Goal: Transaction & Acquisition: Purchase product/service

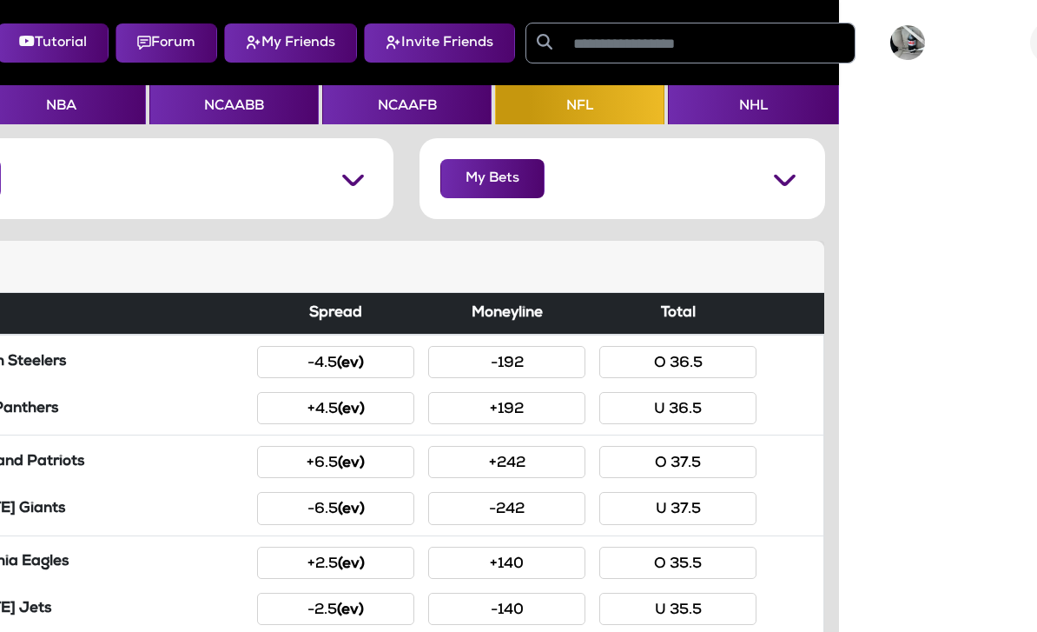
scroll to position [0, 196]
click at [927, 31] on img at bounding box center [909, 42] width 35 height 35
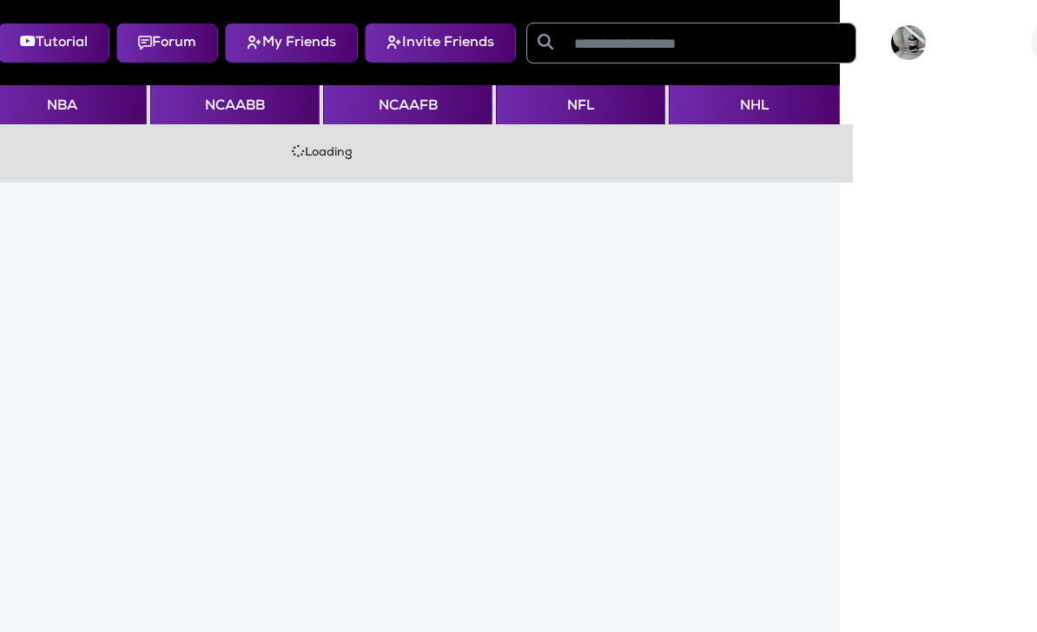
click at [912, 45] on img at bounding box center [908, 42] width 35 height 35
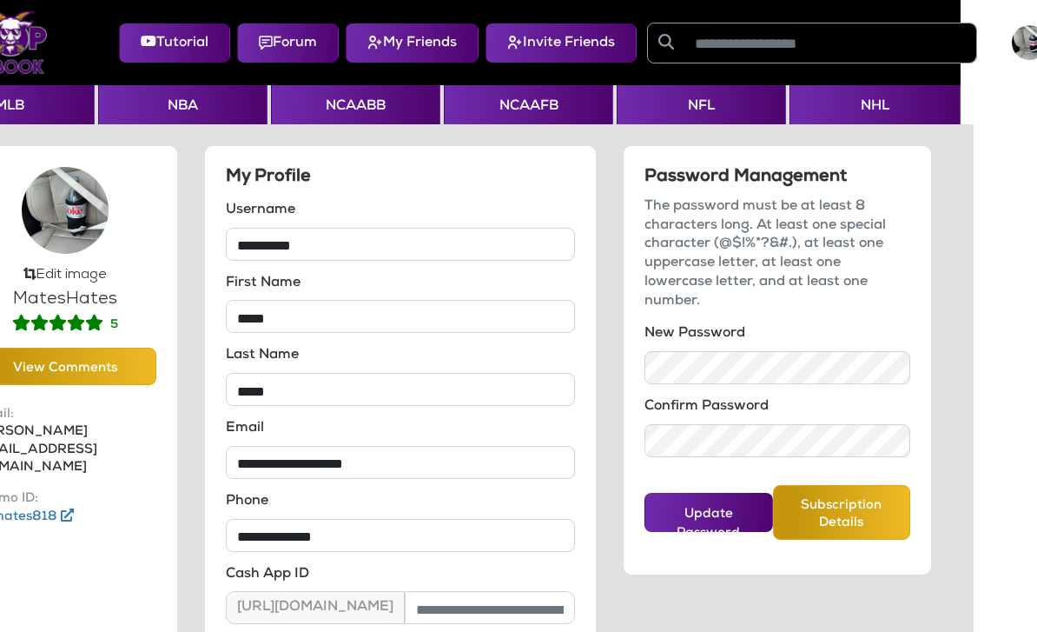
scroll to position [0, 0]
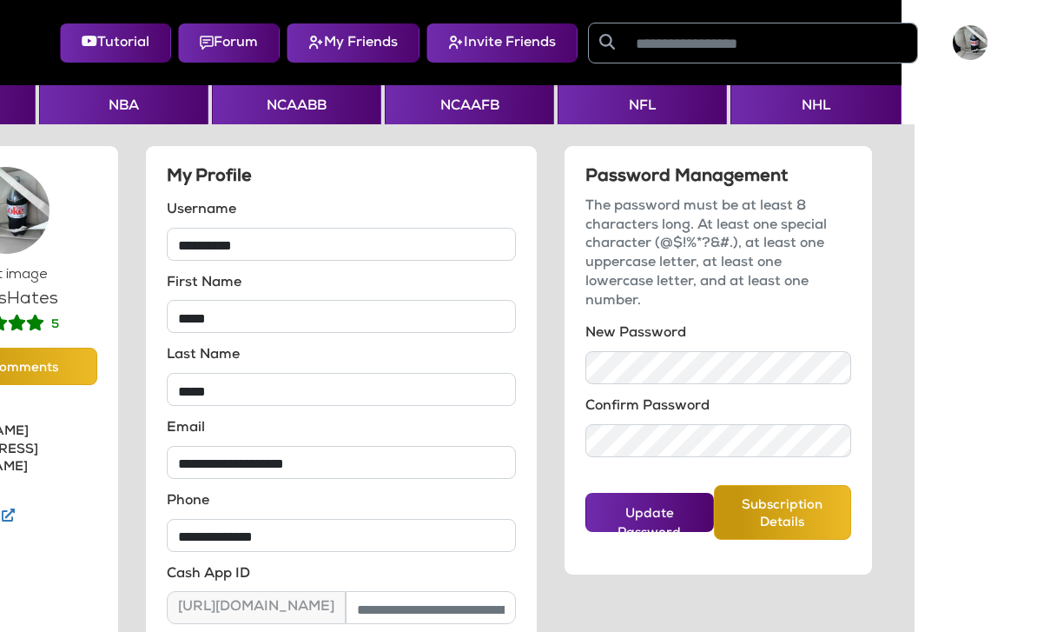
click at [360, 23] on button "My Friends" at bounding box center [353, 42] width 133 height 39
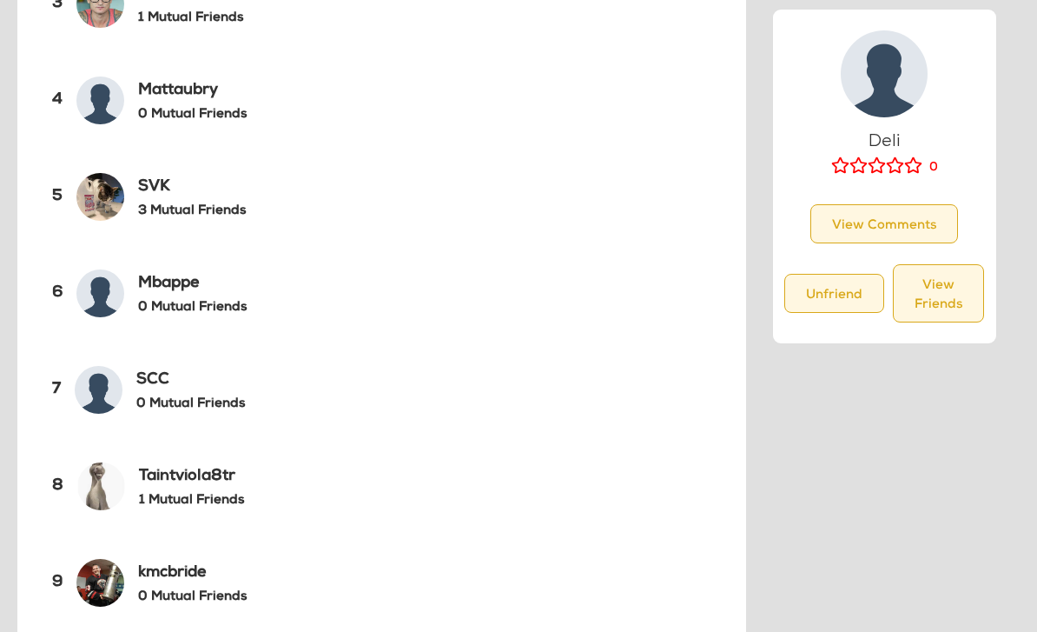
scroll to position [0, 11]
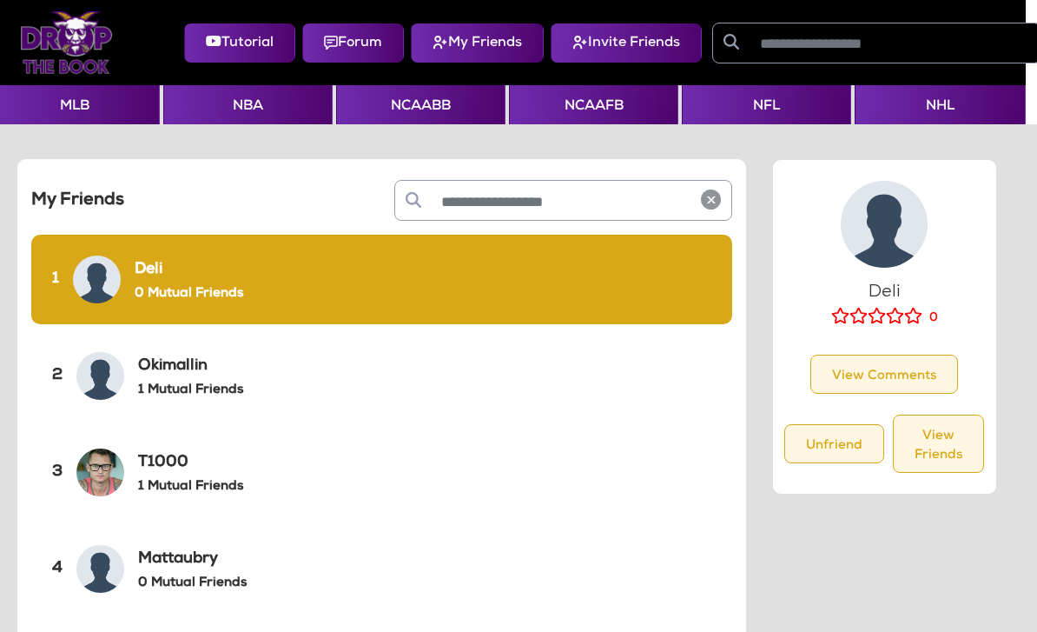
click at [605, 96] on button "NCAAFB" at bounding box center [593, 104] width 169 height 39
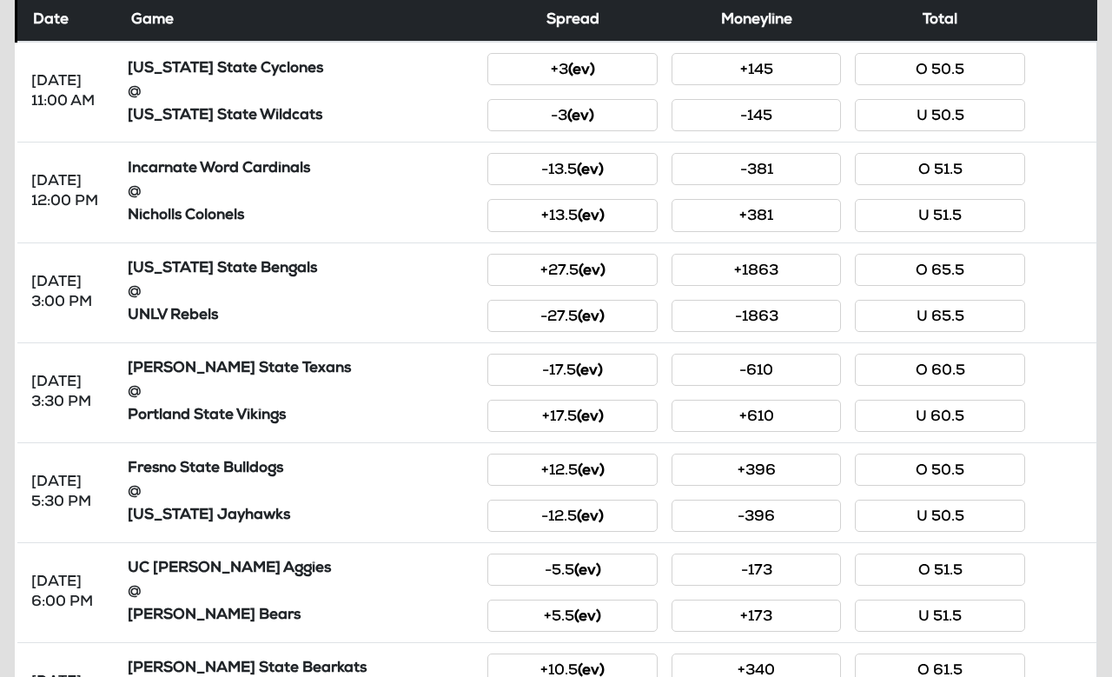
scroll to position [294, 0]
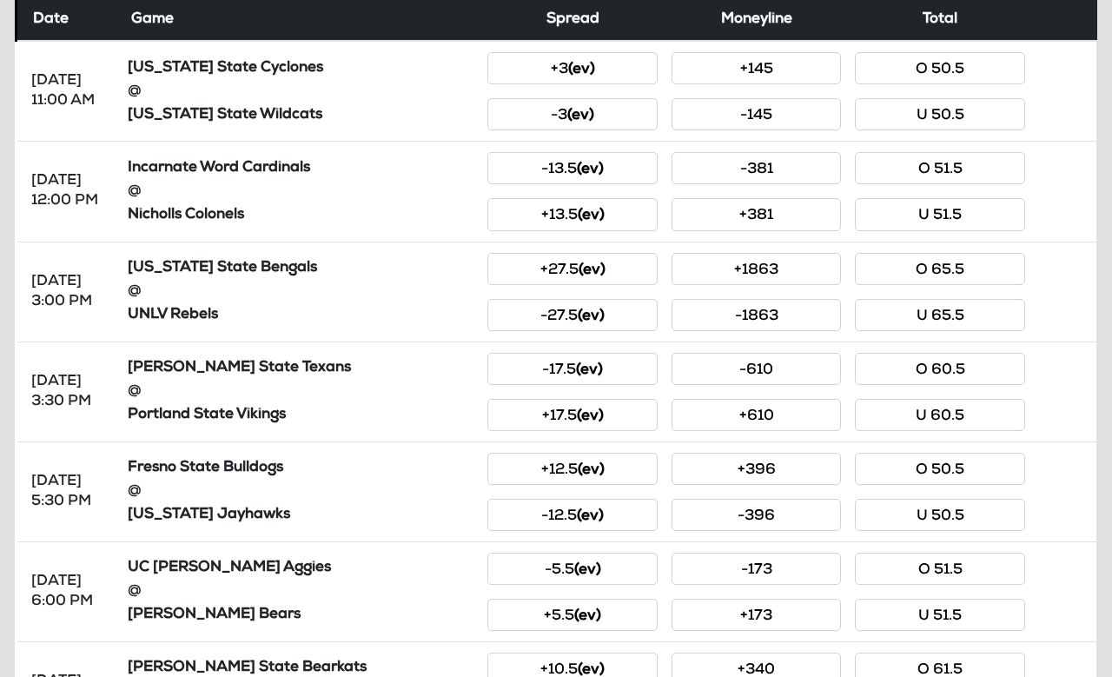
click at [543, 64] on button "+3 (ev)" at bounding box center [571, 68] width 169 height 32
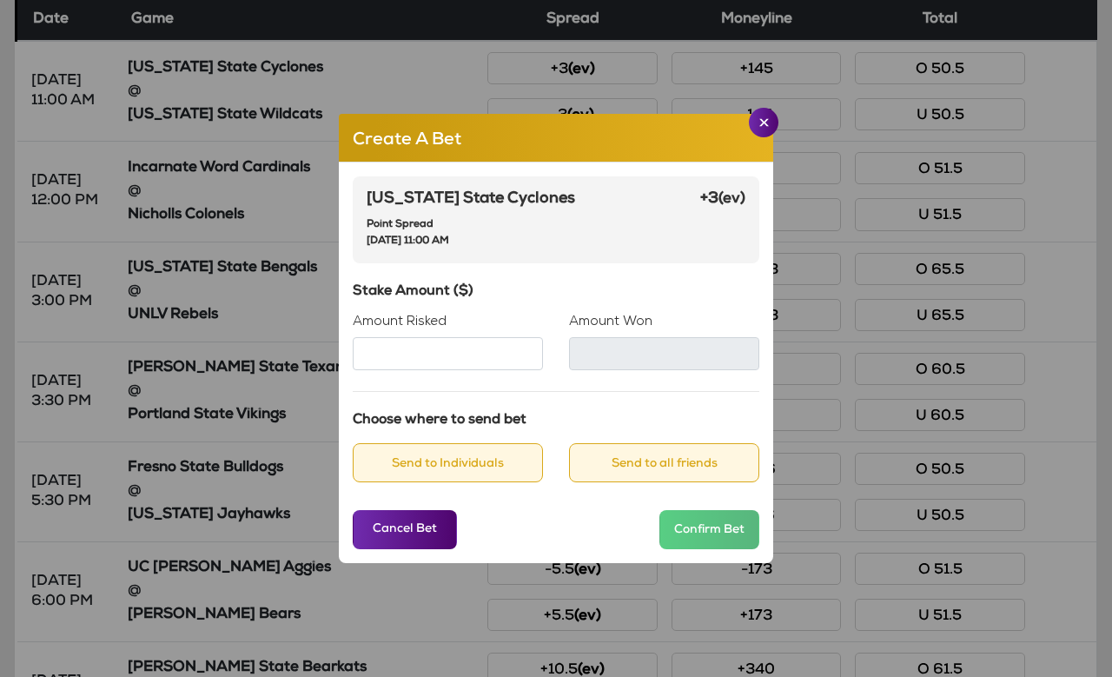
click at [386, 370] on input "Amount Risked" at bounding box center [448, 353] width 190 height 33
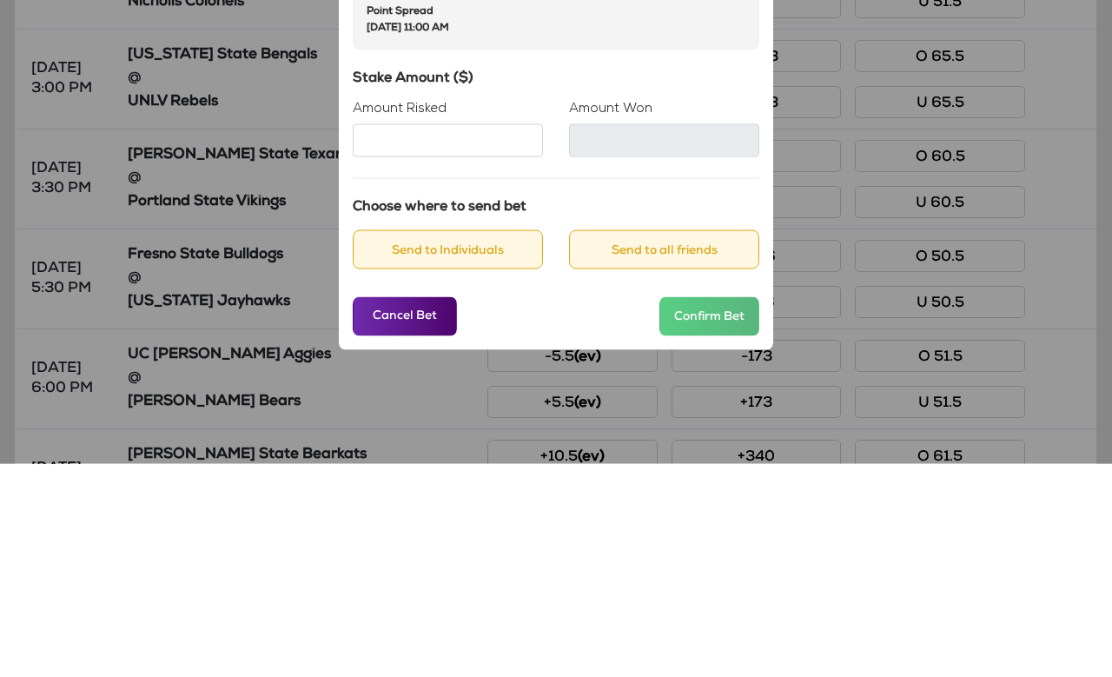
type input "**"
click at [530, 284] on h6 "Stake Amount ($)" at bounding box center [556, 292] width 407 height 17
type input "**"
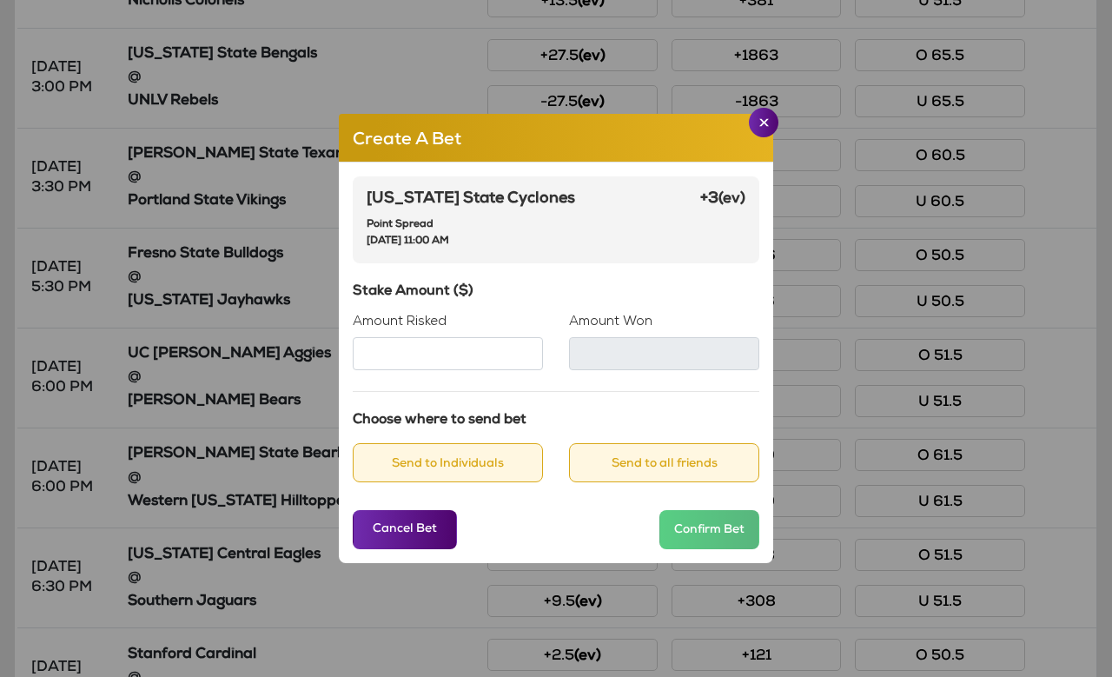
click at [508, 482] on button "Send to Individuals" at bounding box center [448, 462] width 190 height 39
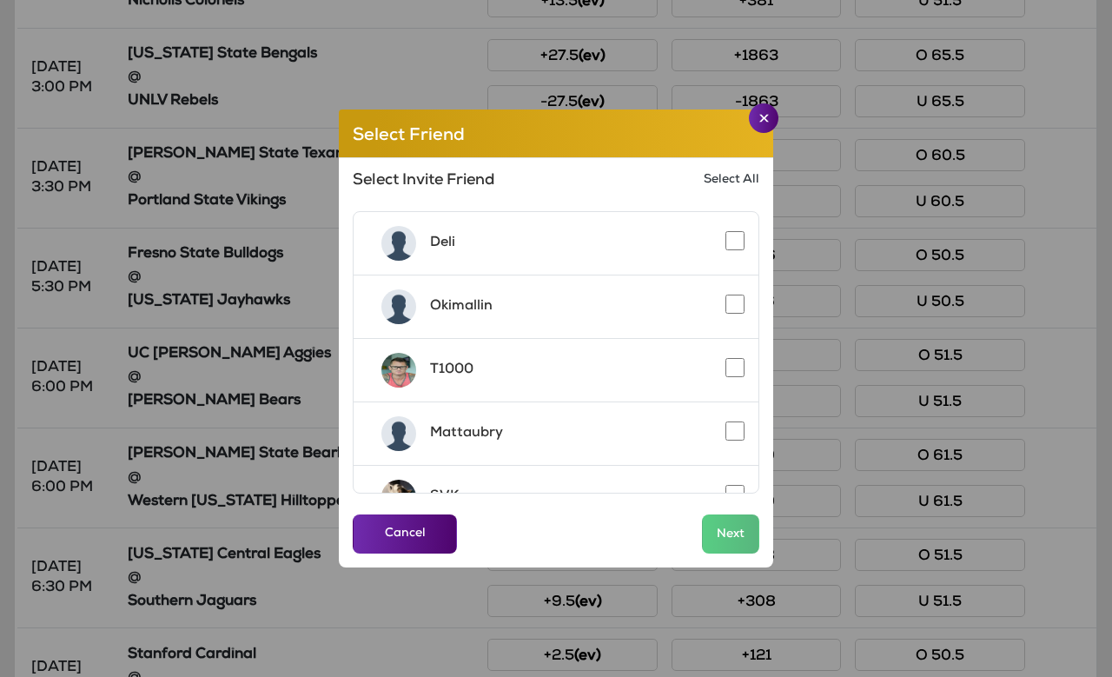
scroll to position [0, 0]
click at [768, 123] on img "Close" at bounding box center [764, 118] width 10 height 9
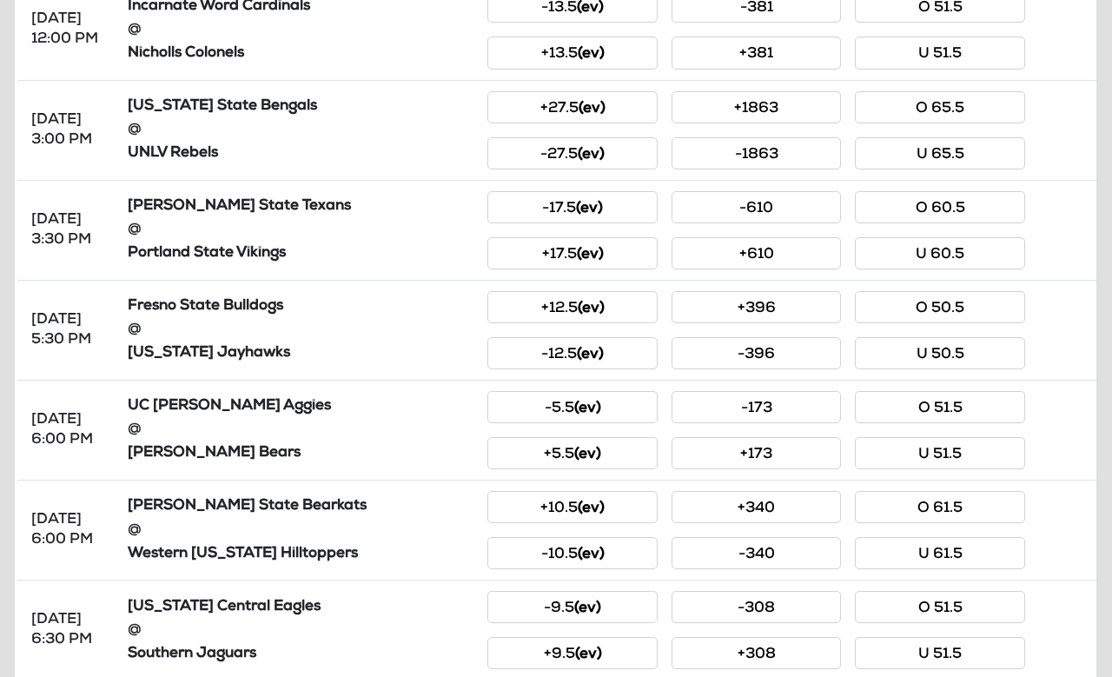
scroll to position [377, 0]
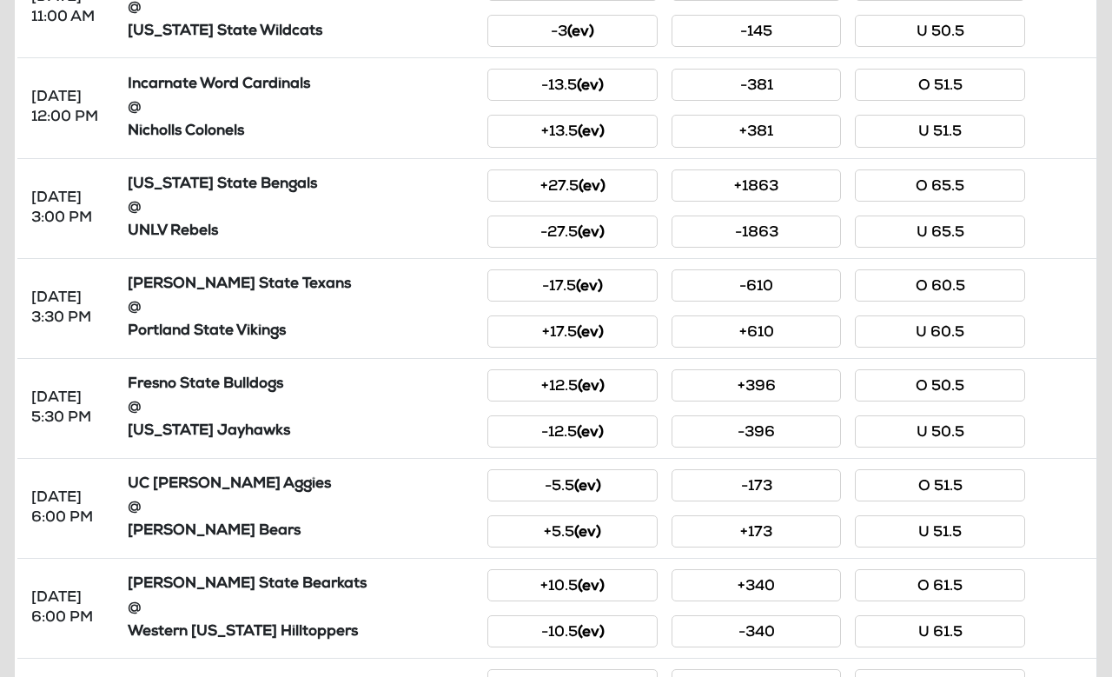
click at [572, 26] on small "(ev)" at bounding box center [580, 32] width 27 height 15
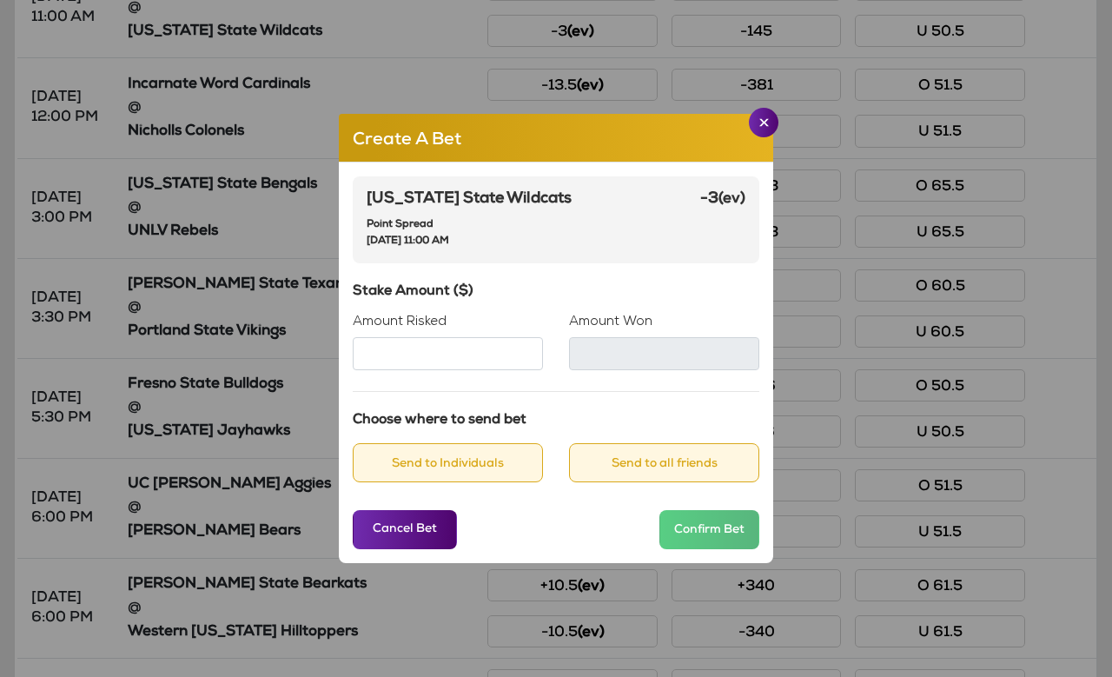
click at [438, 366] on input "Amount Risked" at bounding box center [448, 353] width 190 height 33
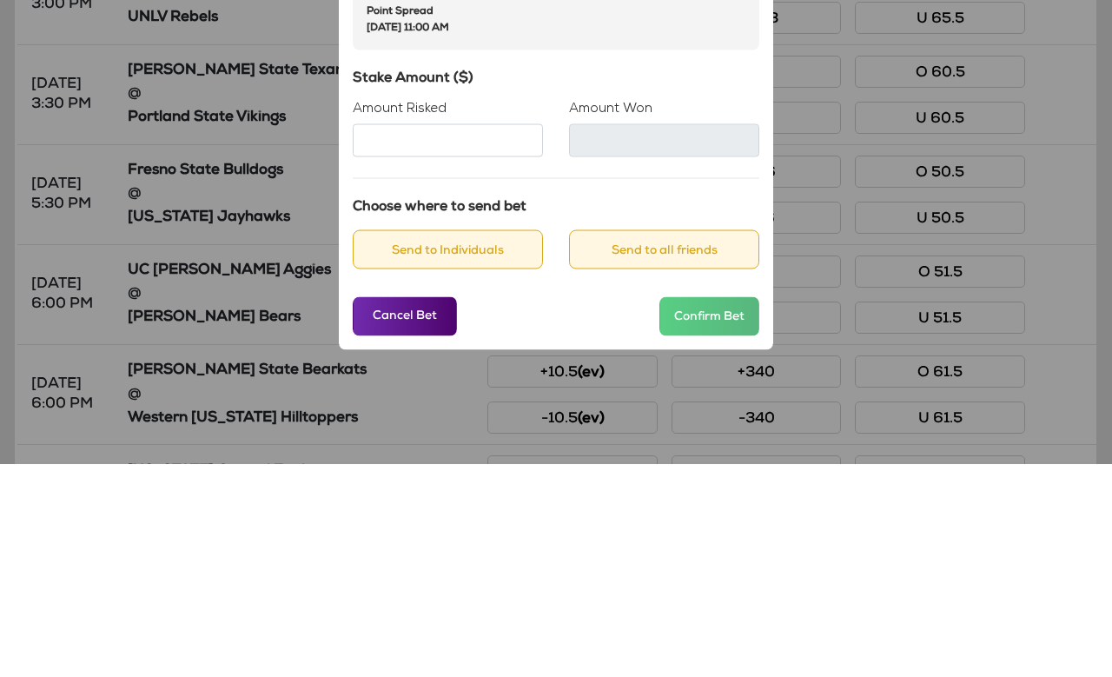
type input "**"
click at [547, 284] on h6 "Stake Amount ($)" at bounding box center [556, 292] width 407 height 17
type input "**"
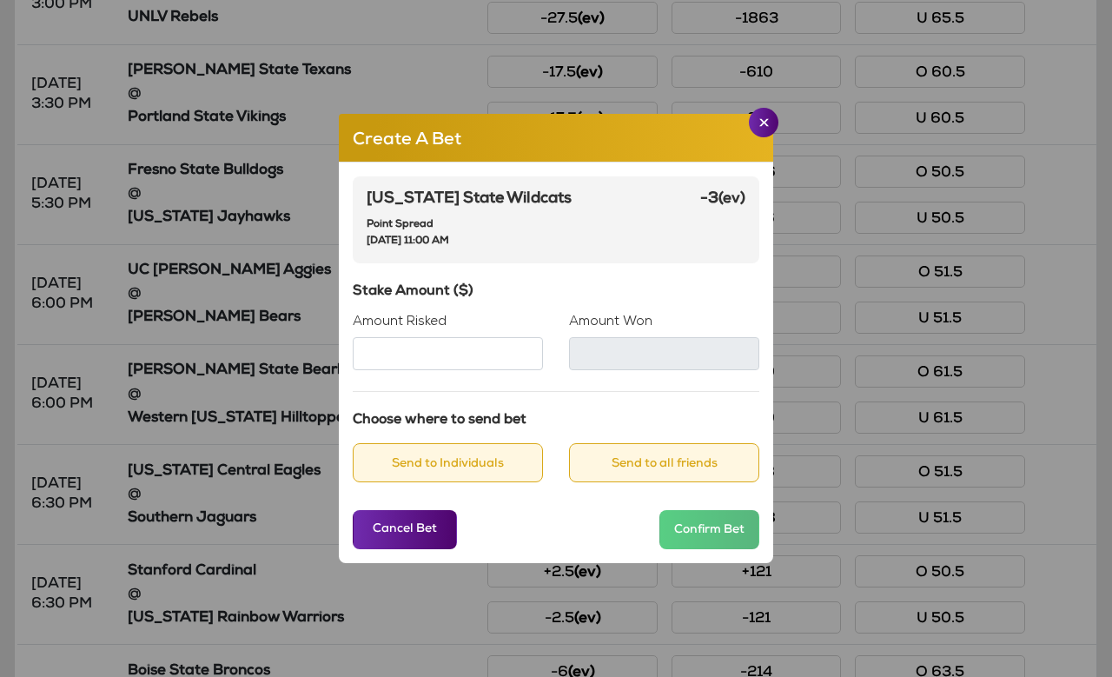
click at [447, 482] on button "Send to Individuals" at bounding box center [448, 462] width 190 height 39
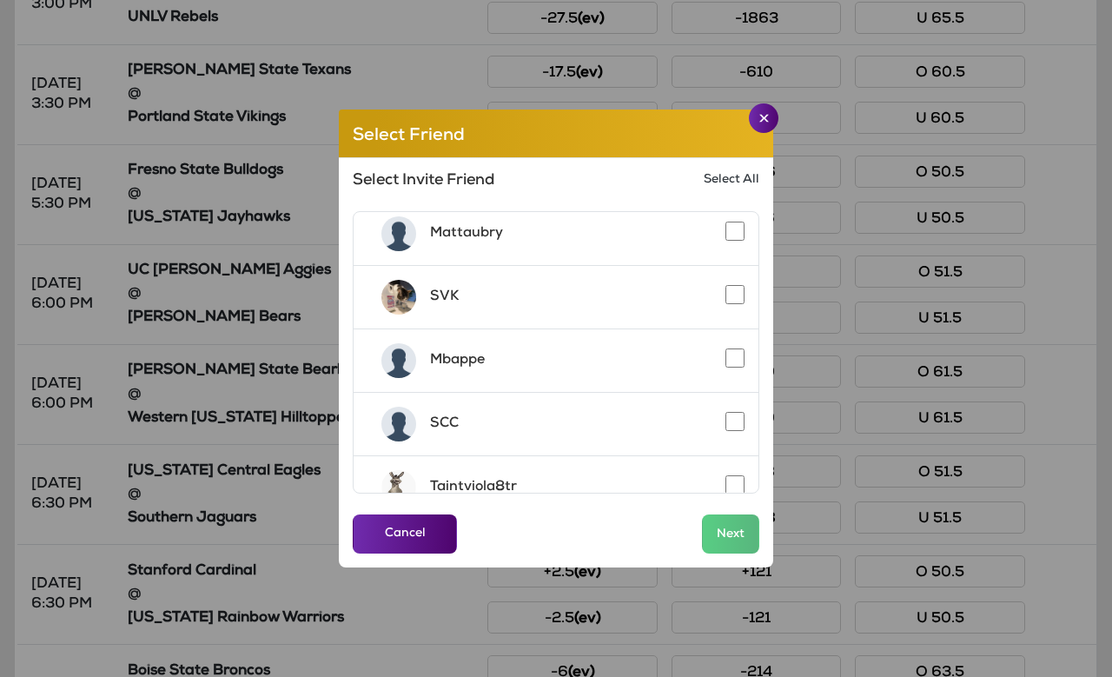
scroll to position [170, 0]
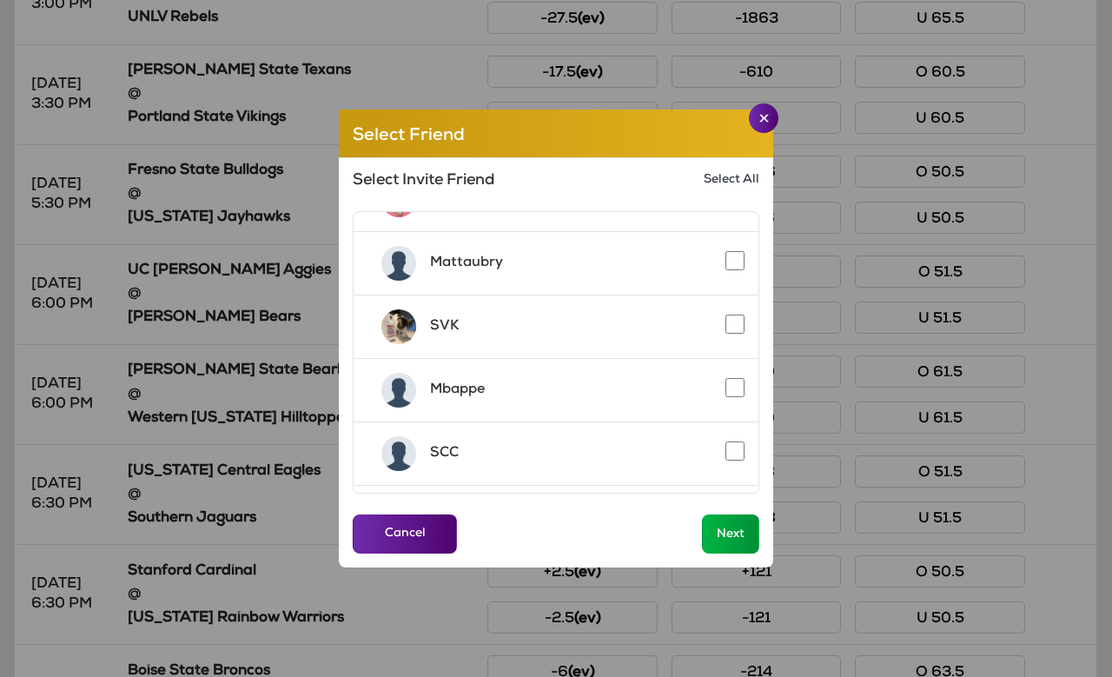
click at [734, 553] on button "Next" at bounding box center [730, 533] width 57 height 39
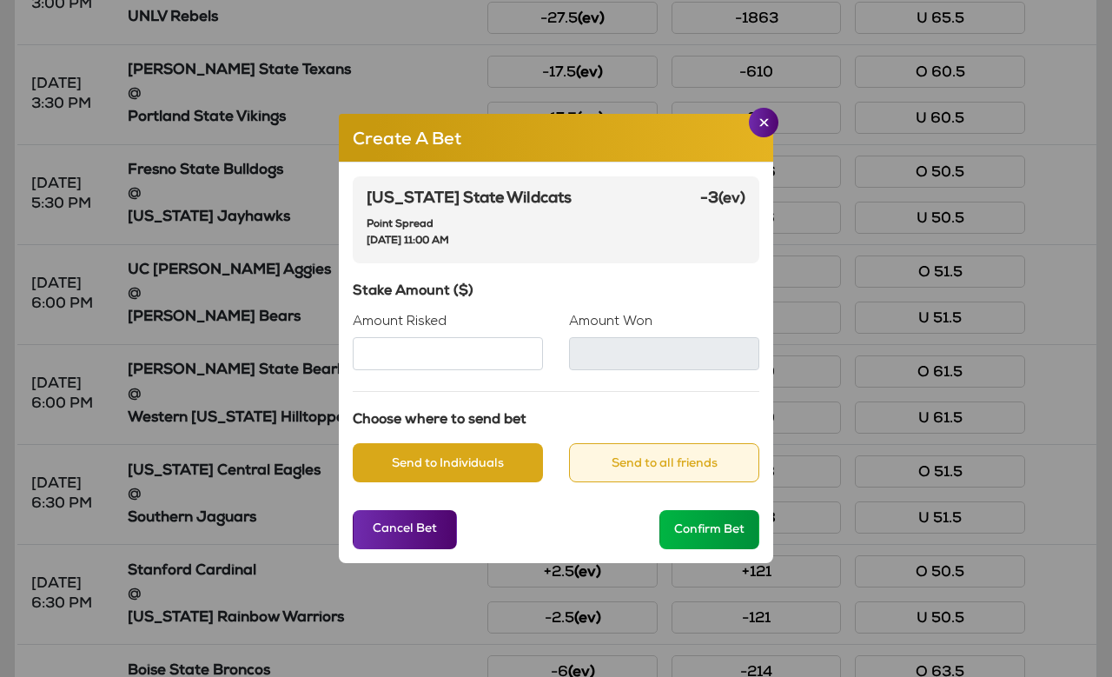
click at [684, 549] on button "Confirm Bet" at bounding box center [709, 529] width 100 height 39
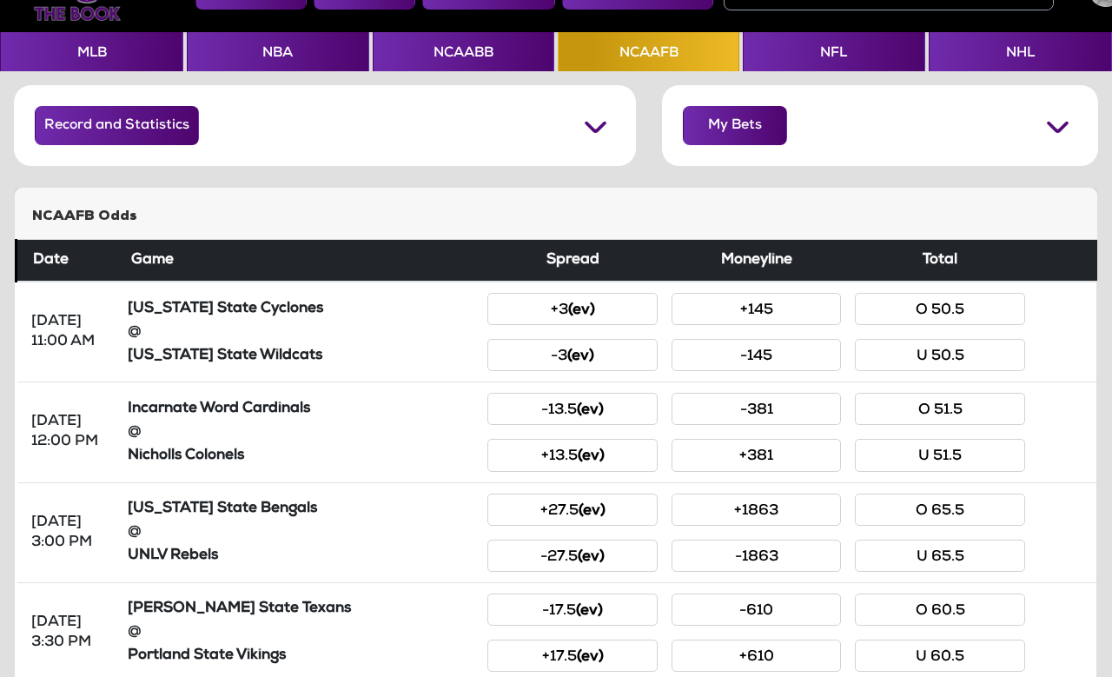
scroll to position [0, 0]
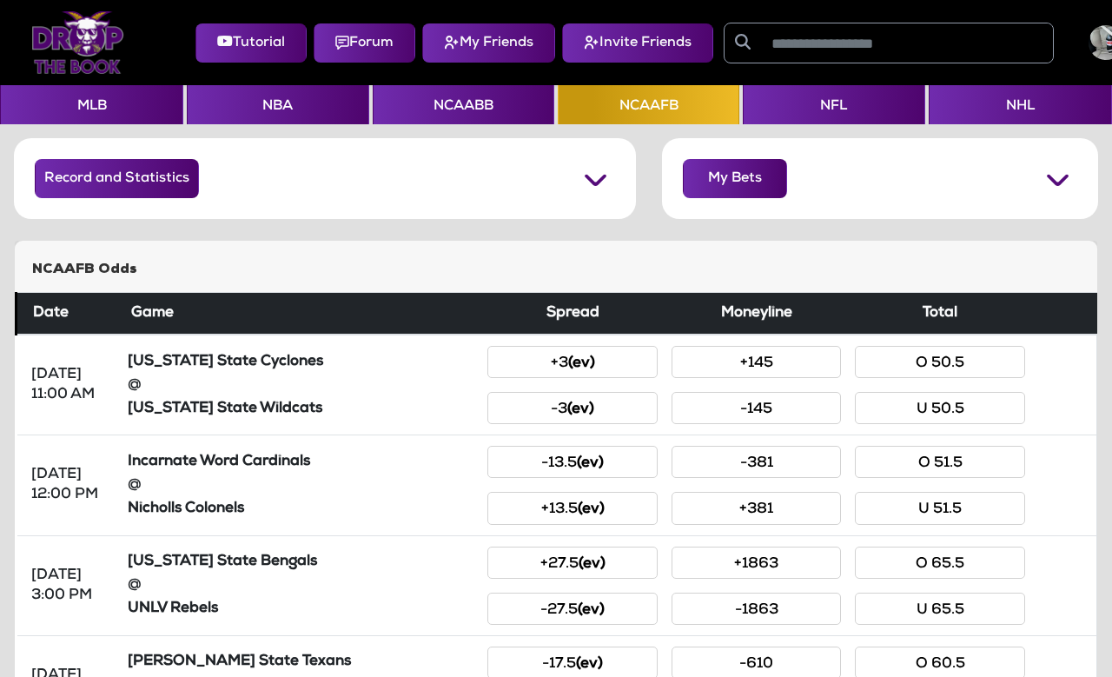
click at [726, 176] on button "My Bets" at bounding box center [735, 178] width 104 height 39
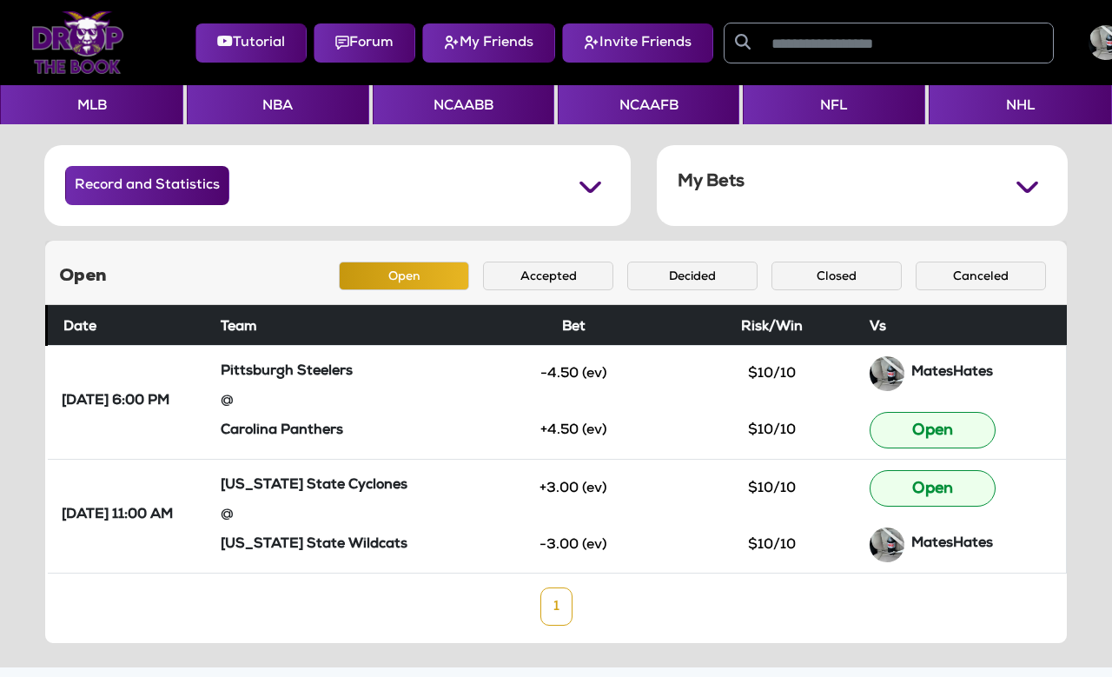
click at [528, 274] on button "Accepted" at bounding box center [548, 276] width 130 height 29
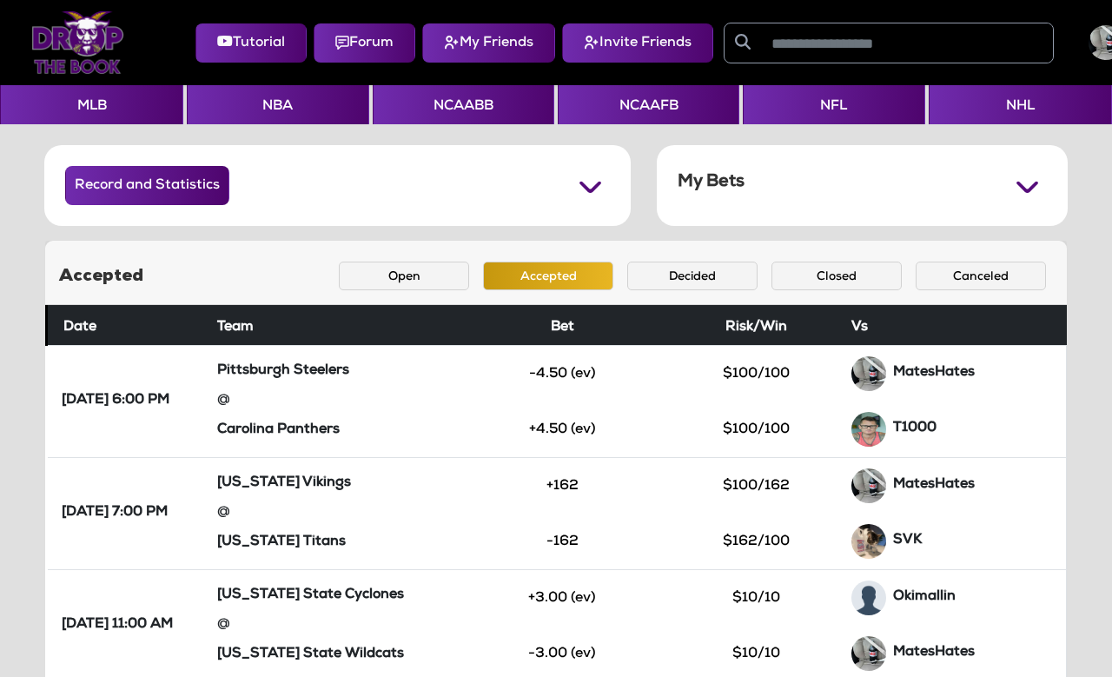
click at [695, 275] on button "Decided" at bounding box center [692, 276] width 130 height 29
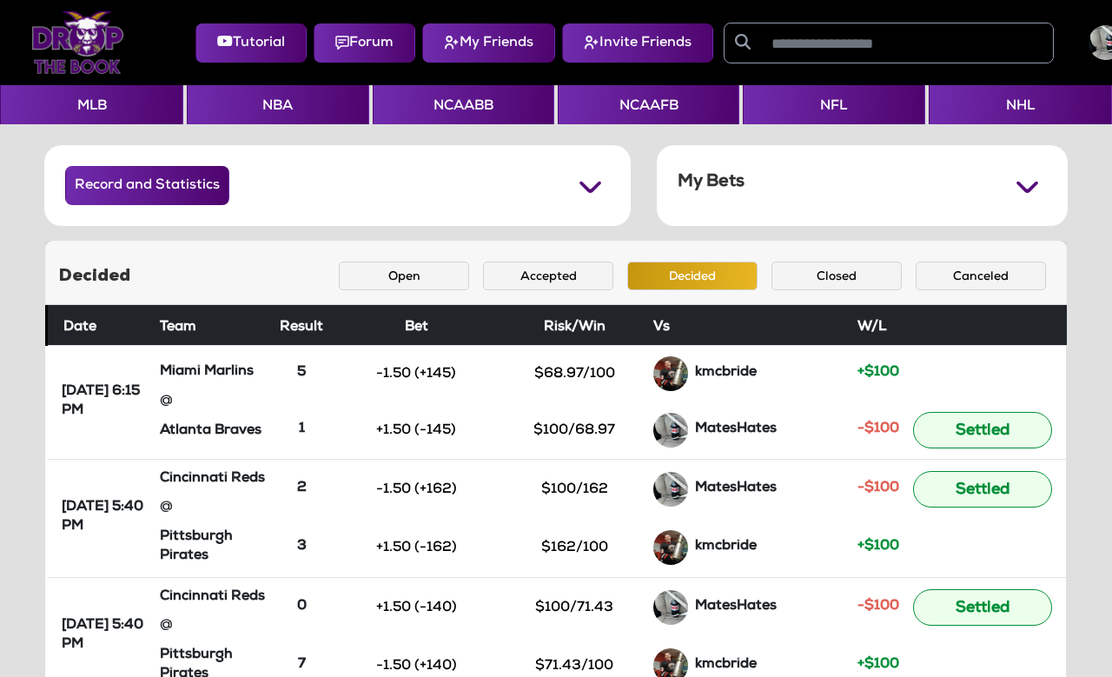
click at [826, 275] on button "Closed" at bounding box center [837, 276] width 130 height 29
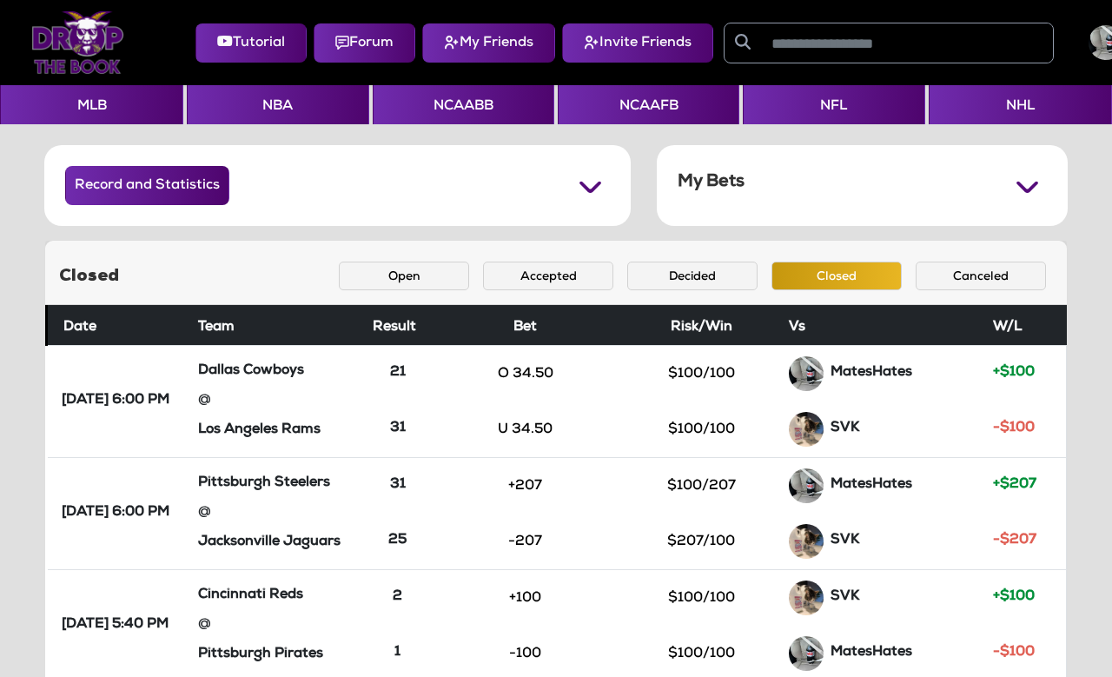
click at [104, 190] on button "Record and Statistics" at bounding box center [147, 185] width 164 height 39
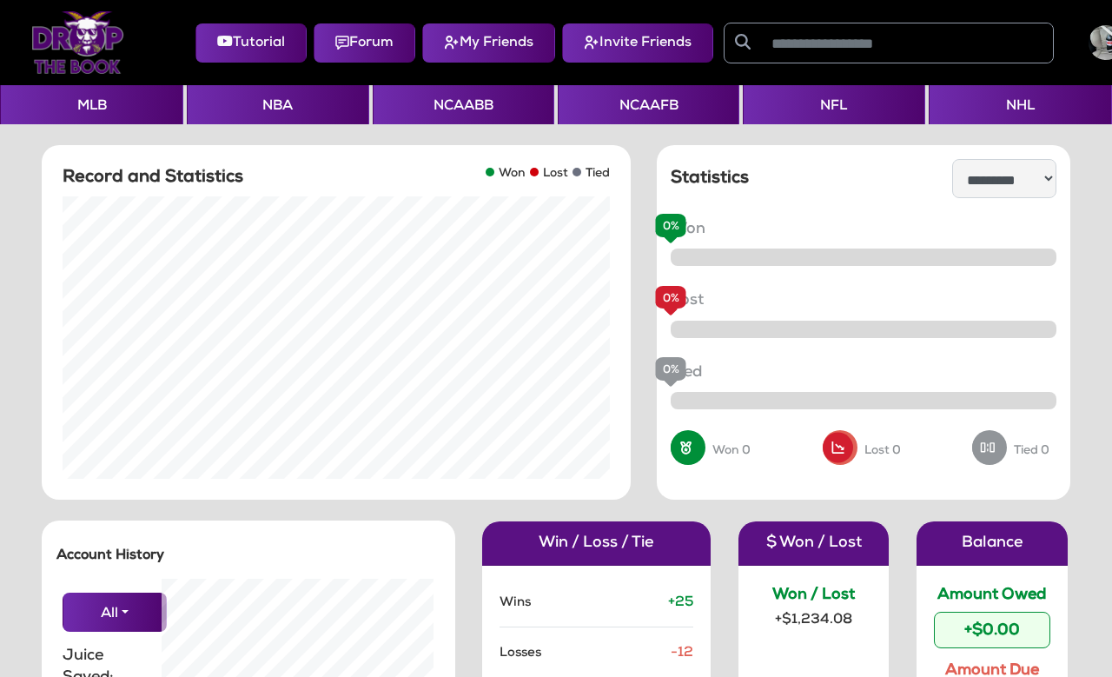
scroll to position [348, 299]
click at [952, 167] on select "**********" at bounding box center [1004, 178] width 104 height 39
select select "**********"
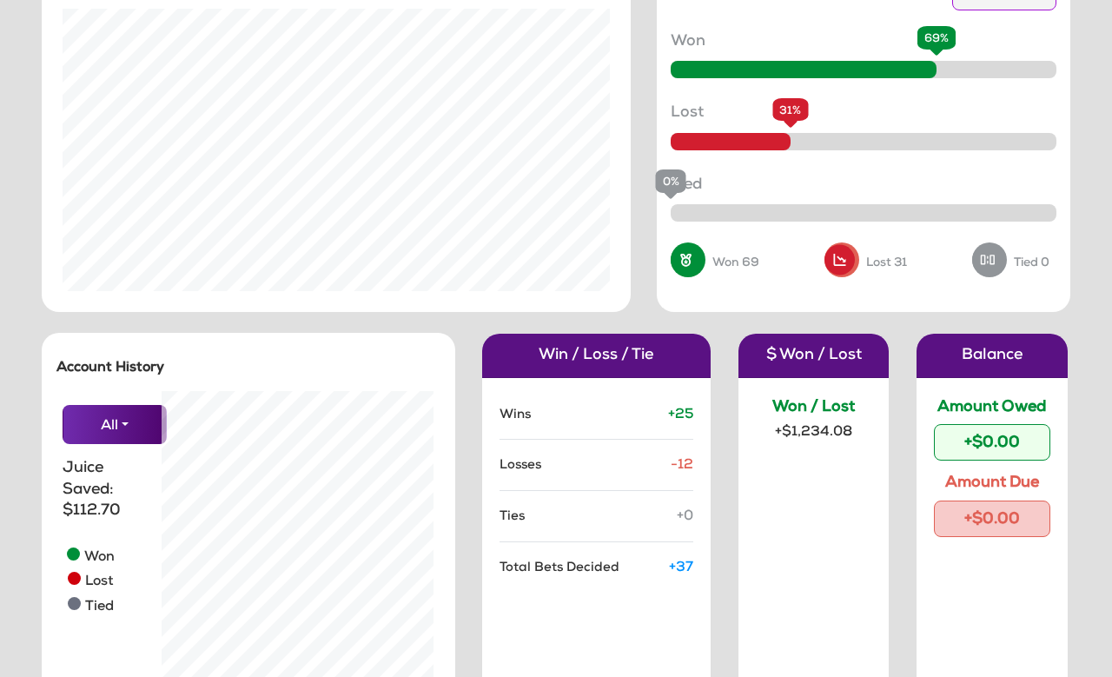
scroll to position [201, 0]
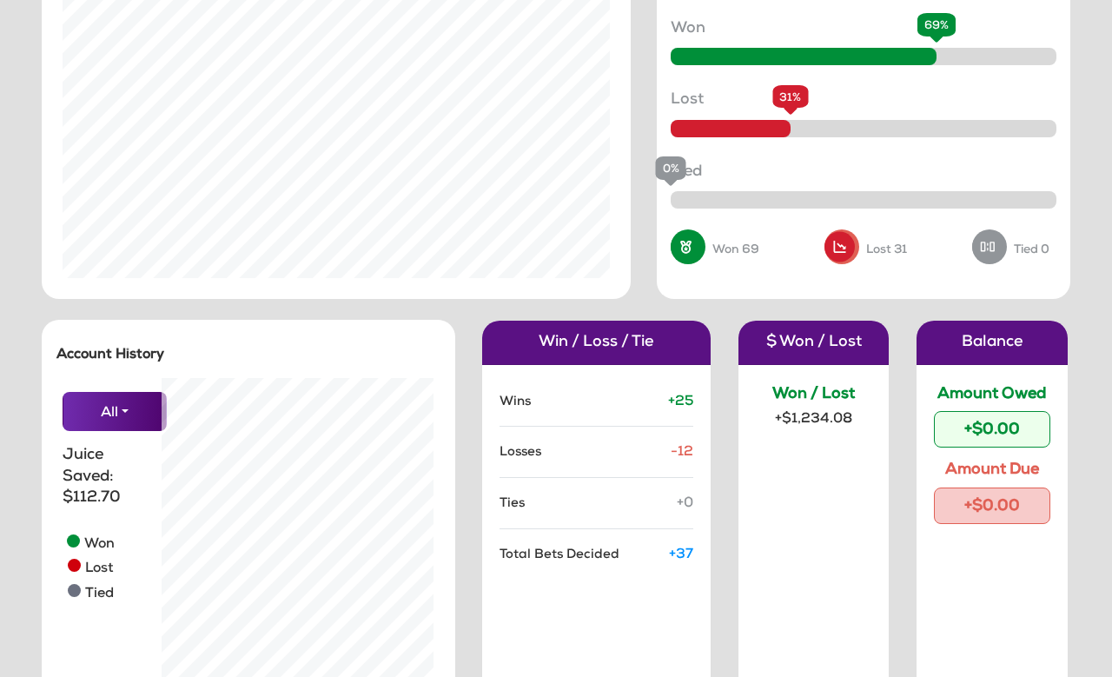
click at [86, 408] on button "All" at bounding box center [115, 411] width 104 height 39
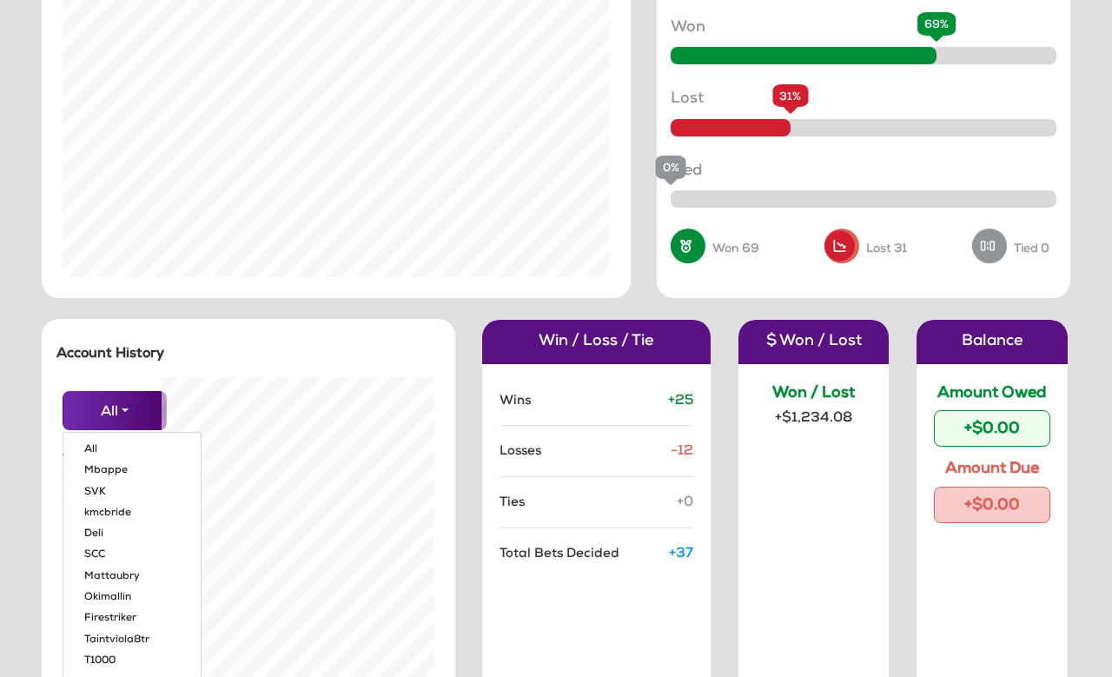
click at [95, 480] on button "Mbappe" at bounding box center [131, 471] width 137 height 21
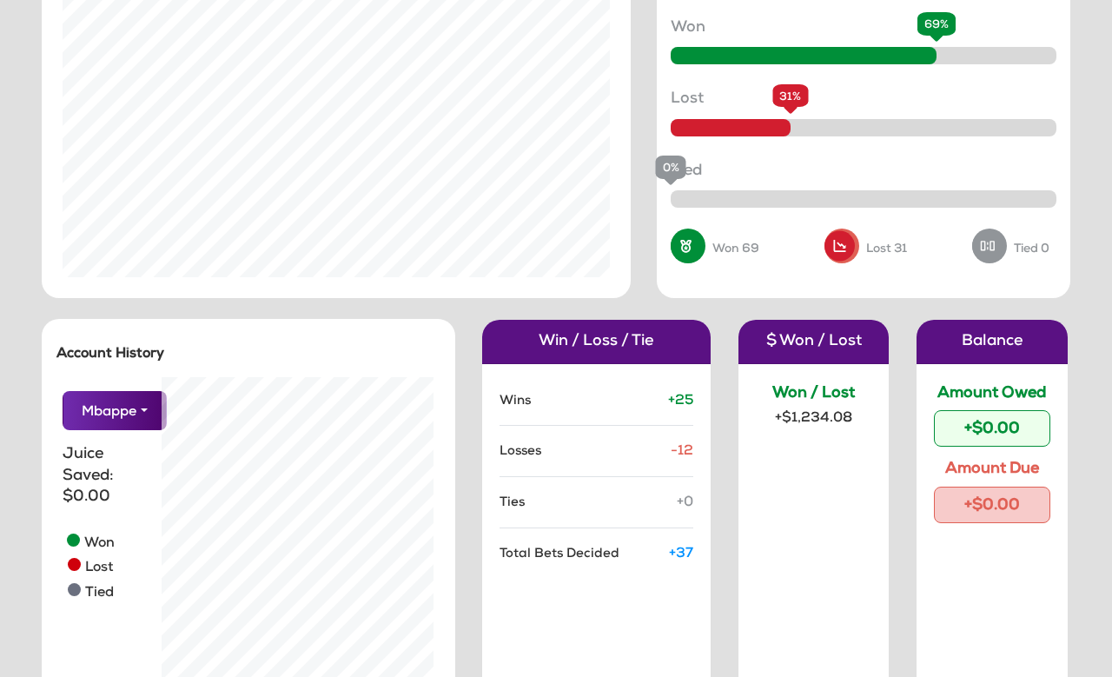
click at [83, 398] on button "Mbappe" at bounding box center [115, 410] width 104 height 39
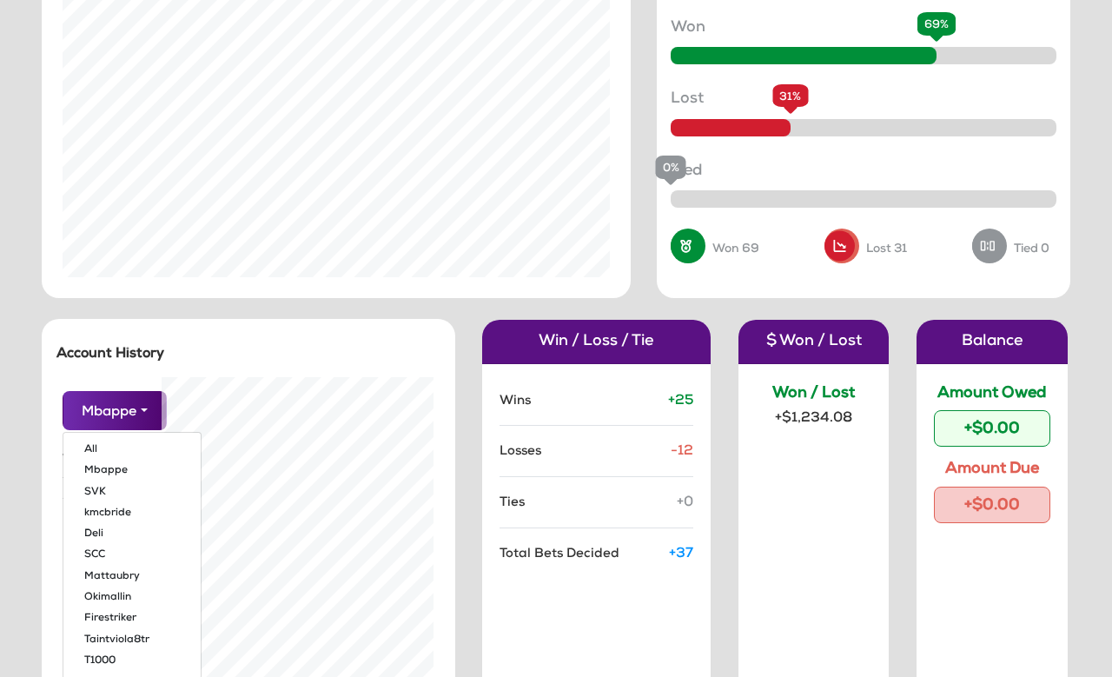
click at [90, 487] on button "SVK" at bounding box center [131, 492] width 137 height 21
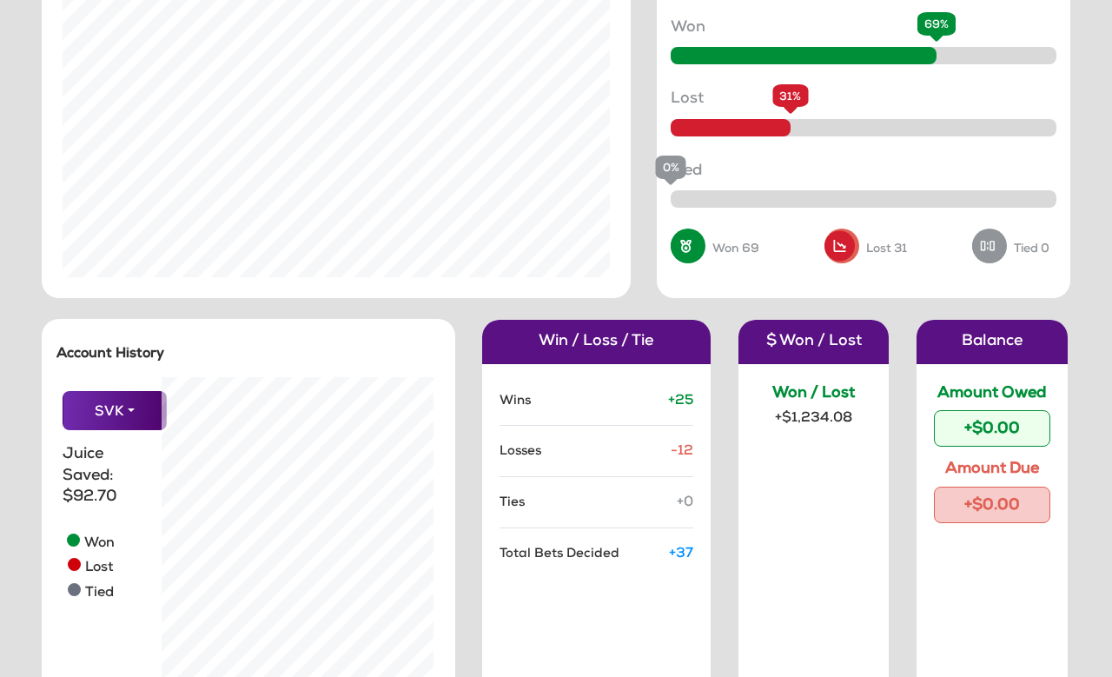
click at [987, 427] on div "+$0.00" at bounding box center [992, 428] width 116 height 36
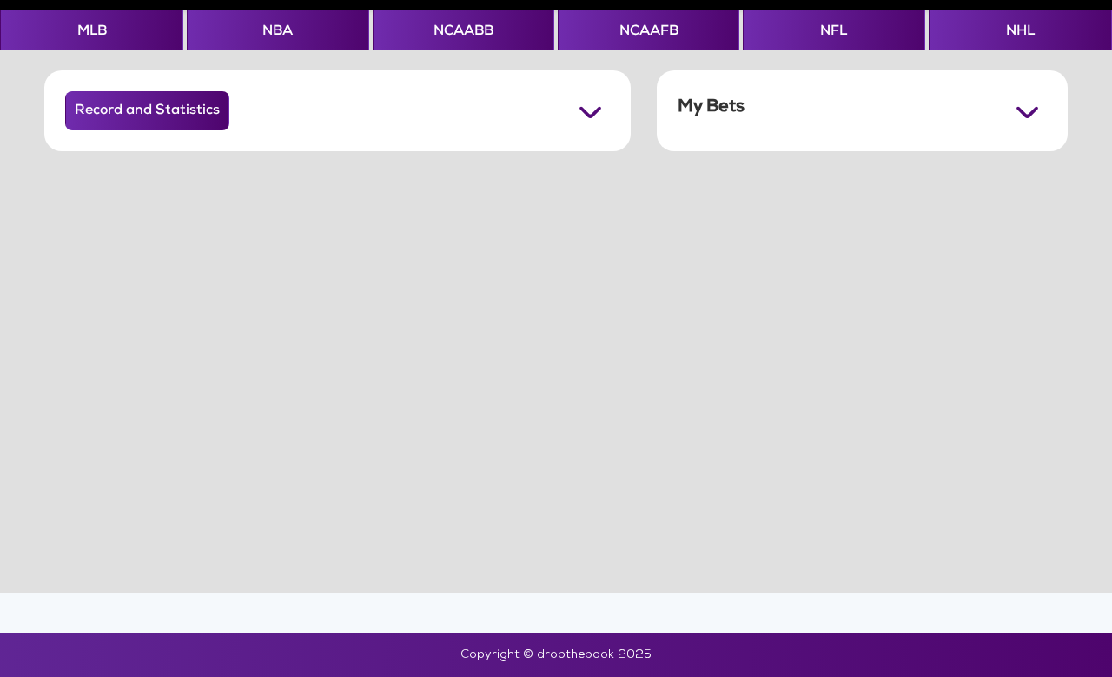
scroll to position [69, 0]
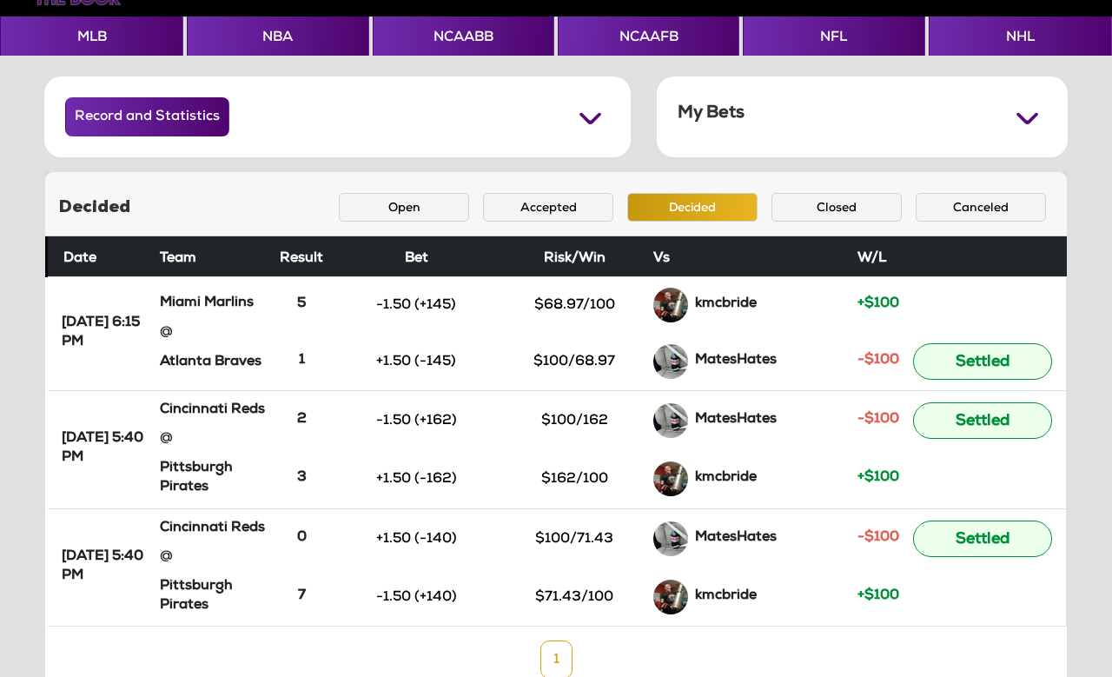
click at [172, 108] on button "Record and Statistics" at bounding box center [147, 116] width 164 height 39
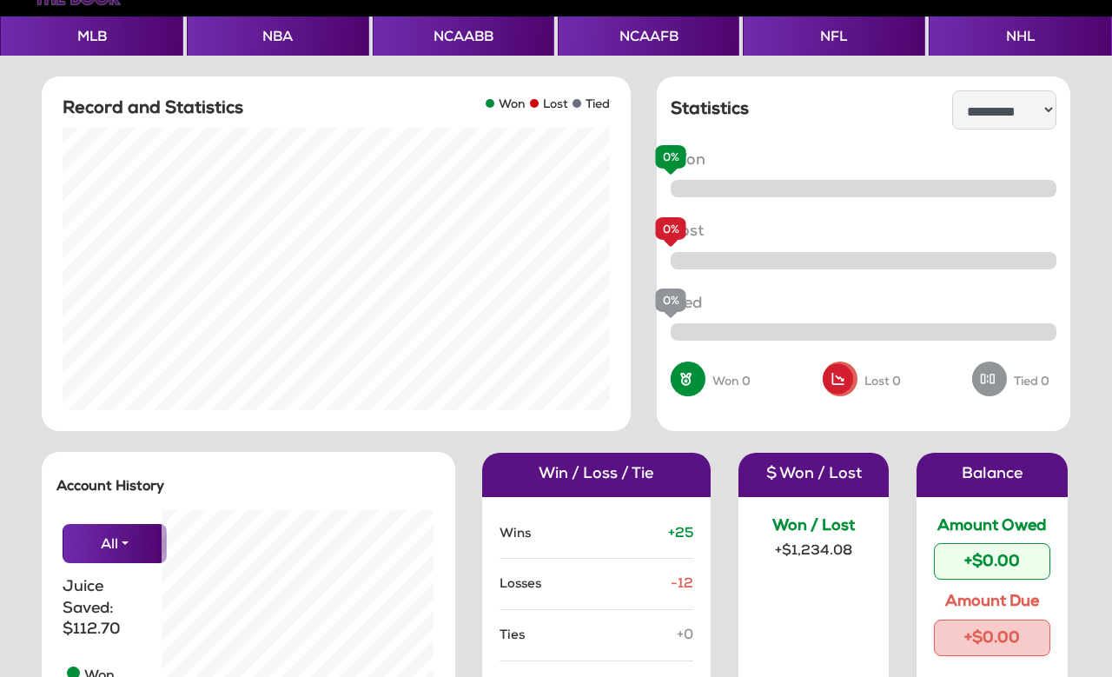
scroll to position [348, 299]
click at [984, 631] on div "+$0.00" at bounding box center [992, 638] width 116 height 36
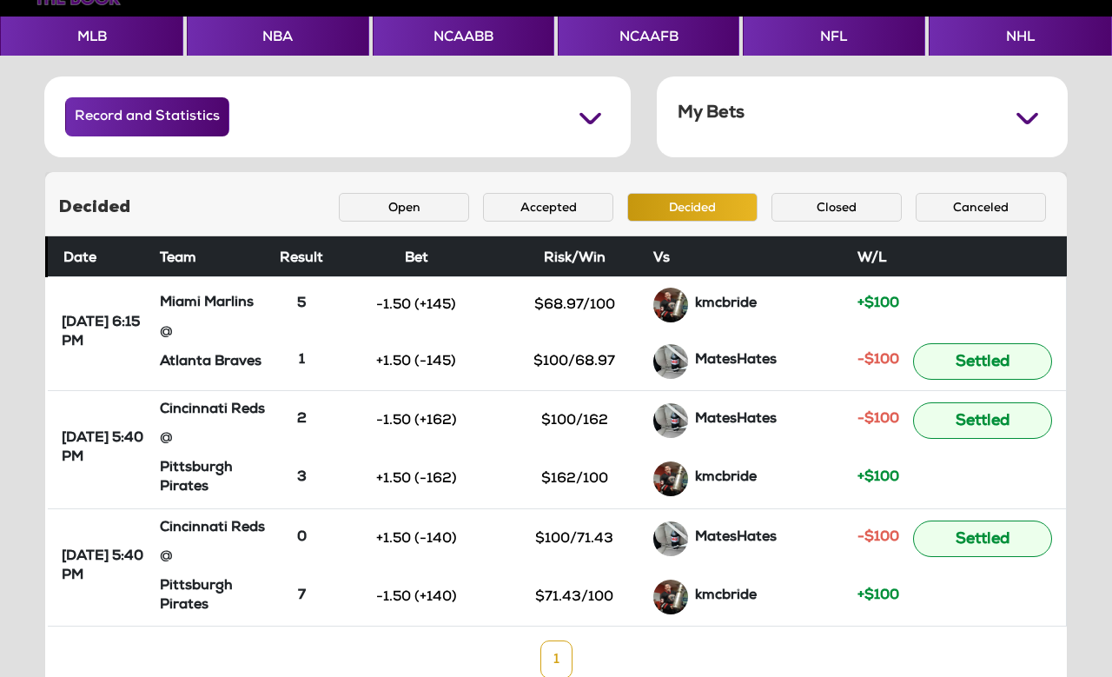
click at [149, 114] on button "Record and Statistics" at bounding box center [147, 116] width 164 height 39
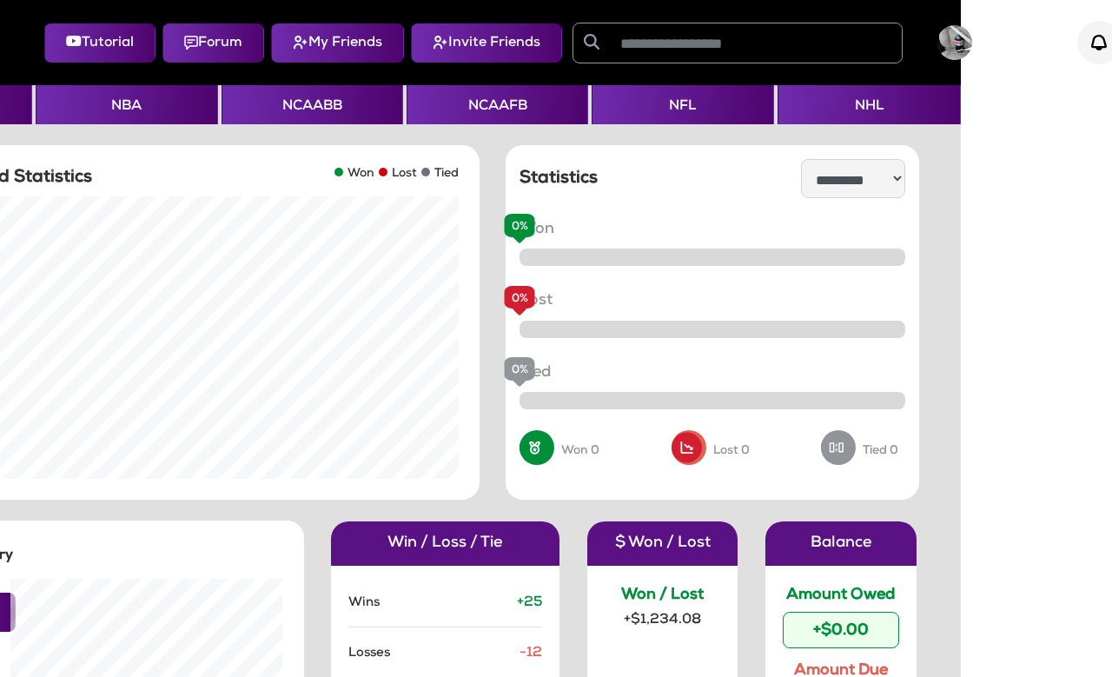
scroll to position [0, 145]
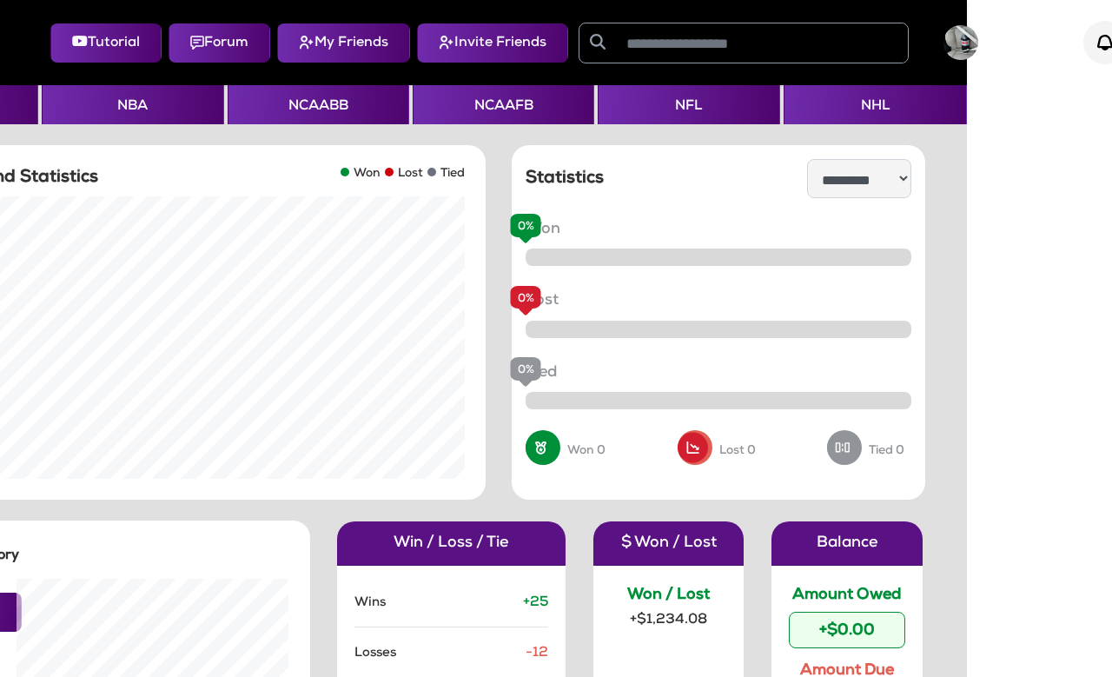
click at [978, 49] on img at bounding box center [961, 42] width 35 height 35
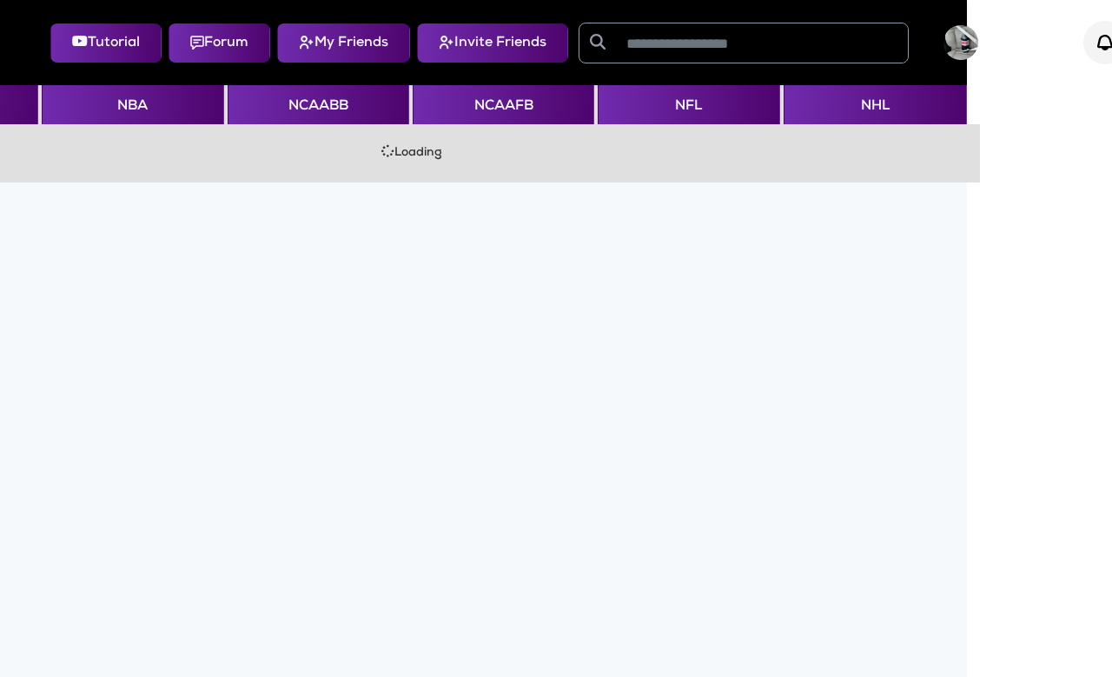
scroll to position [0, 145]
click at [977, 26] on img at bounding box center [961, 42] width 35 height 35
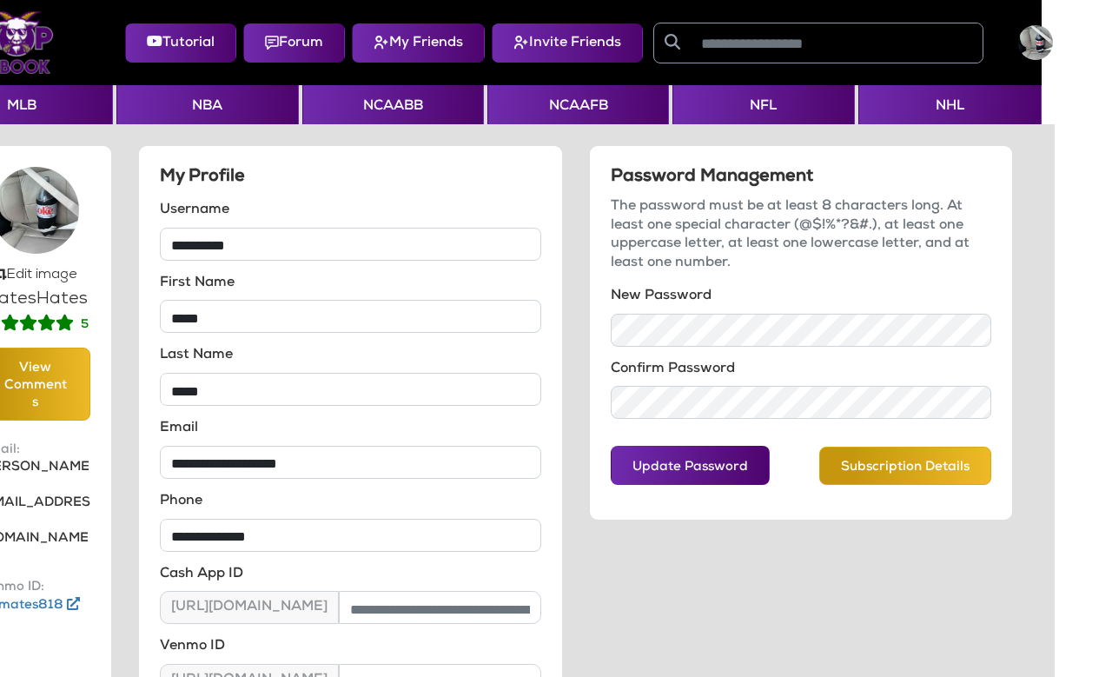
scroll to position [0, 0]
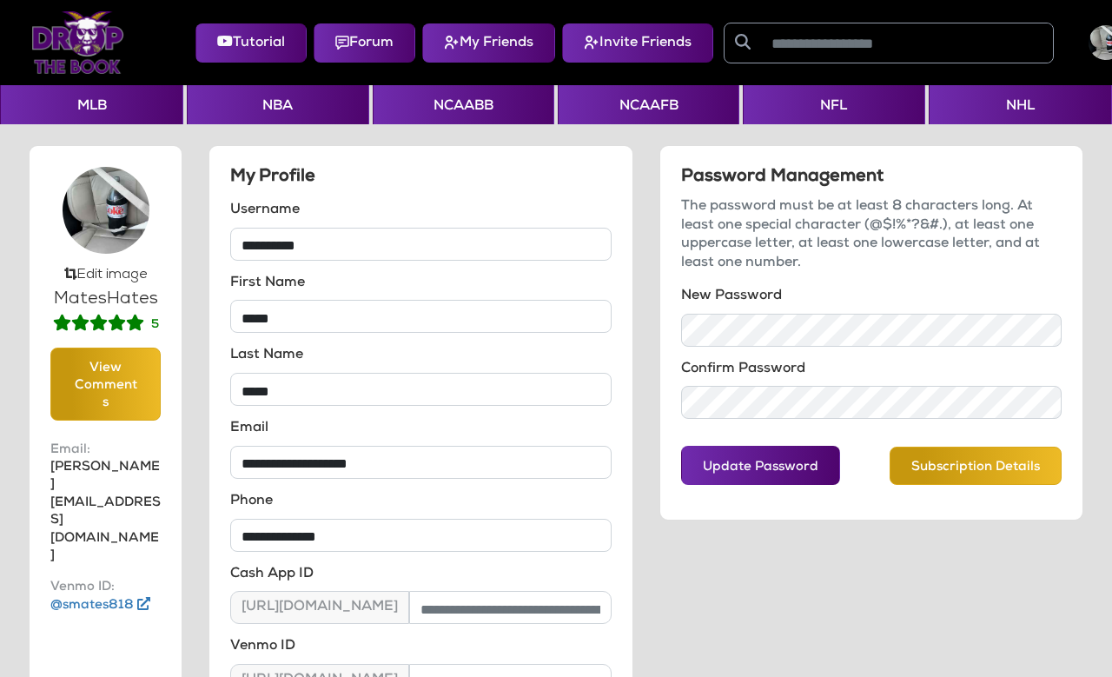
click at [349, 41] on img at bounding box center [342, 43] width 14 height 14
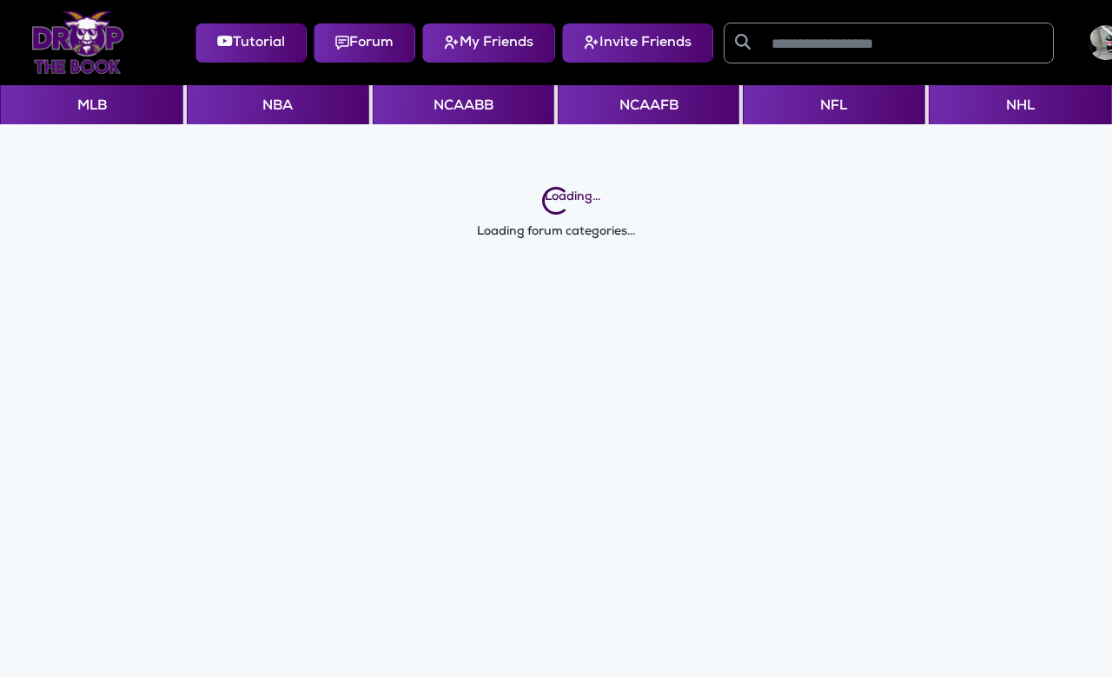
click at [355, 34] on button "Forum" at bounding box center [365, 42] width 102 height 39
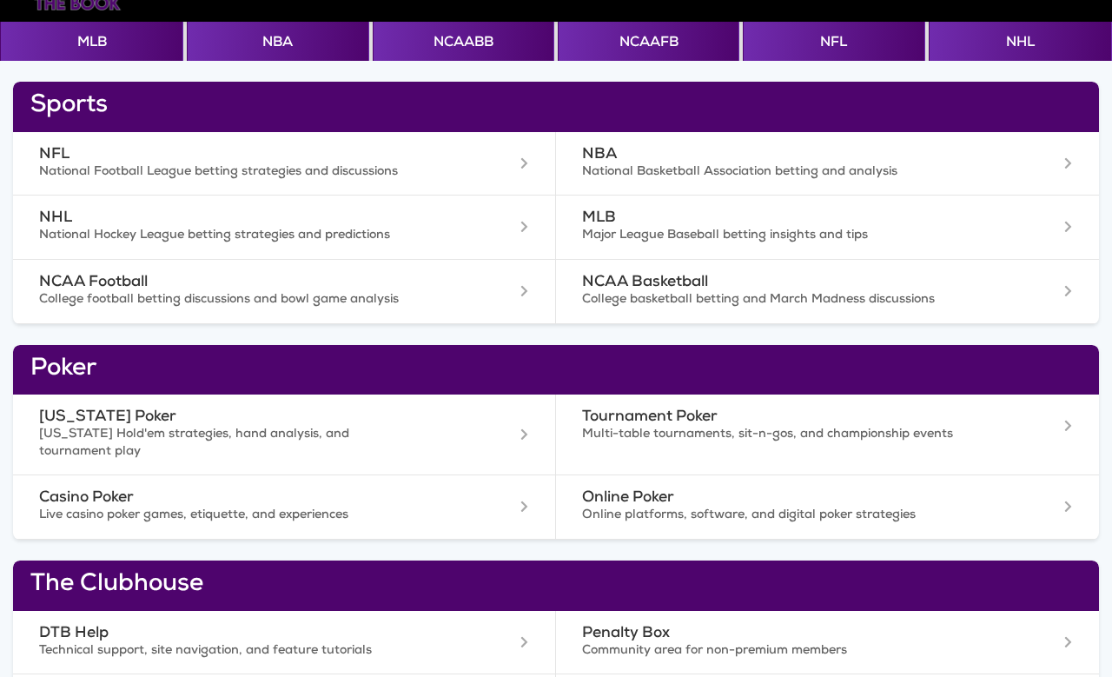
scroll to position [72, 0]
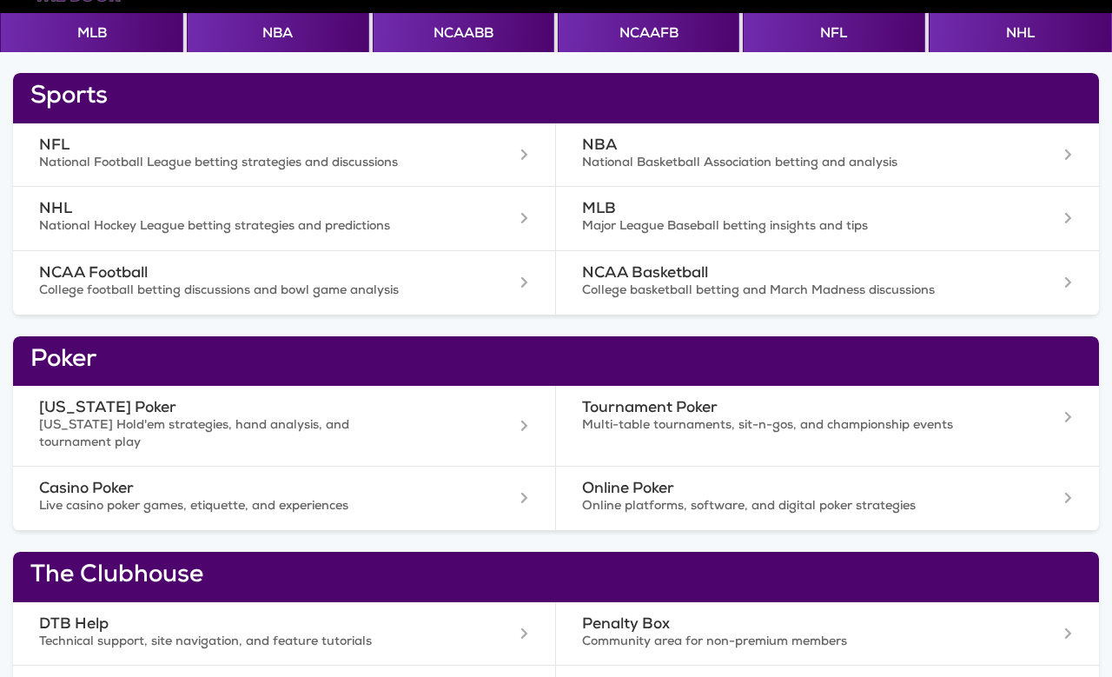
click at [56, 129] on div "NFL National Football League betting strategies and discussions" at bounding box center [284, 154] width 542 height 63
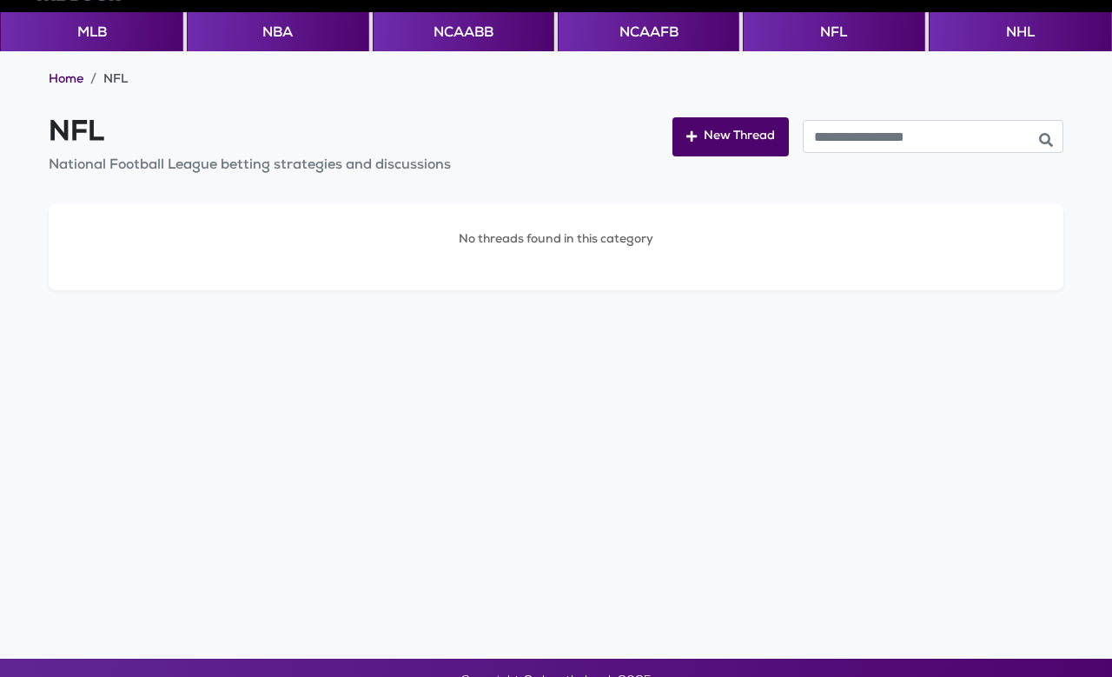
click at [72, 75] on link "Home" at bounding box center [66, 80] width 35 height 17
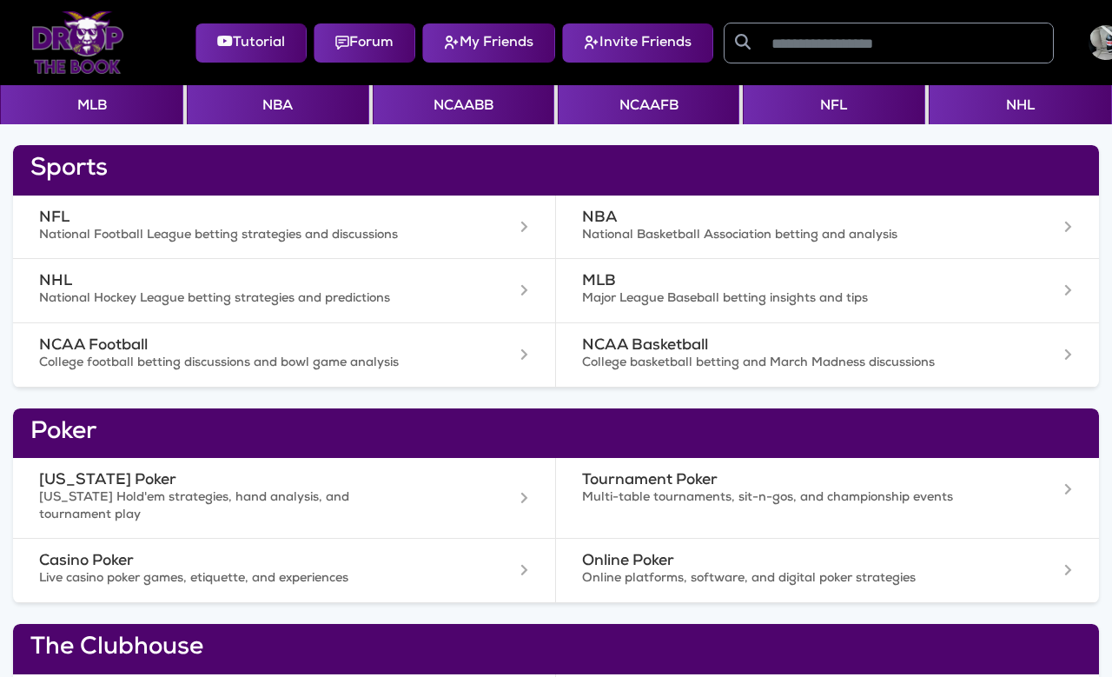
click at [633, 43] on button "Invite Friends" at bounding box center [637, 42] width 151 height 39
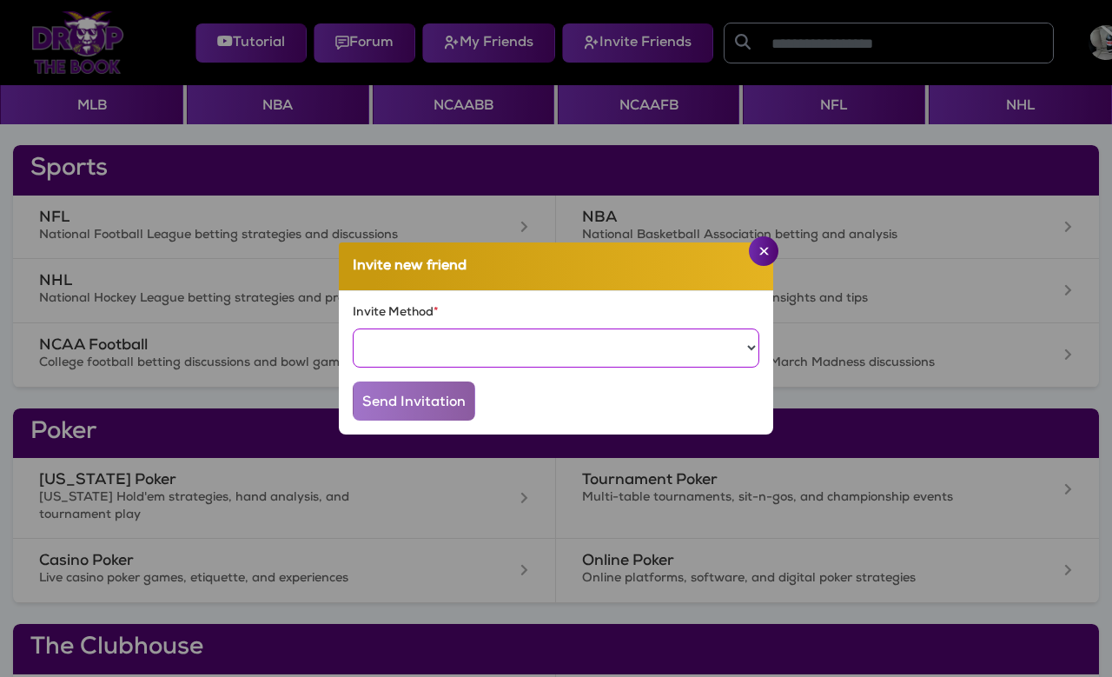
click at [553, 368] on select "***** *****" at bounding box center [556, 347] width 407 height 39
select select "**********"
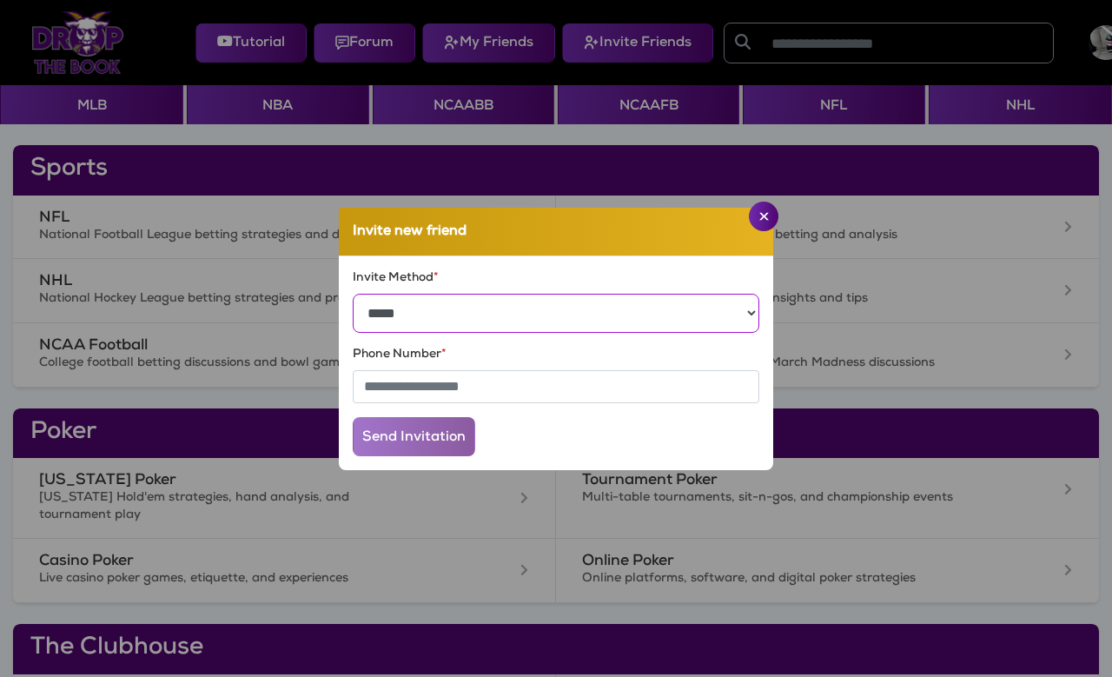
click at [465, 326] on select "***** *****" at bounding box center [556, 313] width 407 height 39
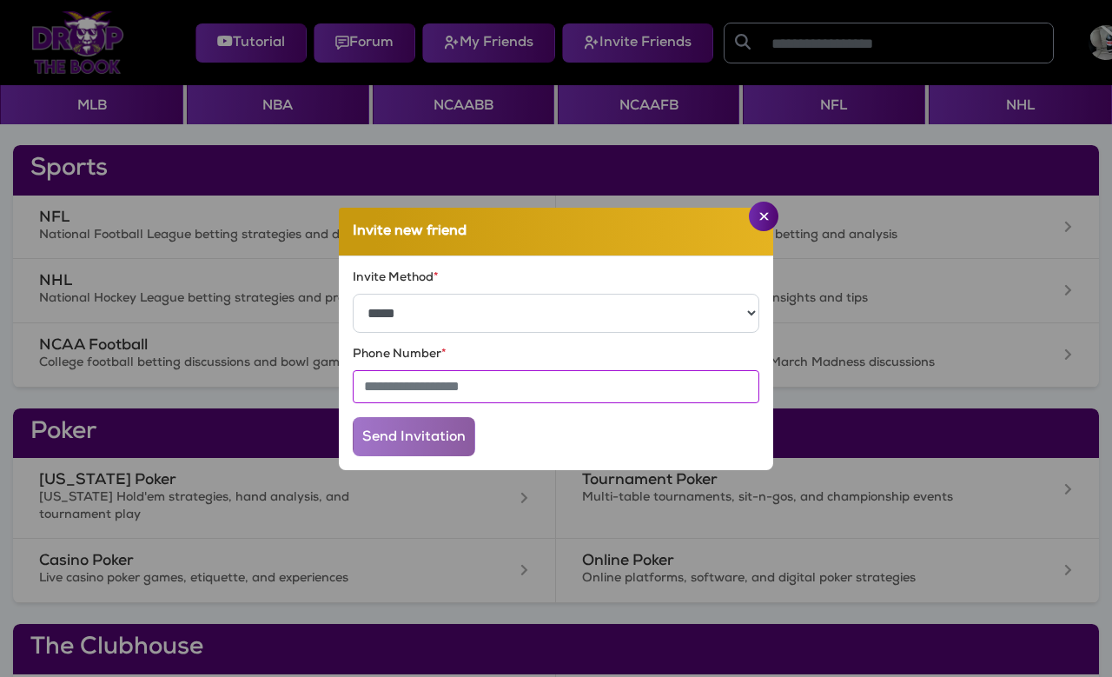
click at [394, 403] on input "text" at bounding box center [556, 386] width 407 height 33
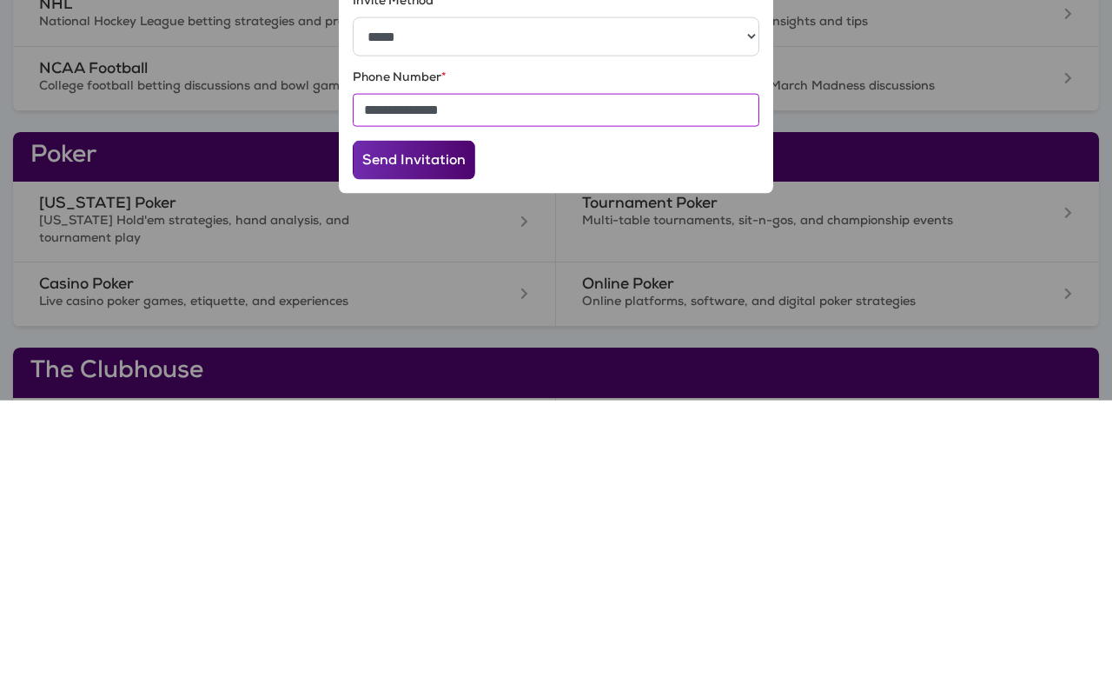
type input "**********"
click at [388, 417] on button "Send Invitation" at bounding box center [414, 436] width 123 height 39
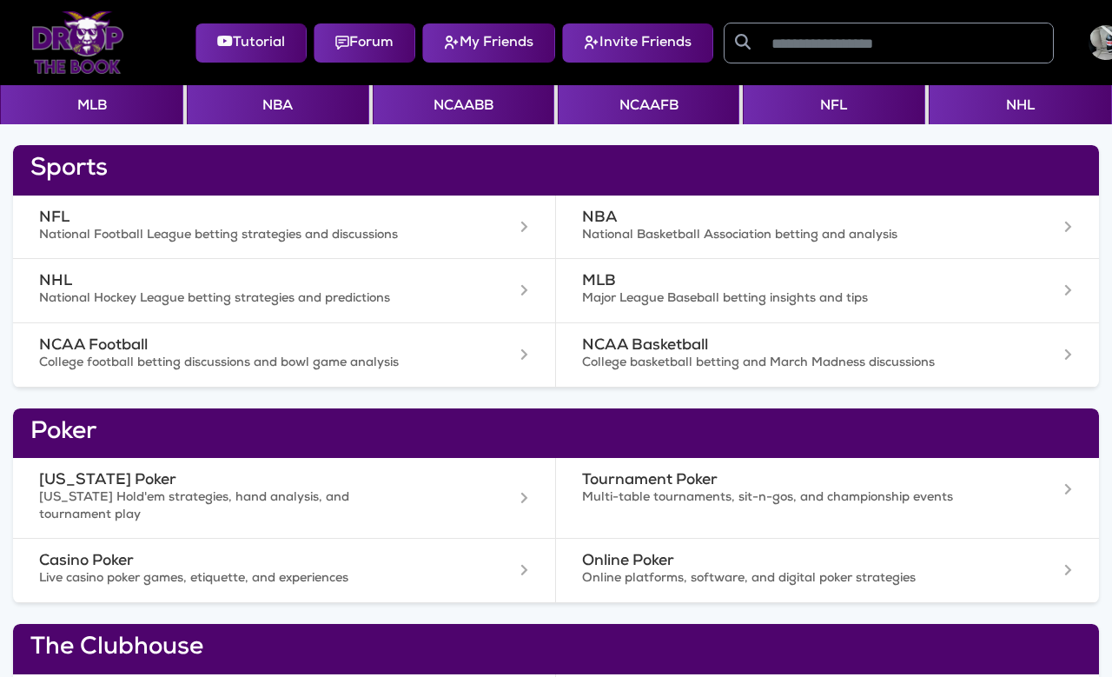
click at [477, 43] on button "My Friends" at bounding box center [488, 42] width 133 height 39
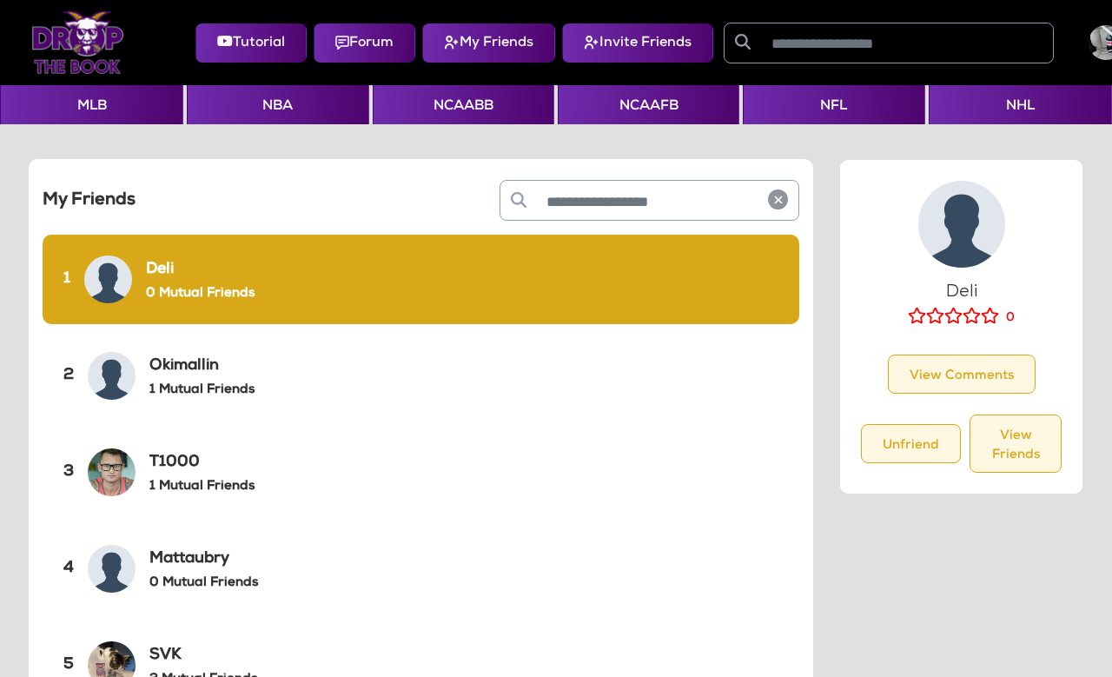
click at [816, 50] on input "text" at bounding box center [907, 42] width 292 height 39
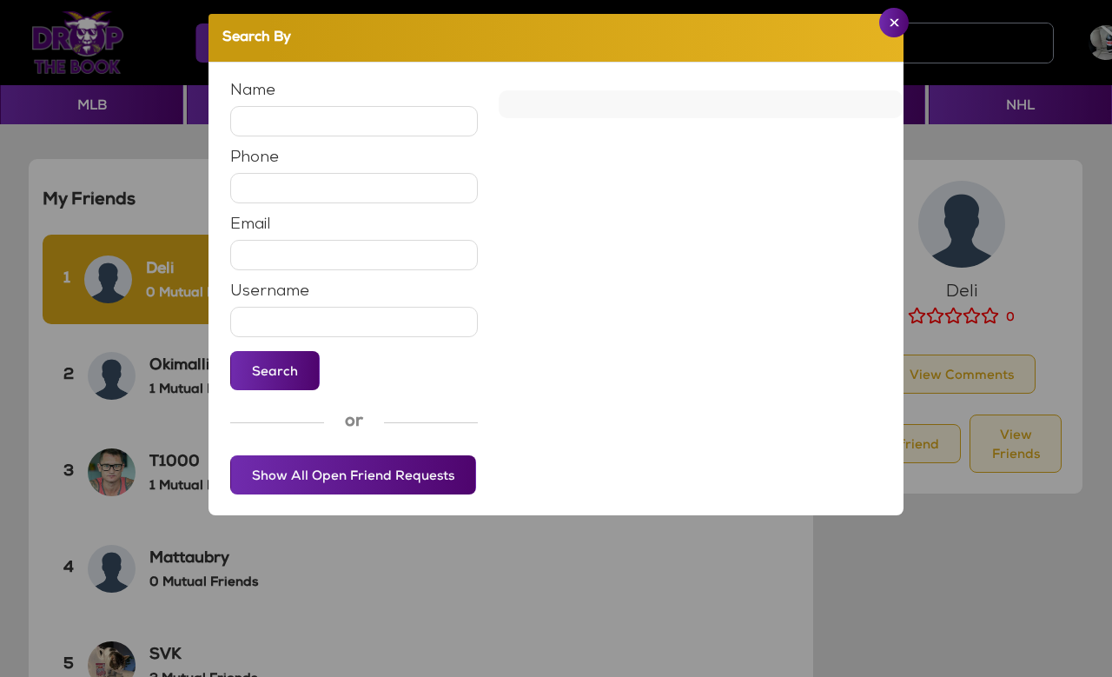
click at [267, 123] on input "text" at bounding box center [354, 121] width 248 height 30
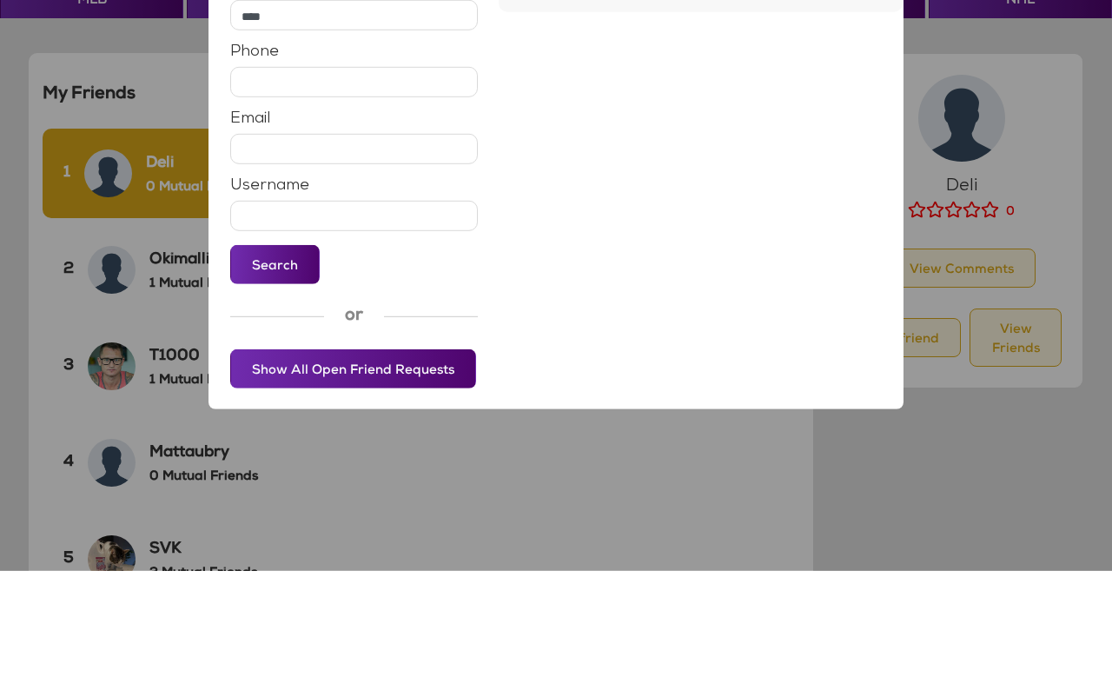
type input "****"
click at [256, 351] on button "Search" at bounding box center [274, 370] width 89 height 39
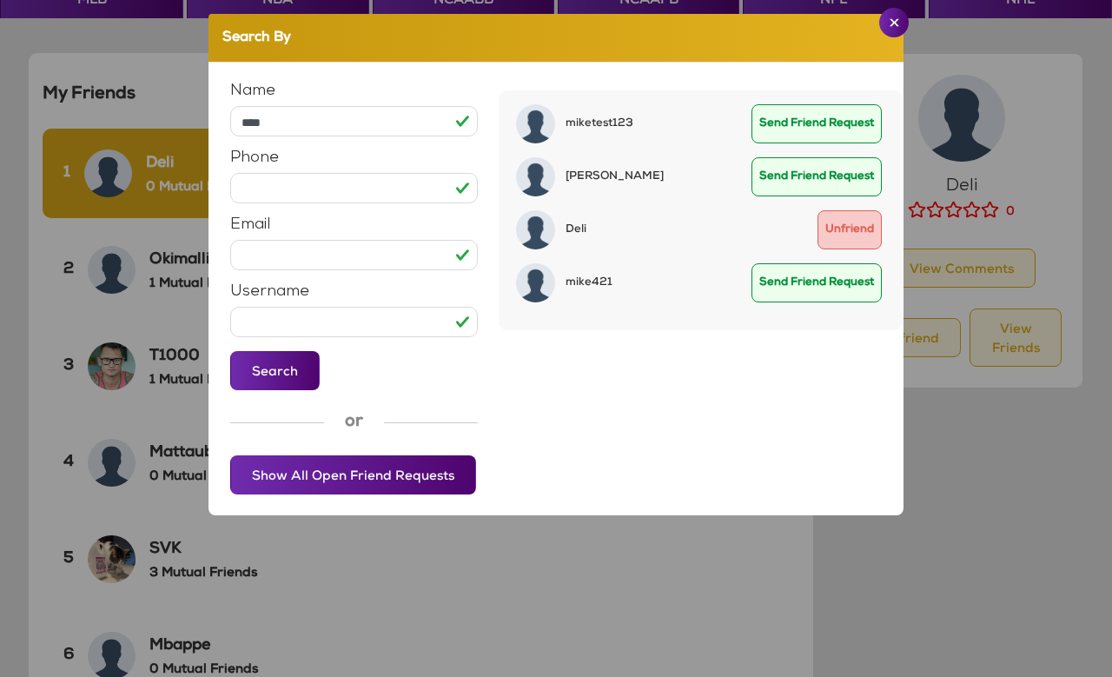
click at [885, 12] on button "Close" at bounding box center [894, 23] width 30 height 30
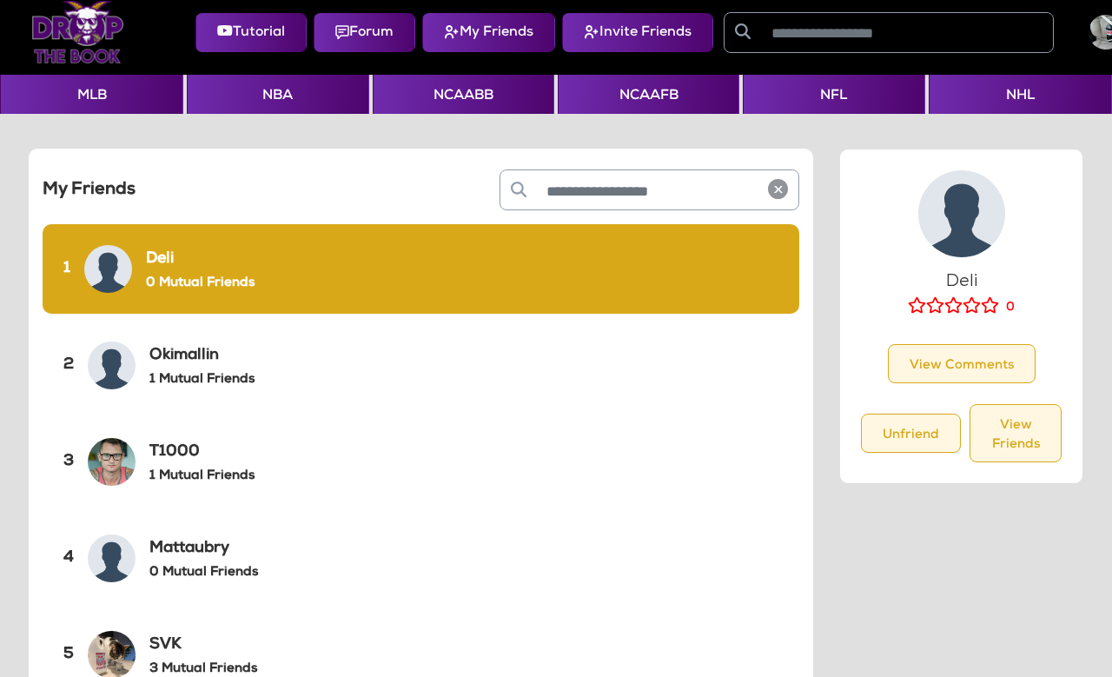
scroll to position [0, 0]
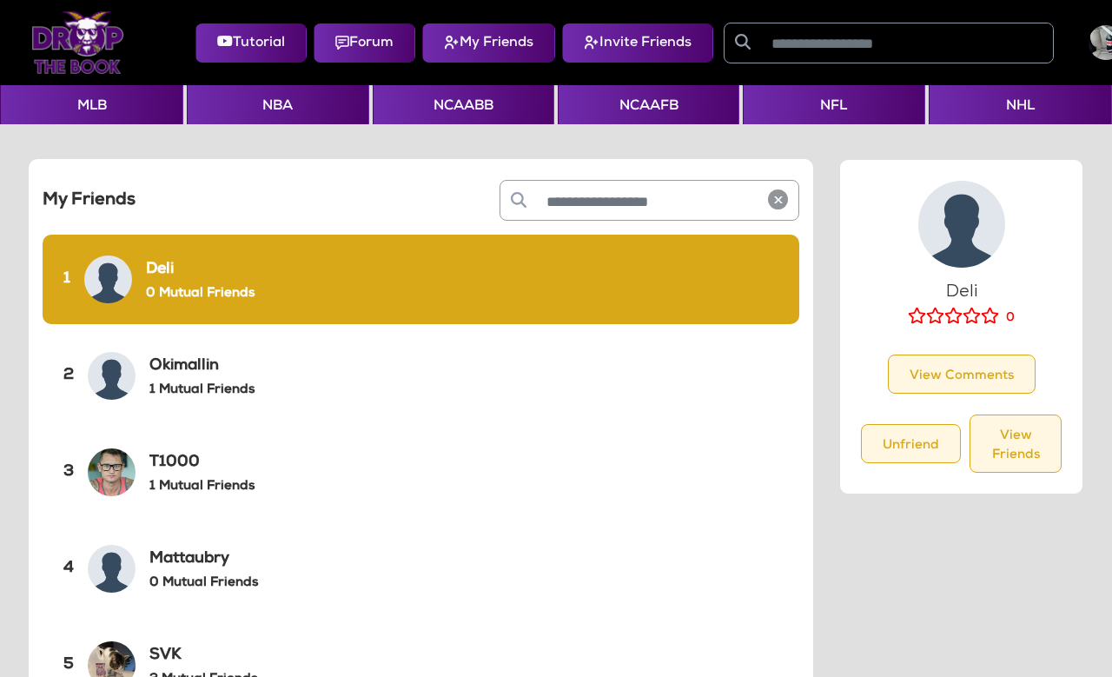
click at [70, 53] on img at bounding box center [77, 42] width 93 height 63
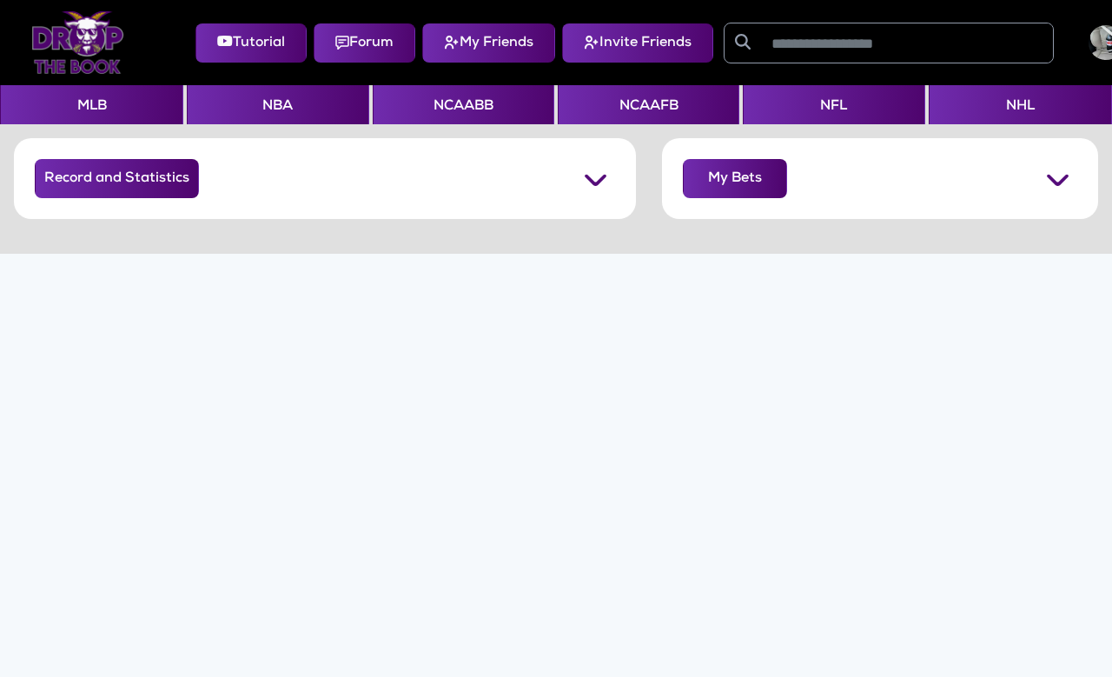
click at [120, 175] on button "Record and Statistics" at bounding box center [117, 178] width 164 height 39
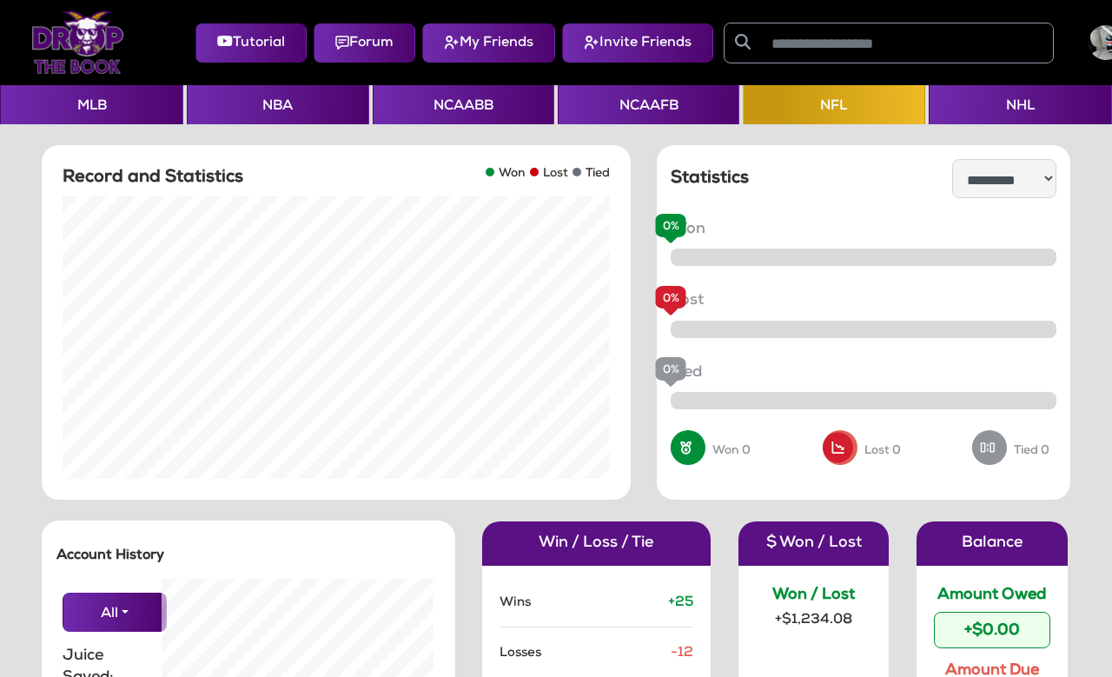
click at [103, 93] on button "MLB" at bounding box center [91, 104] width 183 height 39
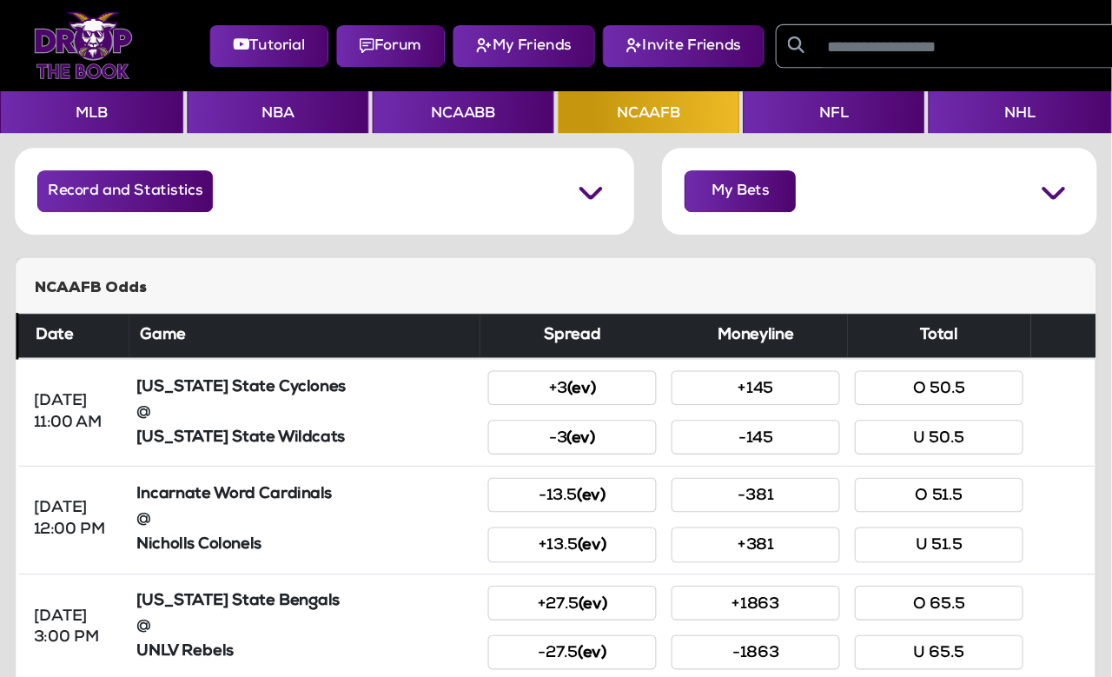
scroll to position [6, 0]
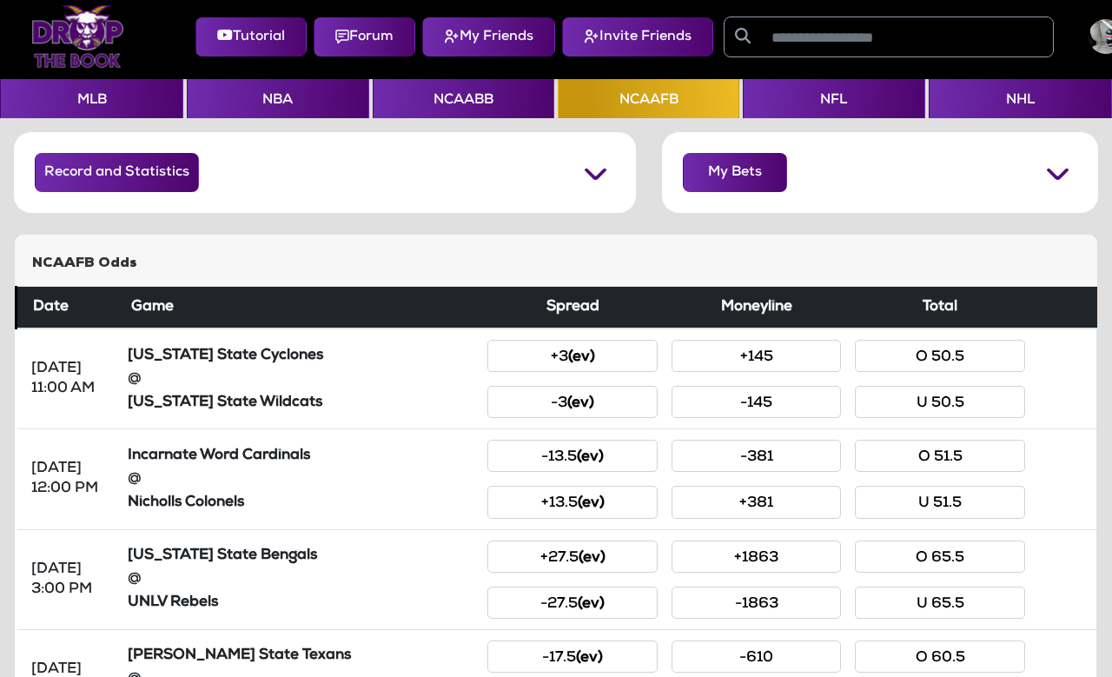
click at [630, 42] on button "Invite Friends" at bounding box center [637, 36] width 151 height 39
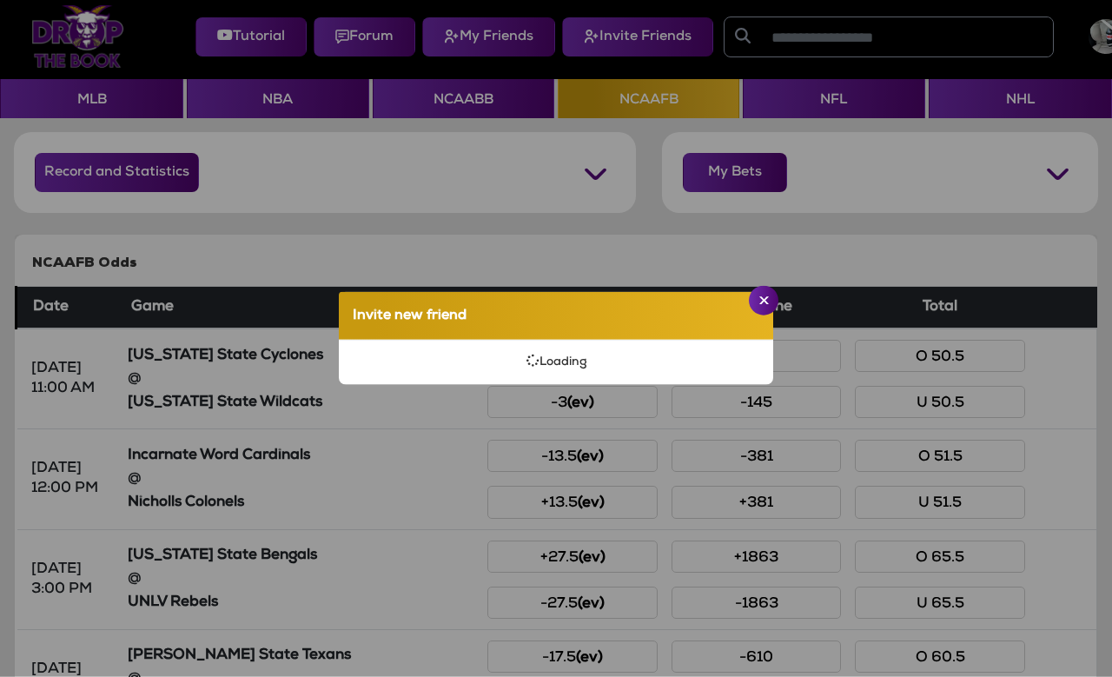
select select
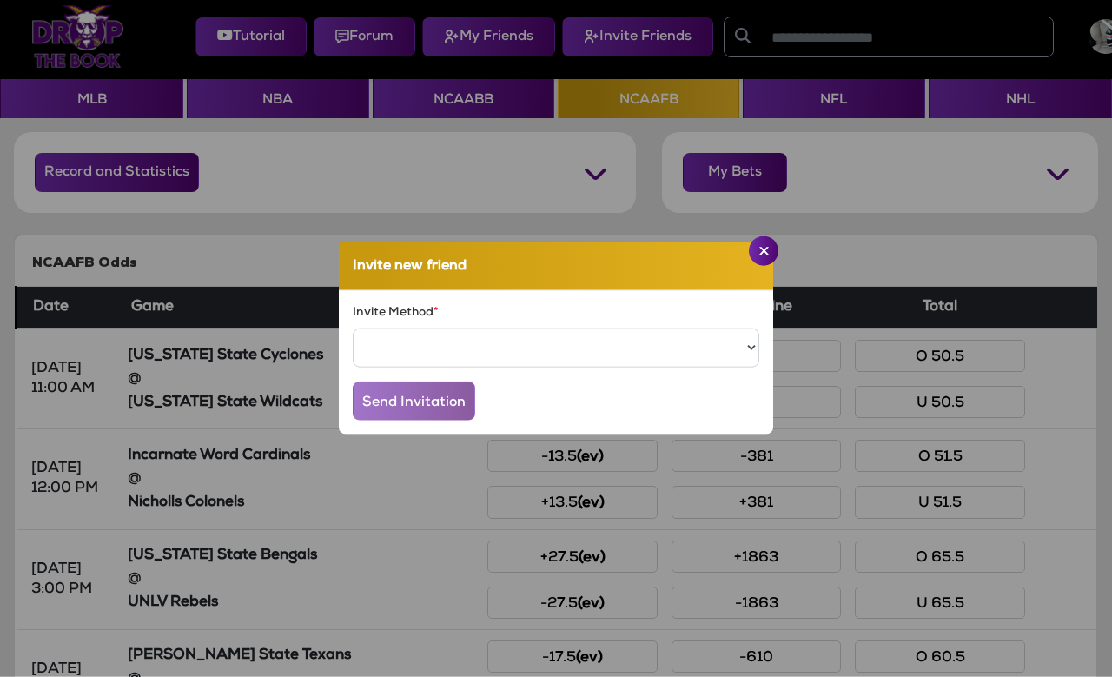
click at [761, 255] on img "Close" at bounding box center [764, 251] width 10 height 9
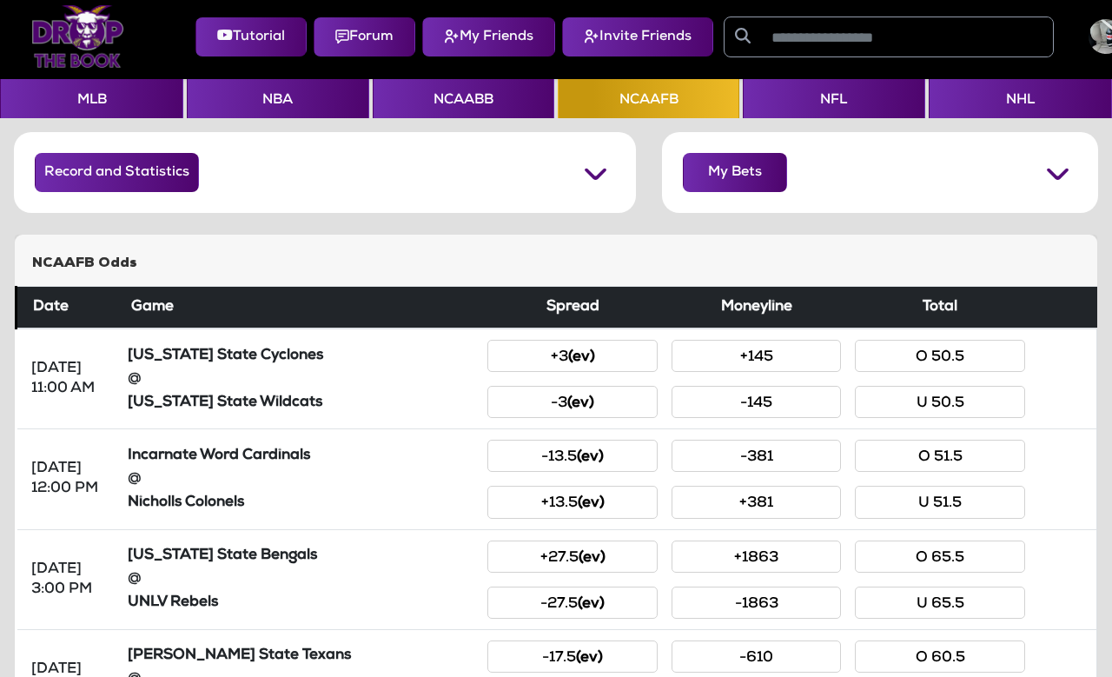
click at [476, 33] on button "My Friends" at bounding box center [488, 36] width 133 height 39
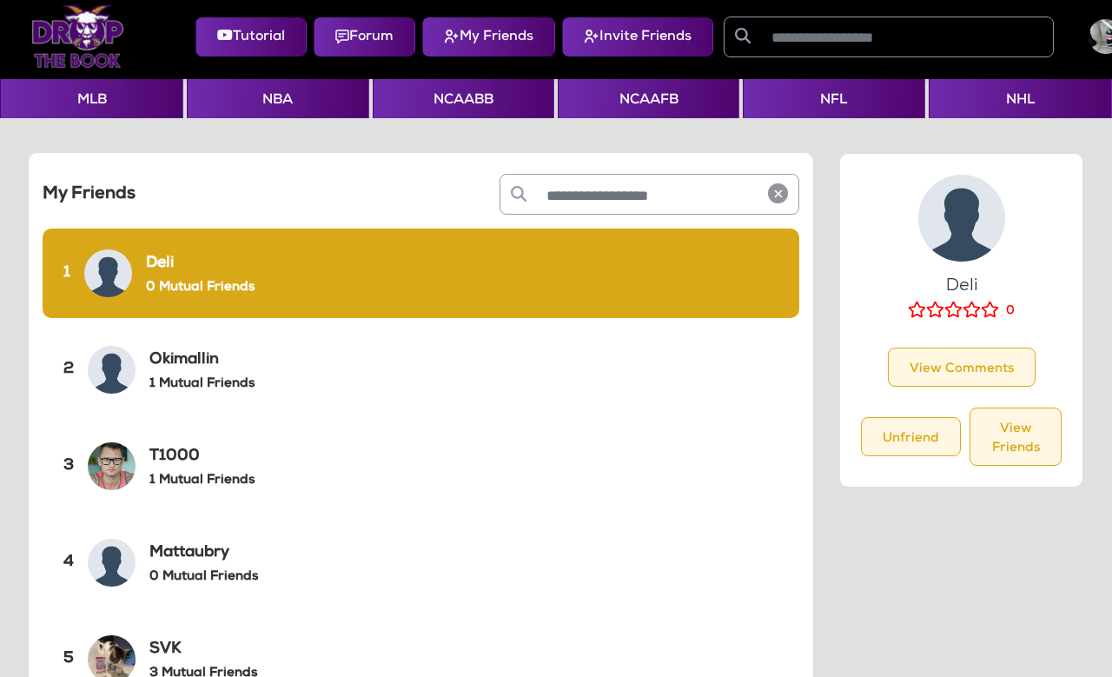
click at [169, 463] on h6 "T1000" at bounding box center [201, 456] width 105 height 19
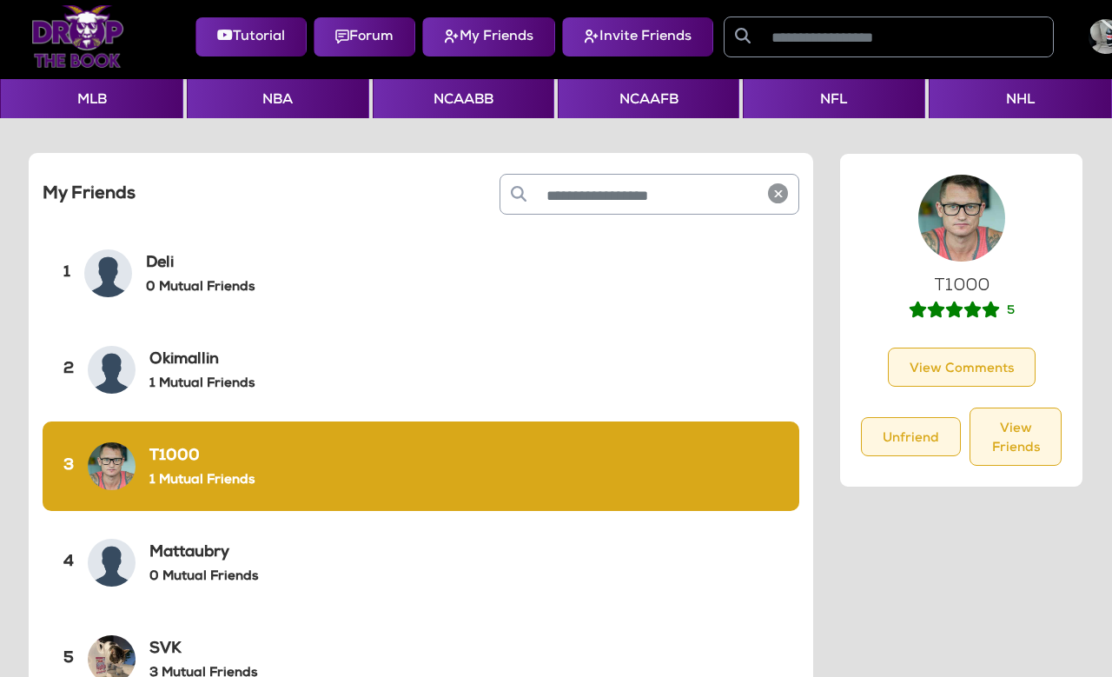
click at [1024, 431] on button "View Friends" at bounding box center [1016, 437] width 92 height 58
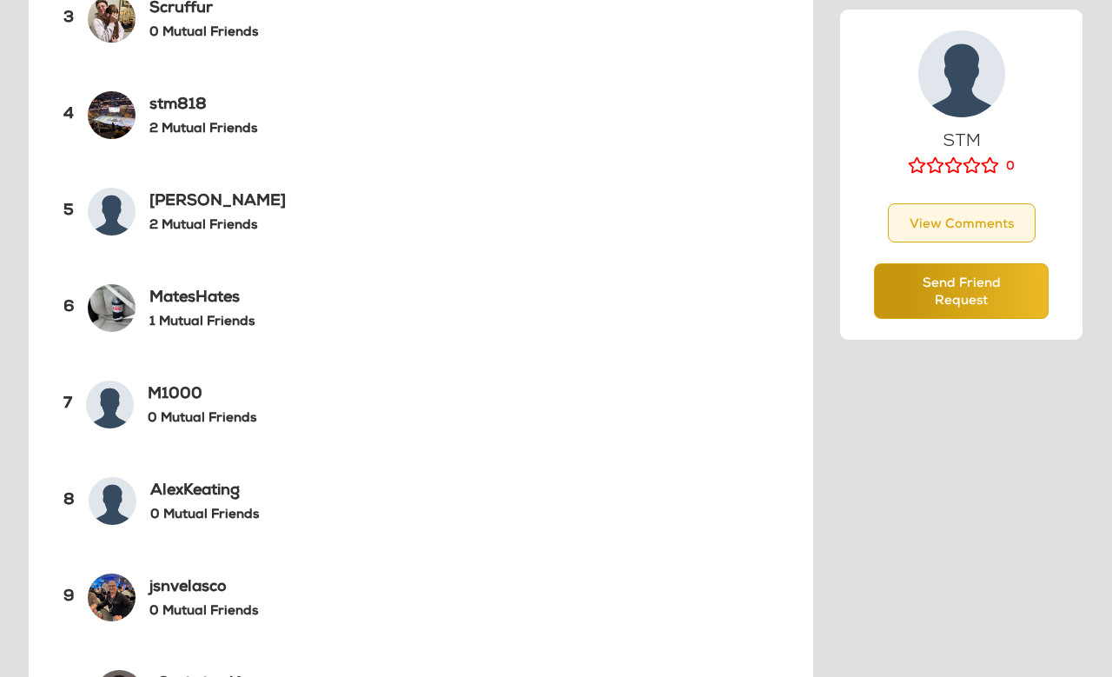
scroll to position [434, 1]
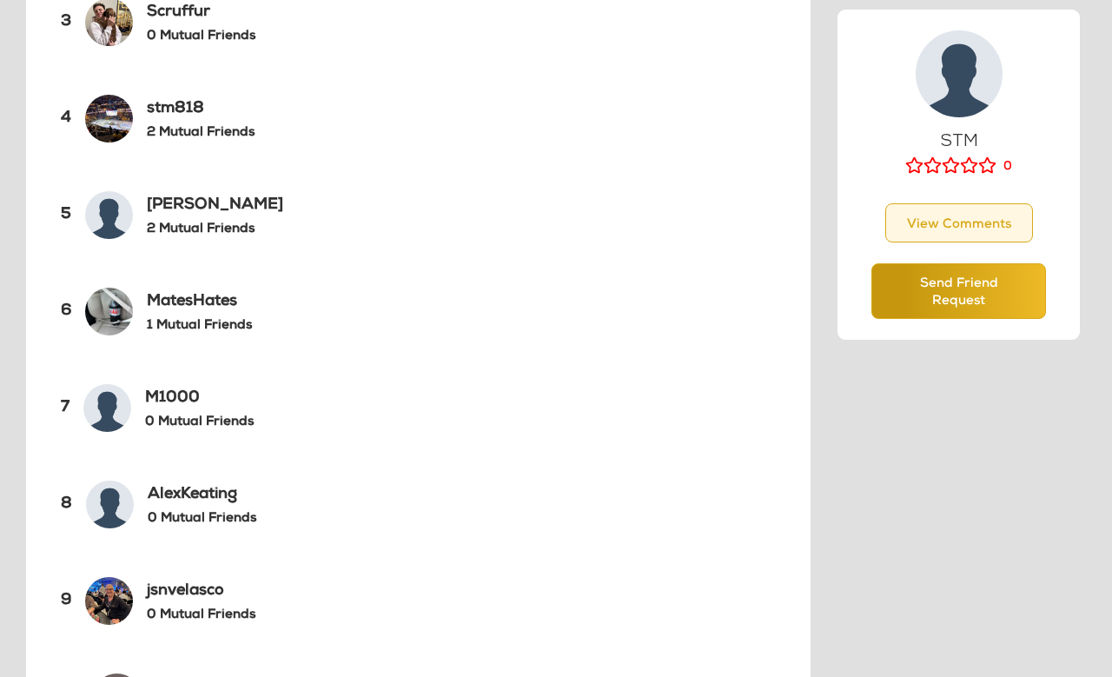
click at [206, 631] on div "9 jsnvelasco 0 Mutual Friends" at bounding box center [418, 600] width 757 height 89
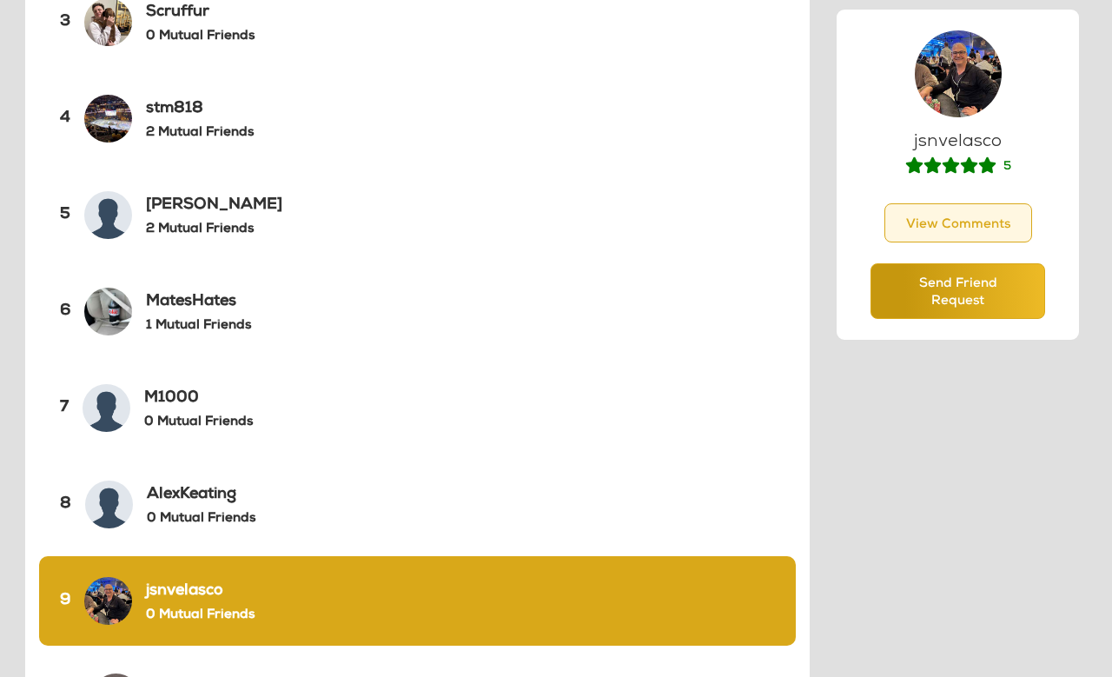
click at [944, 218] on button "View Comments" at bounding box center [959, 222] width 148 height 39
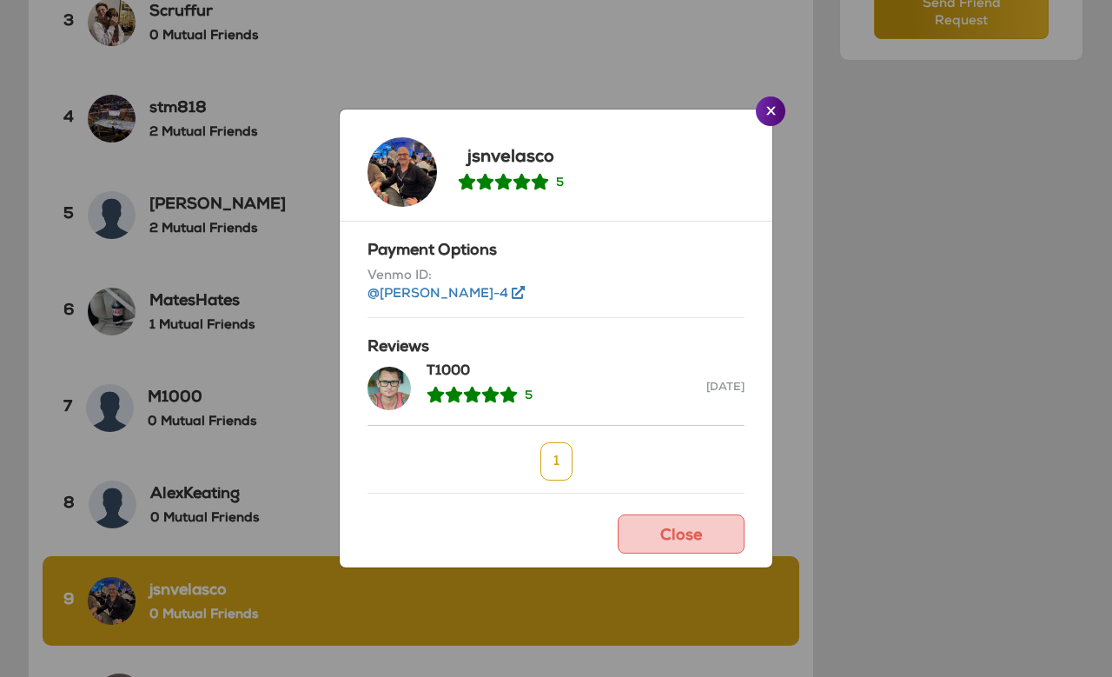
click at [764, 126] on button "Close" at bounding box center [771, 111] width 30 height 30
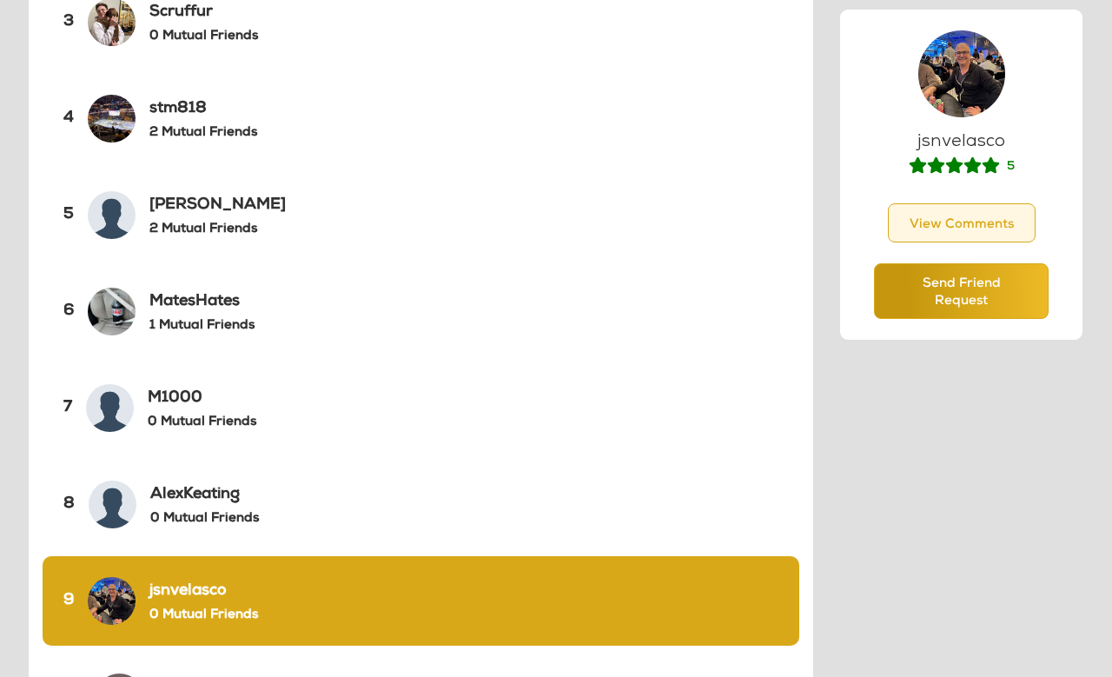
click at [177, 315] on div "MatesHates 1 Mutual Friends" at bounding box center [201, 311] width 105 height 45
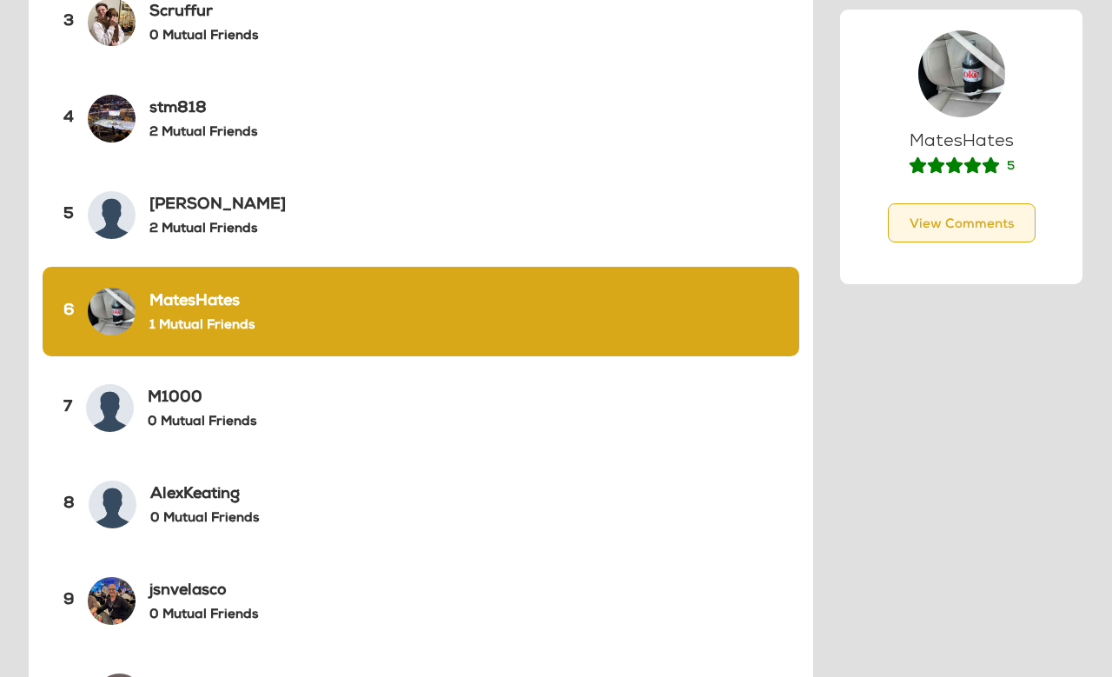
click at [934, 218] on button "View Comments" at bounding box center [962, 222] width 148 height 39
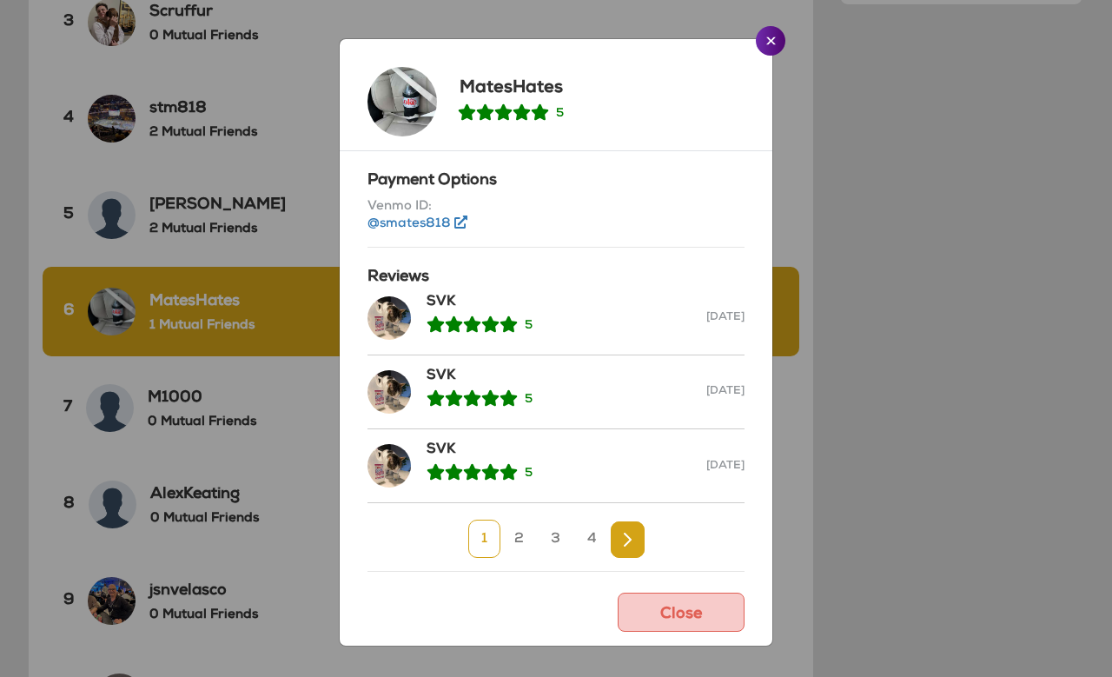
click at [544, 558] on link "3" at bounding box center [556, 539] width 36 height 38
click at [594, 552] on link "4" at bounding box center [610, 539] width 36 height 38
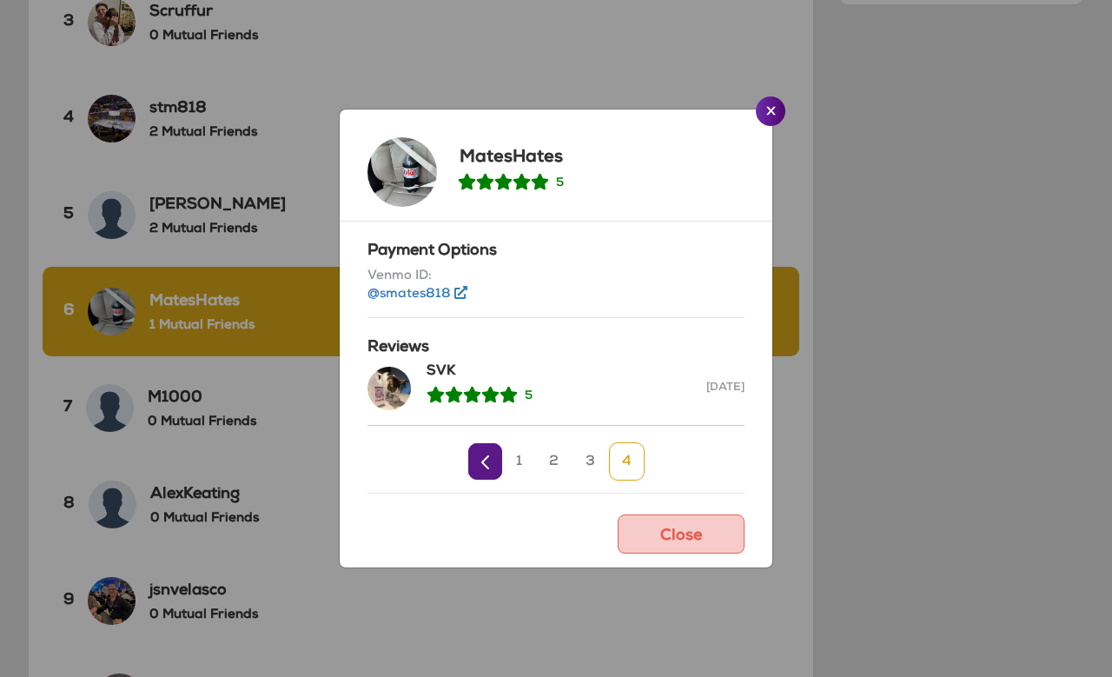
click at [771, 122] on app-reputation-history "MatesHates 5 Payment Options Venmo ID: @smates818 Reviews SVK 5 Aug 2, 2025 1 2…" at bounding box center [556, 338] width 1084 height 628
click at [768, 115] on img "Close" at bounding box center [771, 110] width 10 height 9
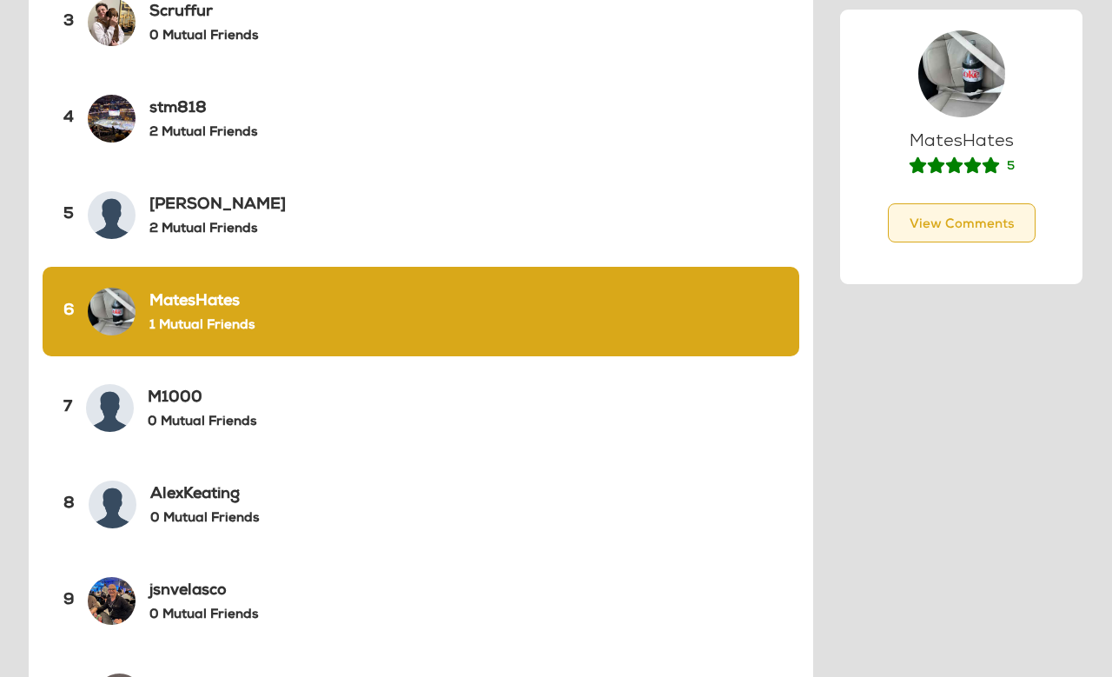
click at [162, 209] on h6 "Toby" at bounding box center [217, 205] width 136 height 19
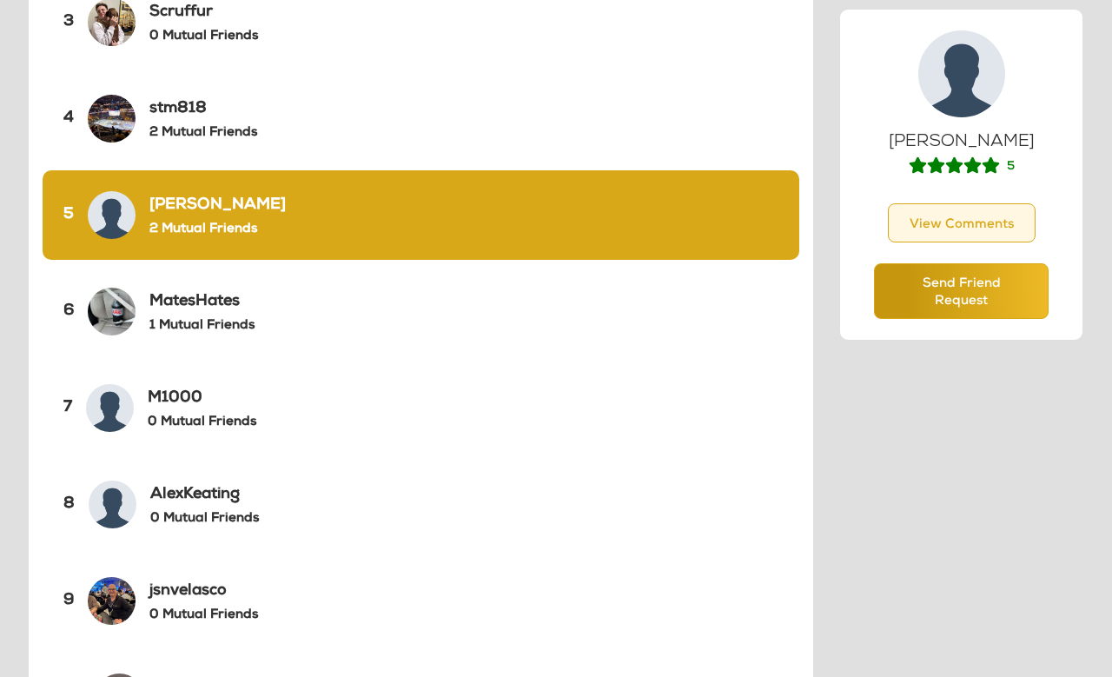
click at [974, 214] on button "View Comments" at bounding box center [962, 222] width 148 height 39
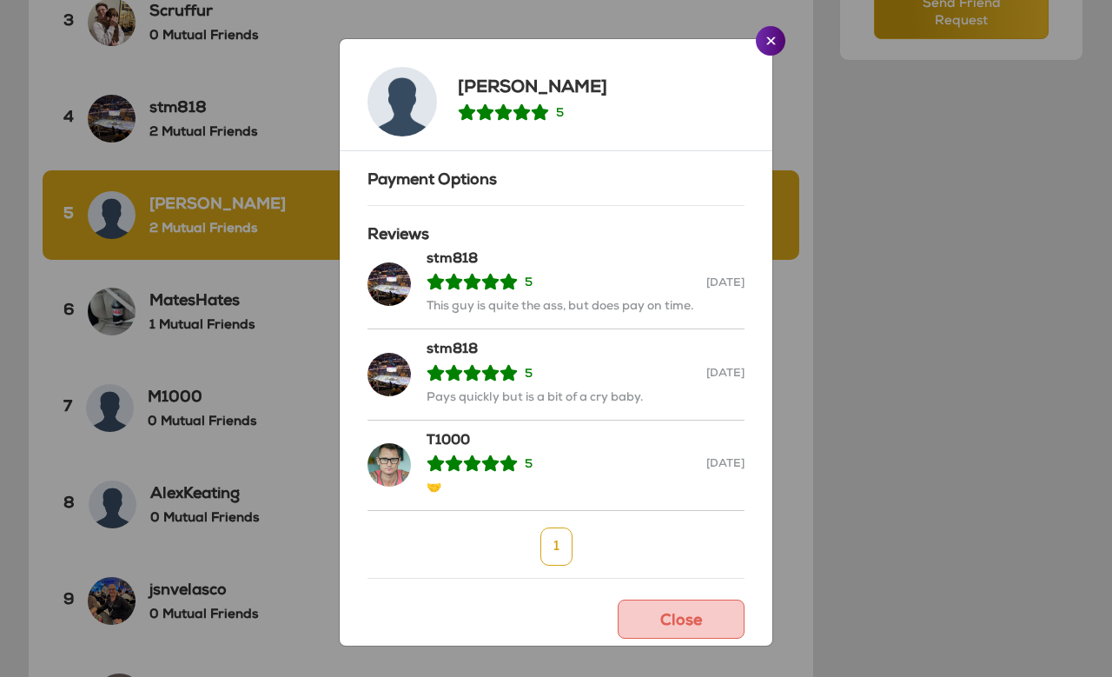
click at [766, 22] on div "Toby 5 Payment Options Reviews stm818 5 This guy is quite the ass, but does pay…" at bounding box center [556, 338] width 1112 height 677
click at [784, 47] on app-reputation-history "Toby 5 Payment Options Reviews stm818 5 This guy is quite the ass, but does pay…" at bounding box center [556, 342] width 1084 height 636
click at [768, 45] on img "Close" at bounding box center [771, 40] width 10 height 9
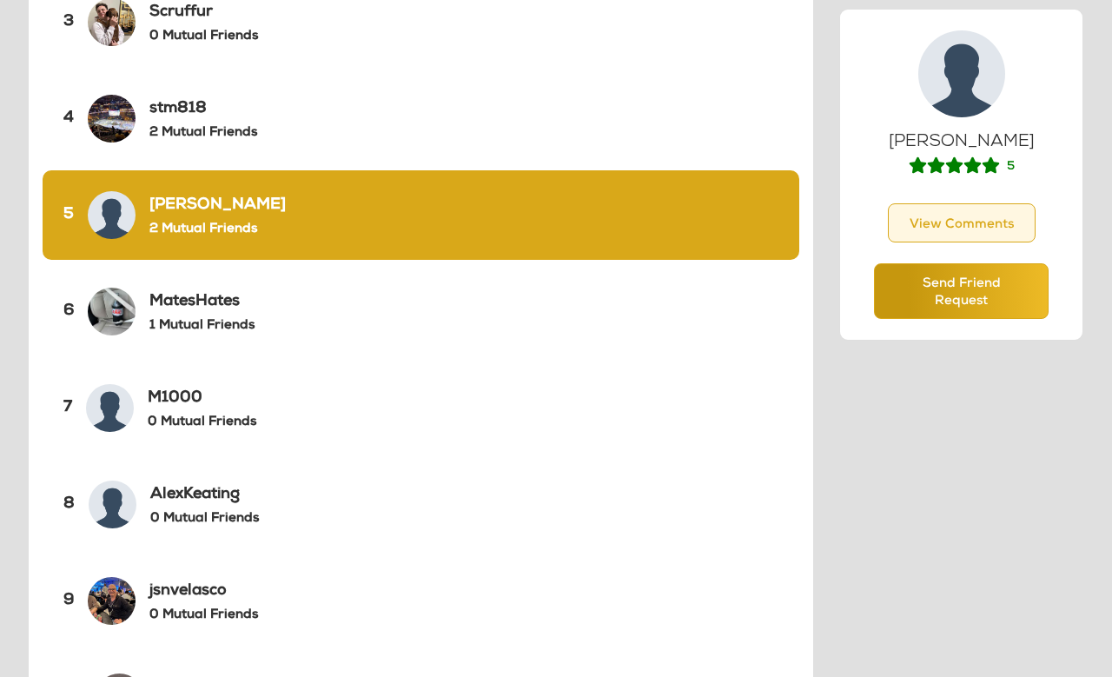
click at [761, 52] on div "3 Scruffur 0 Mutual Friends" at bounding box center [421, 21] width 757 height 89
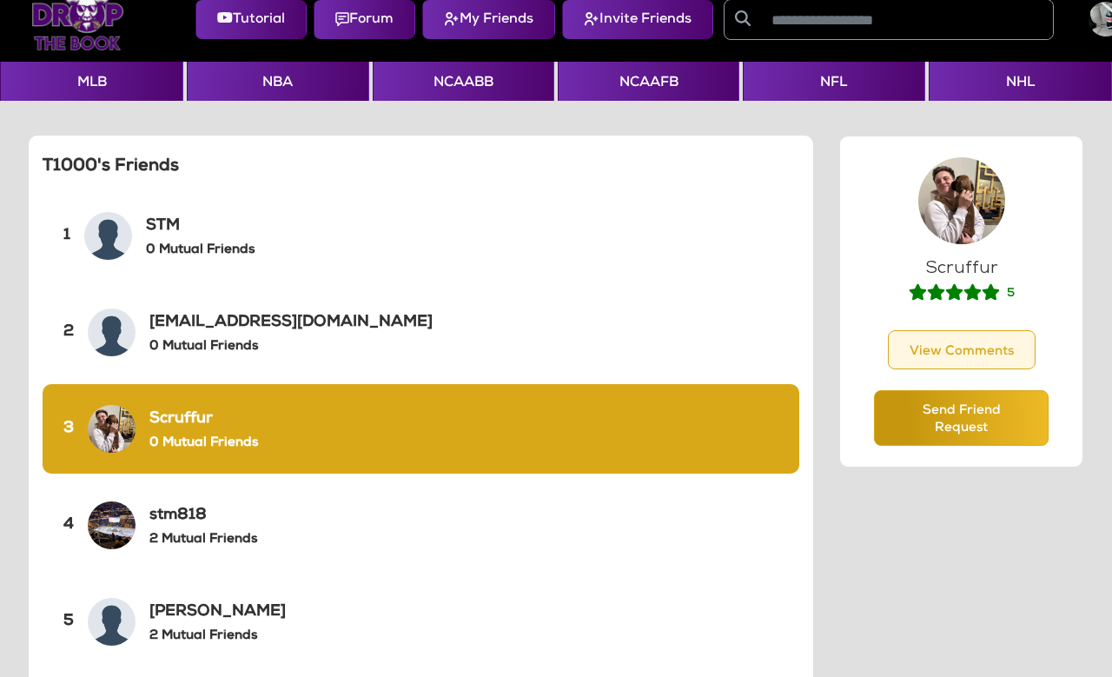
scroll to position [0, 0]
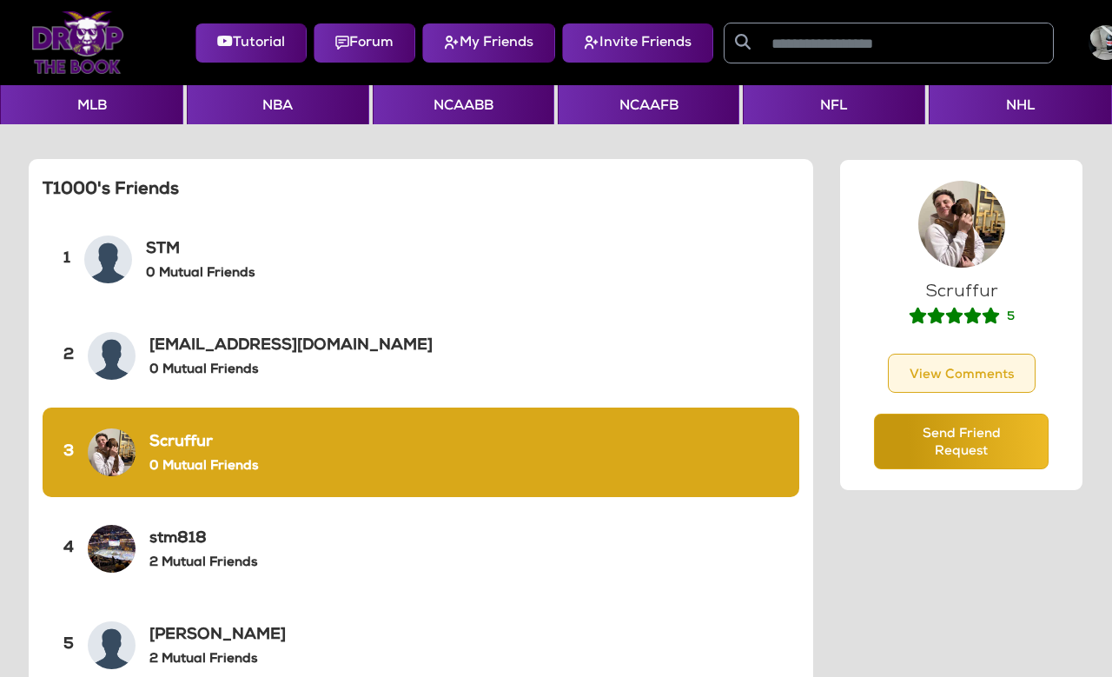
click at [366, 40] on button "Forum" at bounding box center [365, 42] width 102 height 39
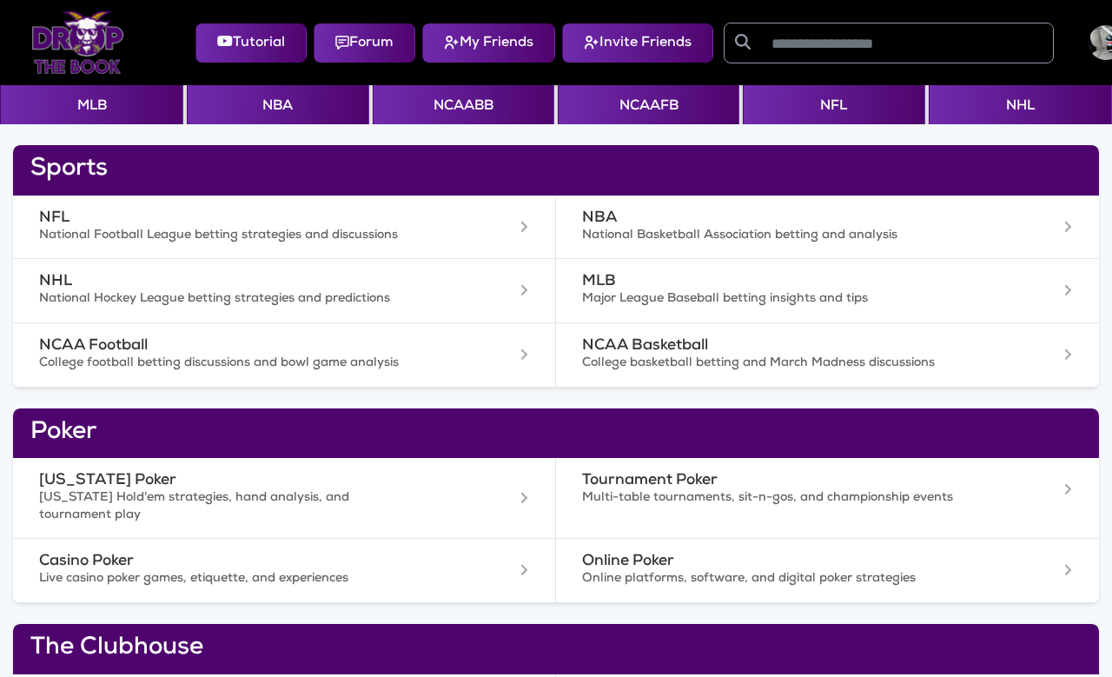
click at [674, 104] on button "NCAAFB" at bounding box center [649, 104] width 182 height 39
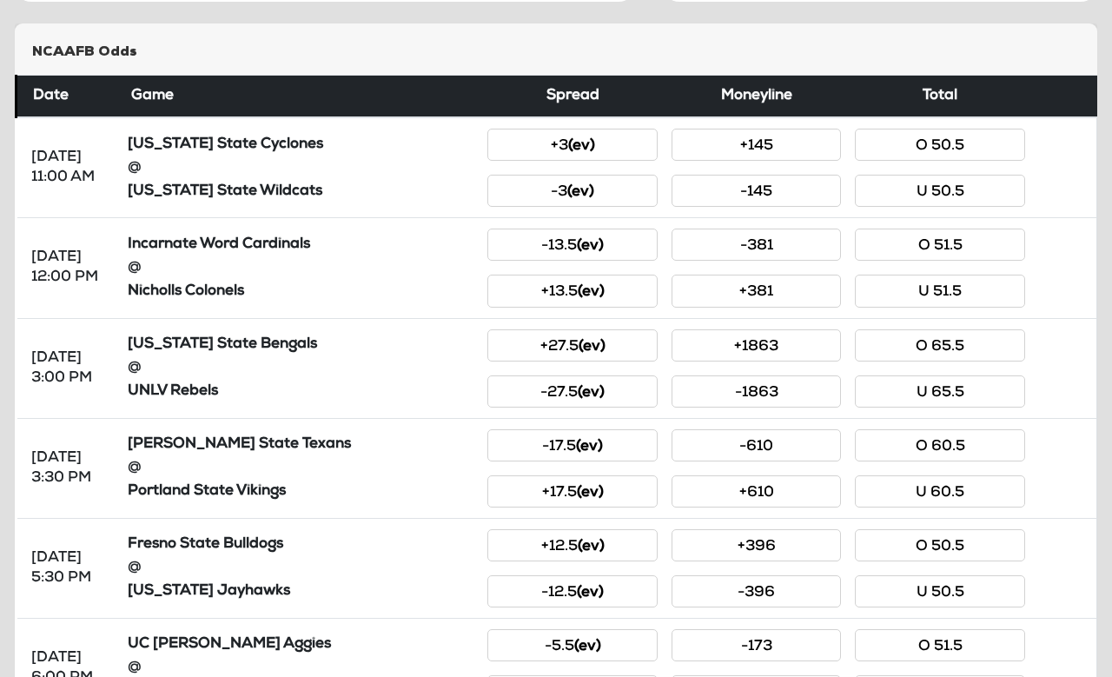
scroll to position [219, 0]
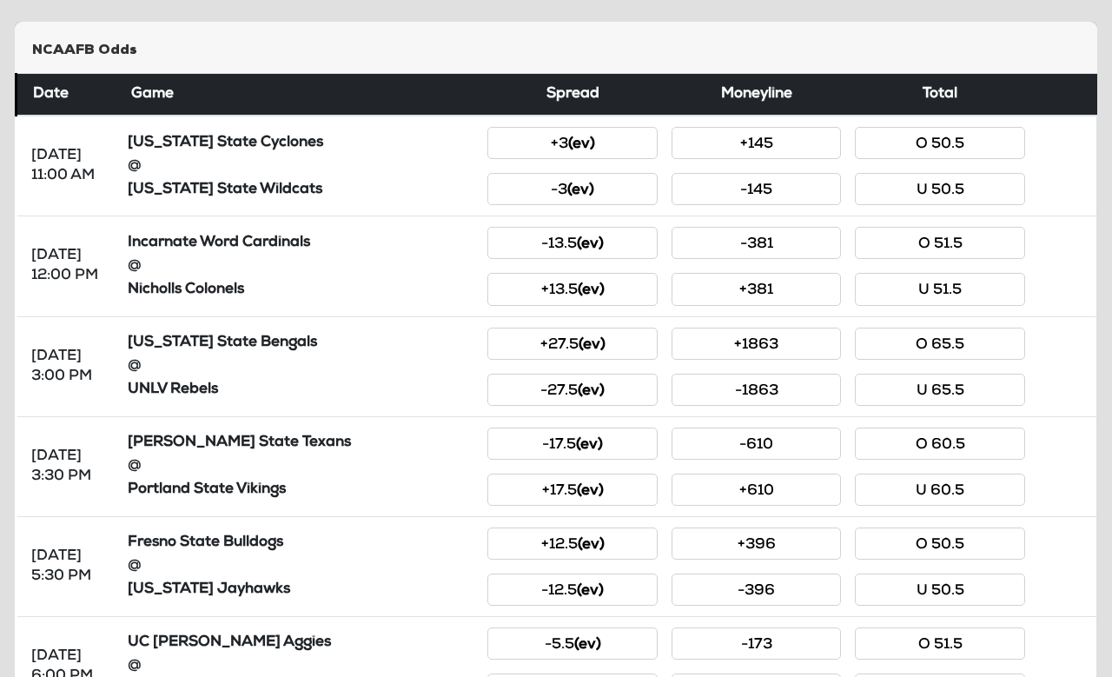
click at [783, 593] on button "-396" at bounding box center [756, 589] width 169 height 32
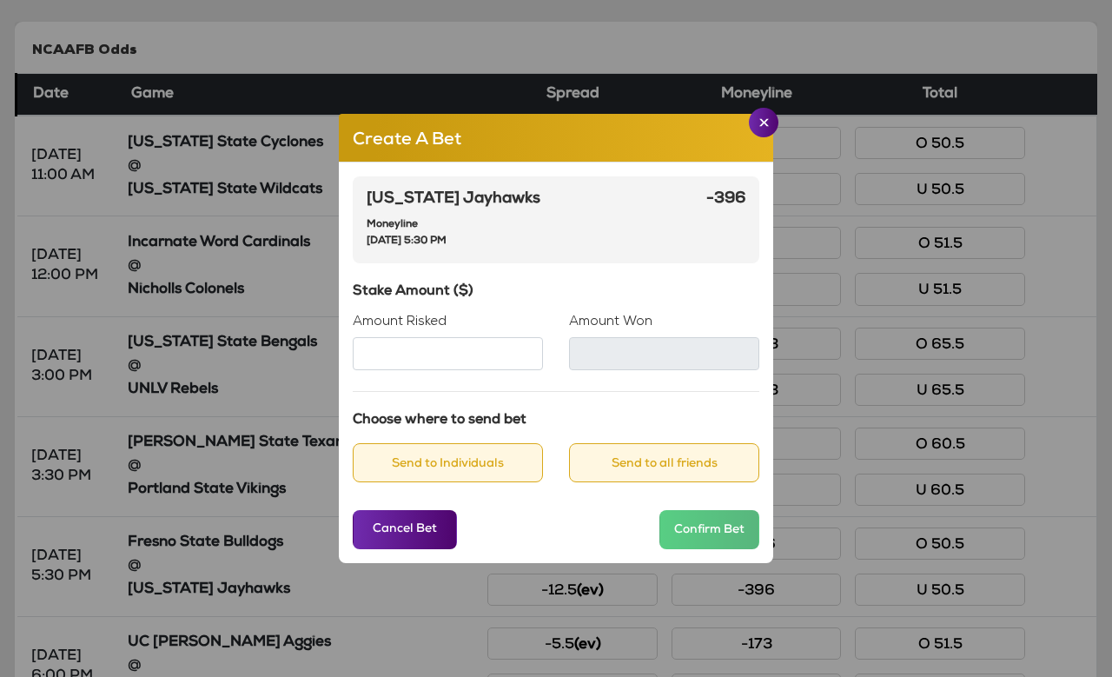
click at [786, 132] on app-bet-wizard "Create A Bet [US_STATE] Jayhawks Moneyline [DATE] 5:30 PM -396 Stake Amount ($)…" at bounding box center [556, 338] width 1084 height 677
click at [764, 127] on img "Close" at bounding box center [764, 122] width 10 height 9
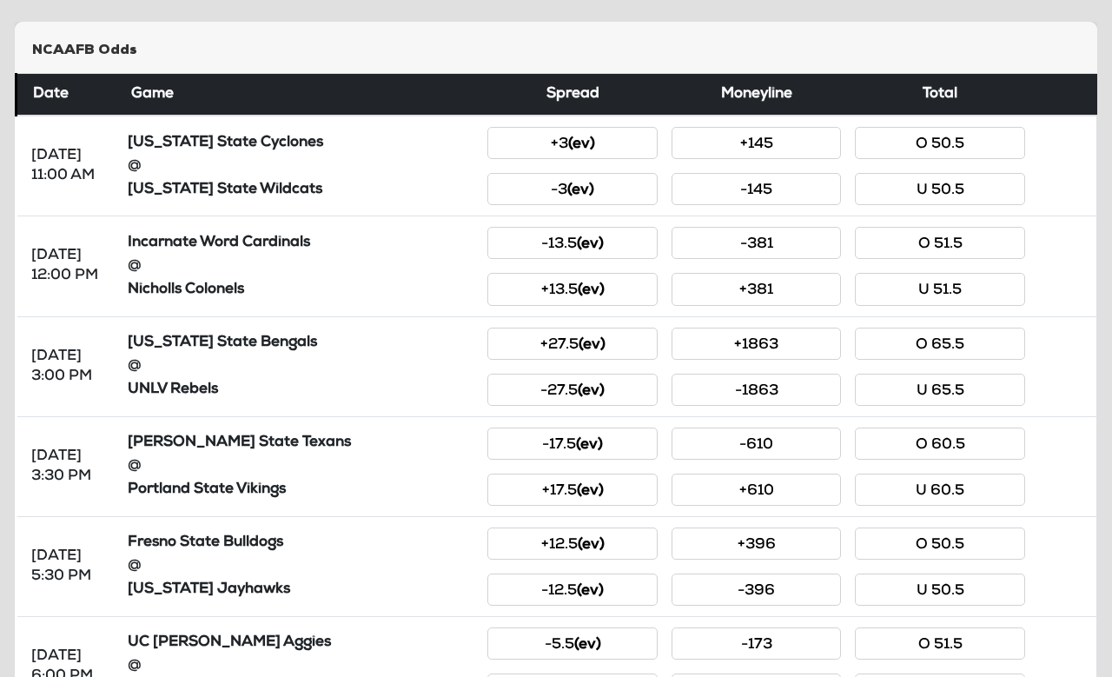
click at [733, 545] on button "+396" at bounding box center [756, 543] width 169 height 32
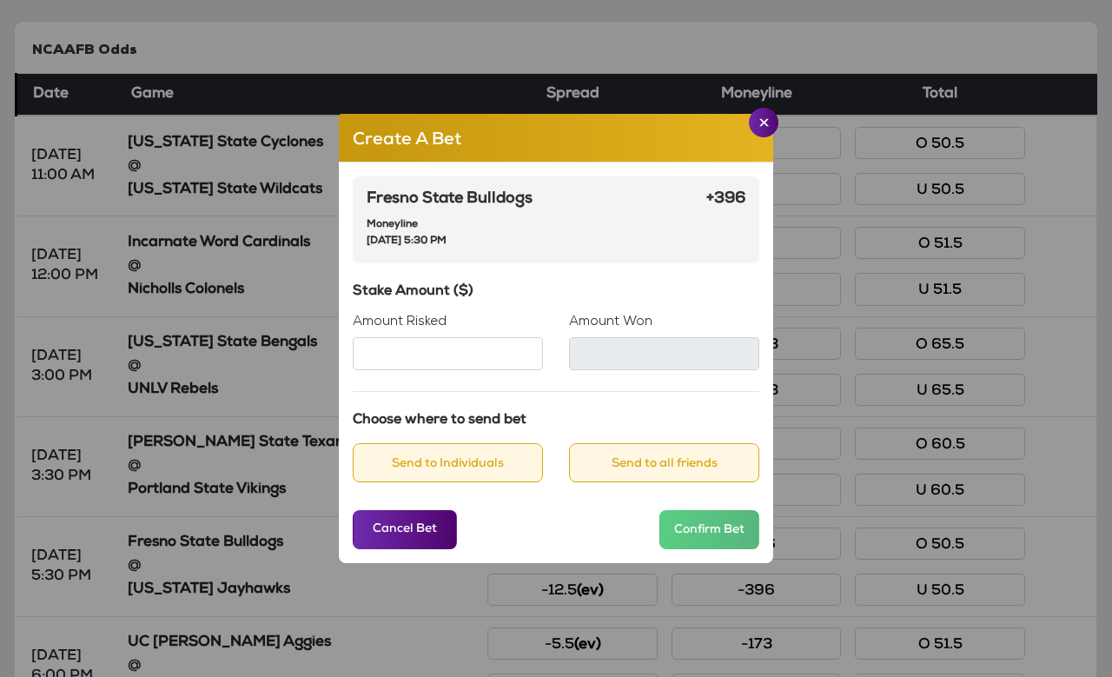
click at [406, 370] on input "Amount Risked" at bounding box center [448, 353] width 190 height 33
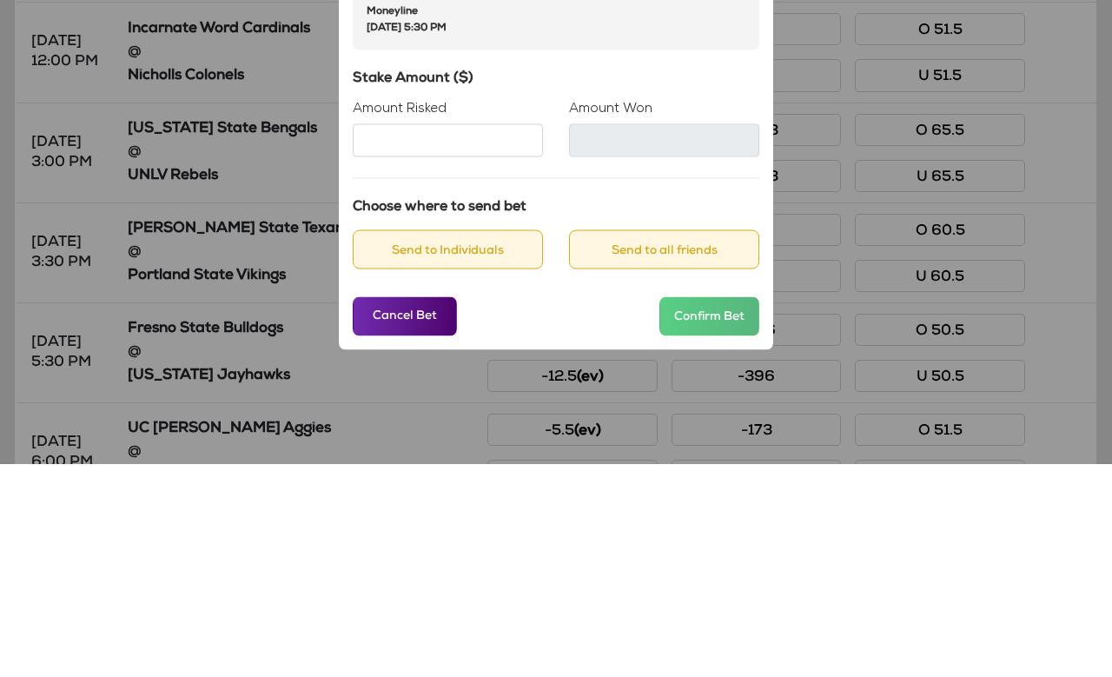
type input "*"
click at [535, 284] on h6 "Stake Amount ($)" at bounding box center [556, 292] width 407 height 17
type input "****"
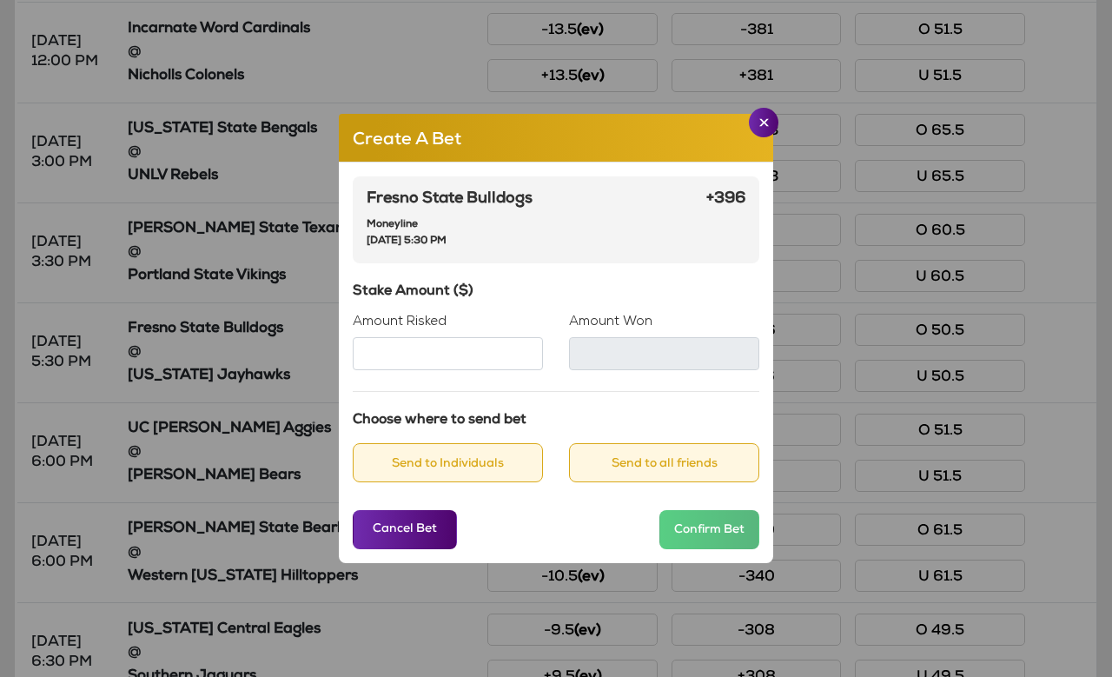
click at [774, 137] on button "Close" at bounding box center [764, 123] width 30 height 30
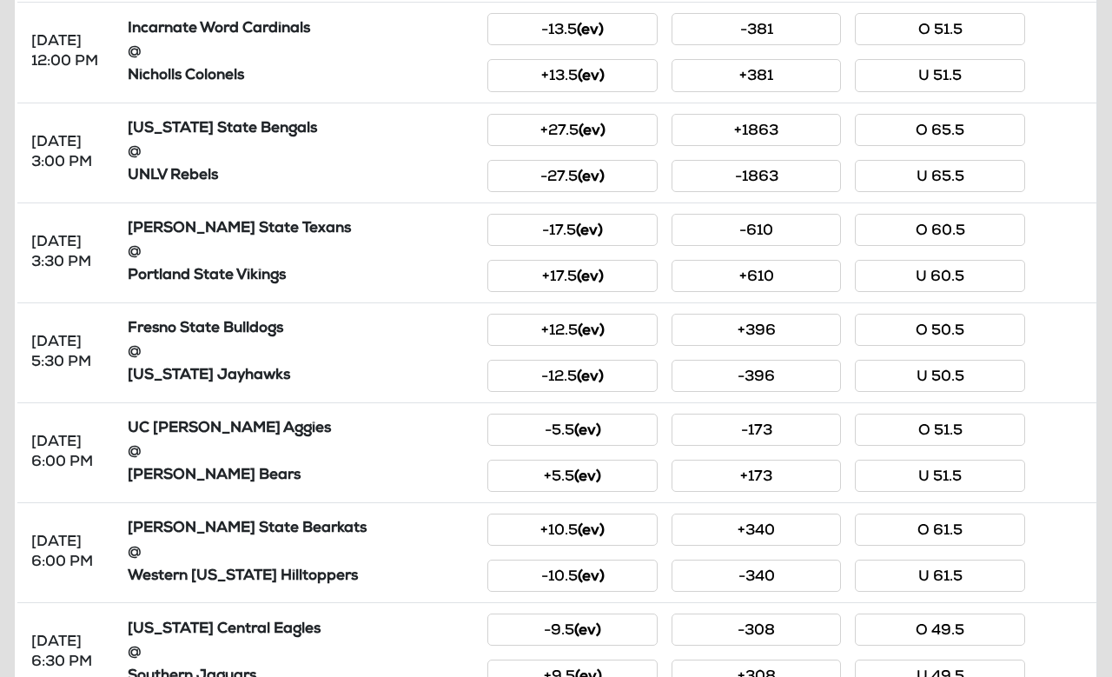
click at [735, 519] on button "+340" at bounding box center [756, 530] width 169 height 32
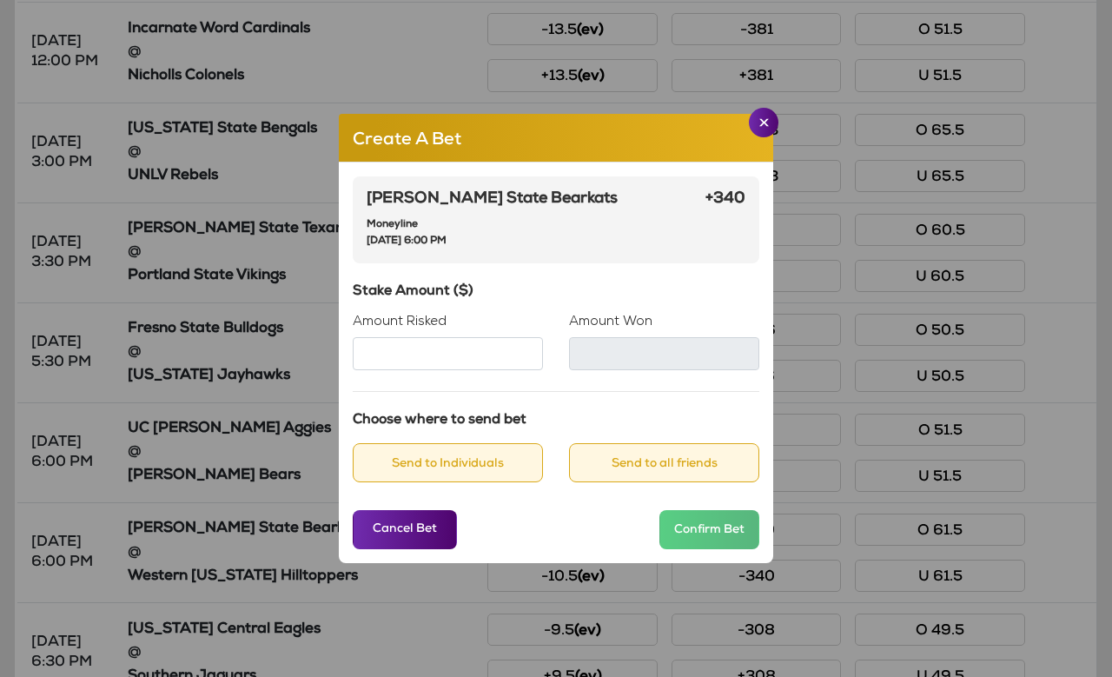
click at [386, 368] on input "Amount Risked" at bounding box center [448, 353] width 190 height 33
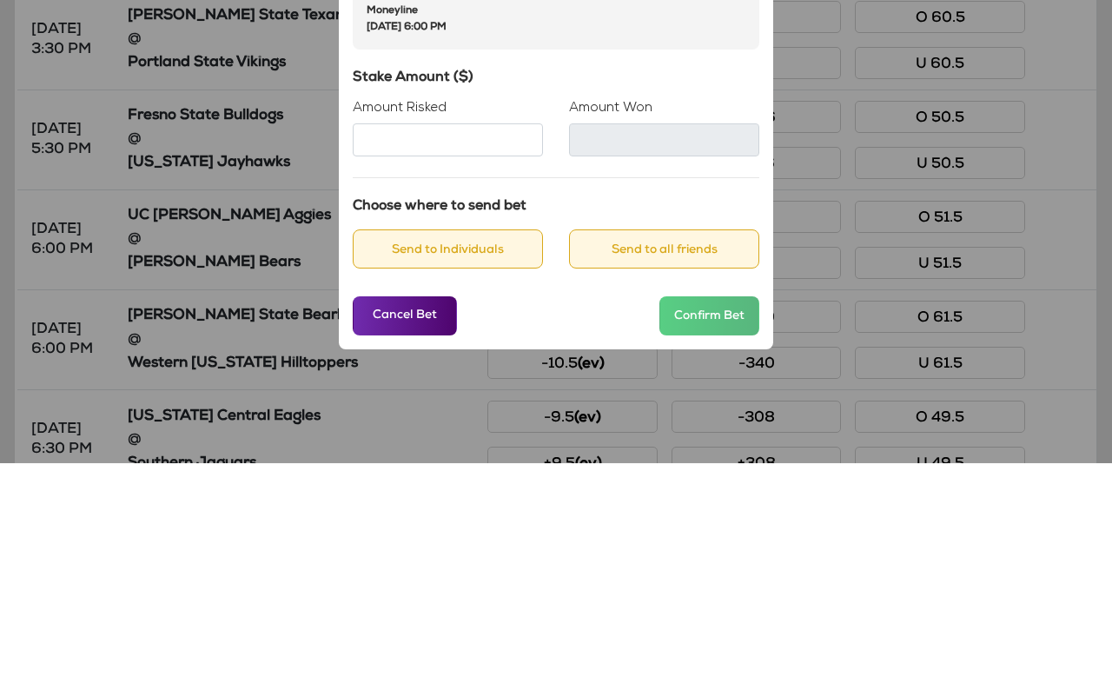
type input "*"
click at [559, 284] on h6 "Stake Amount ($)" at bounding box center [556, 292] width 407 height 17
type input "**"
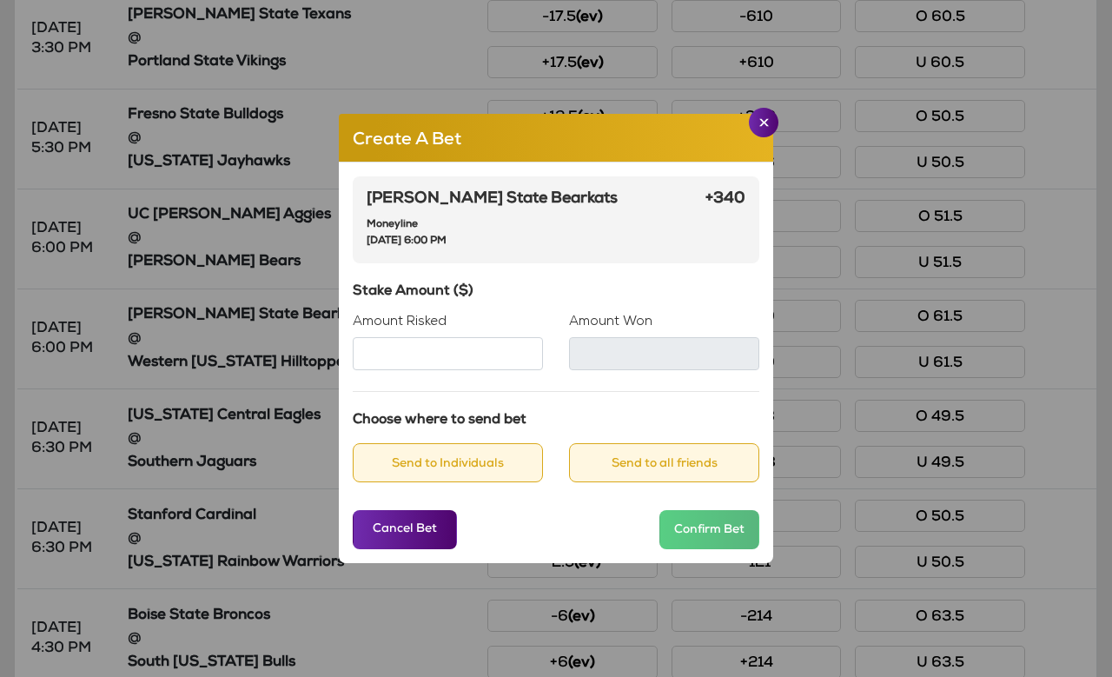
click at [776, 137] on button "Close" at bounding box center [764, 123] width 30 height 30
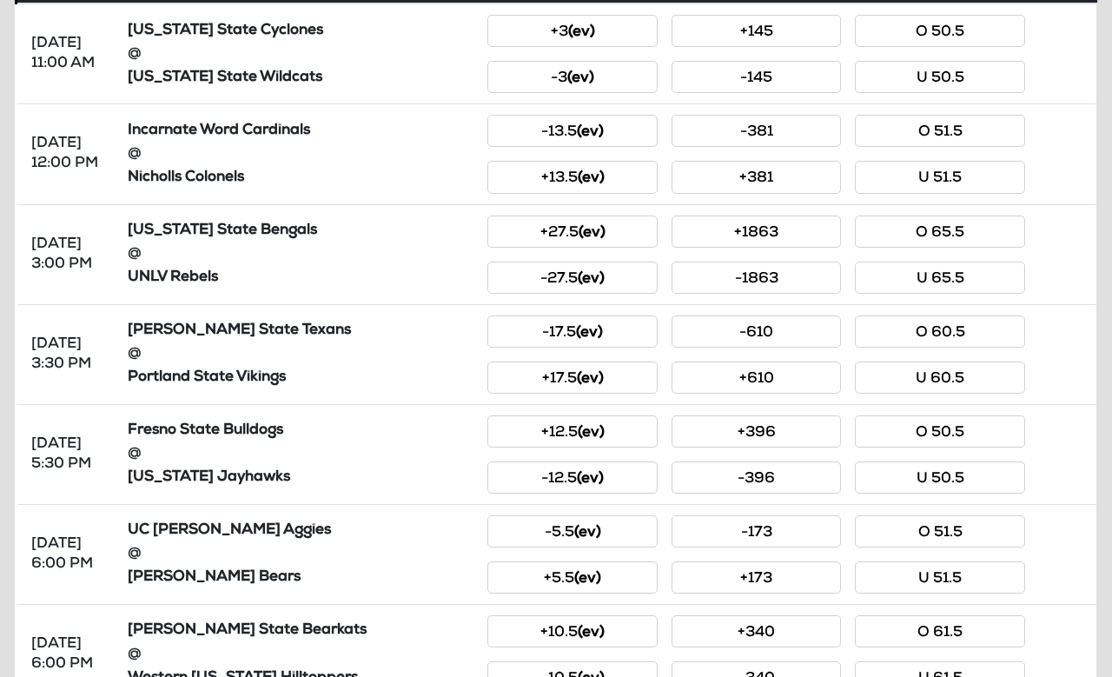
scroll to position [0, 0]
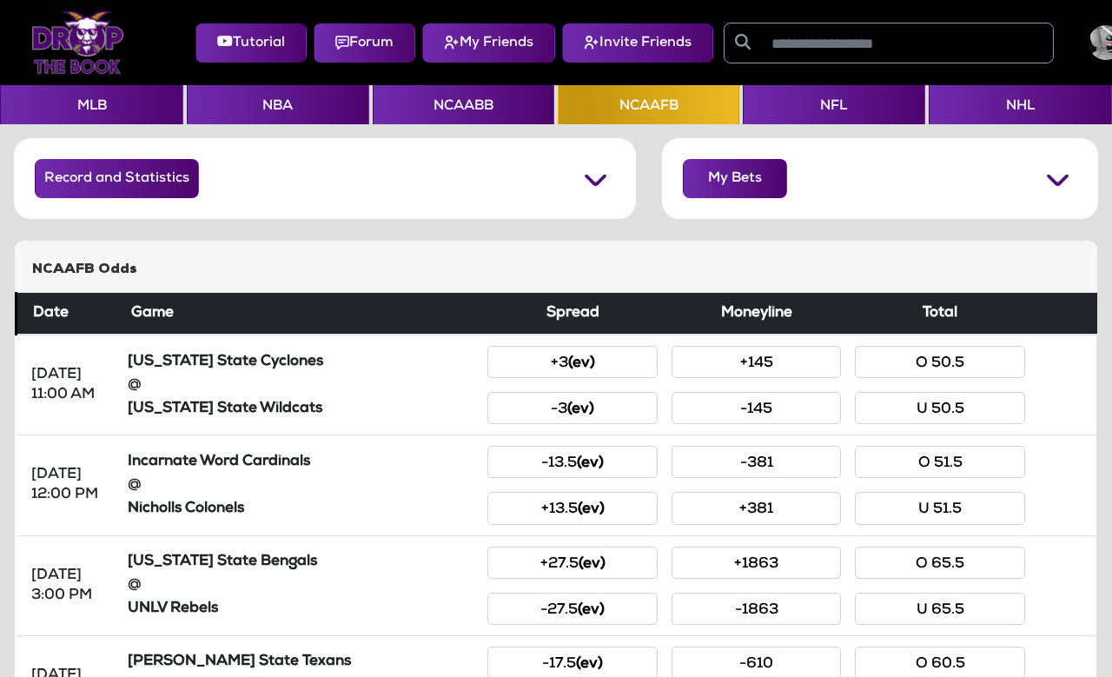
click at [713, 178] on button "My Bets" at bounding box center [735, 178] width 104 height 39
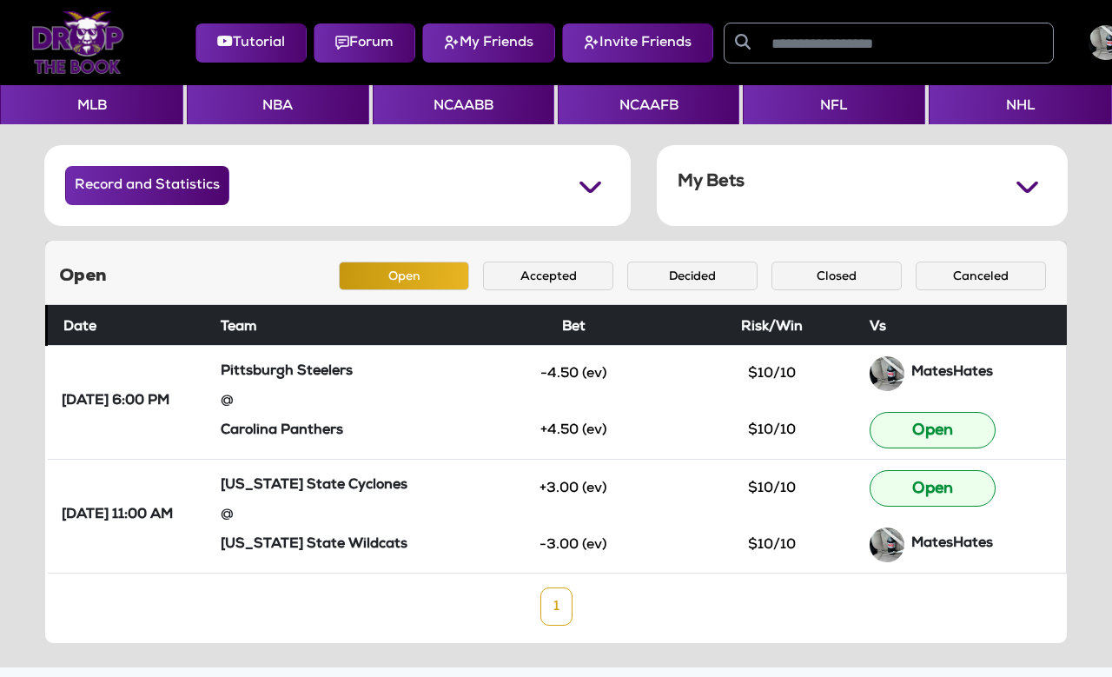
click at [822, 281] on button "Closed" at bounding box center [837, 276] width 130 height 29
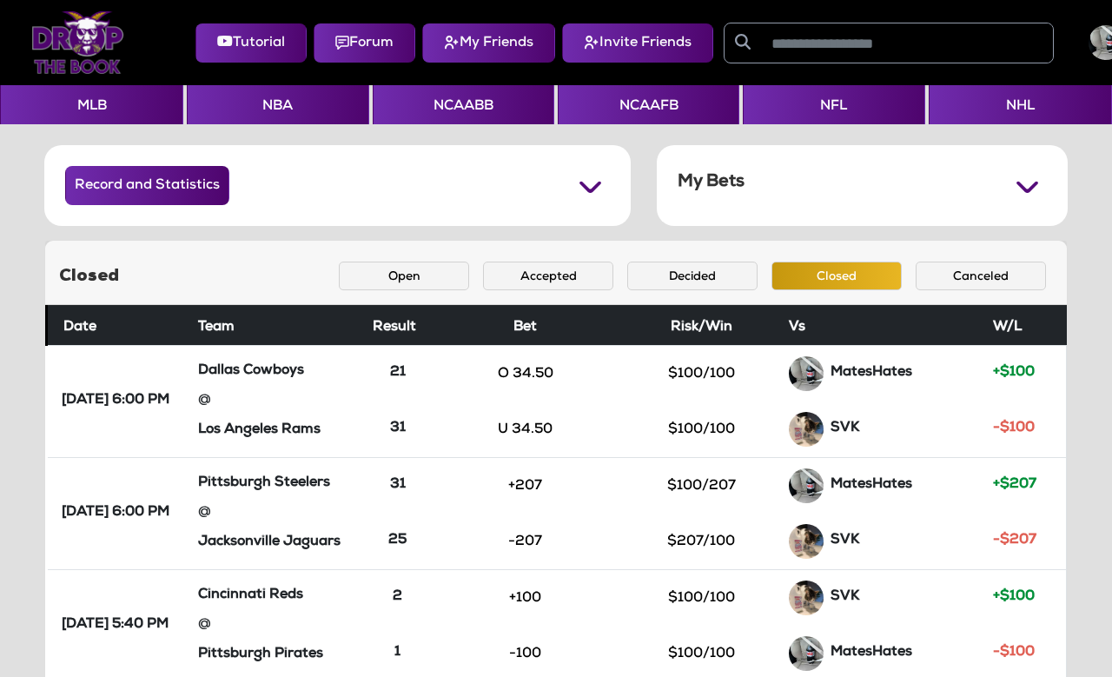
scroll to position [0, 1]
click at [703, 268] on button "Decided" at bounding box center [692, 276] width 130 height 29
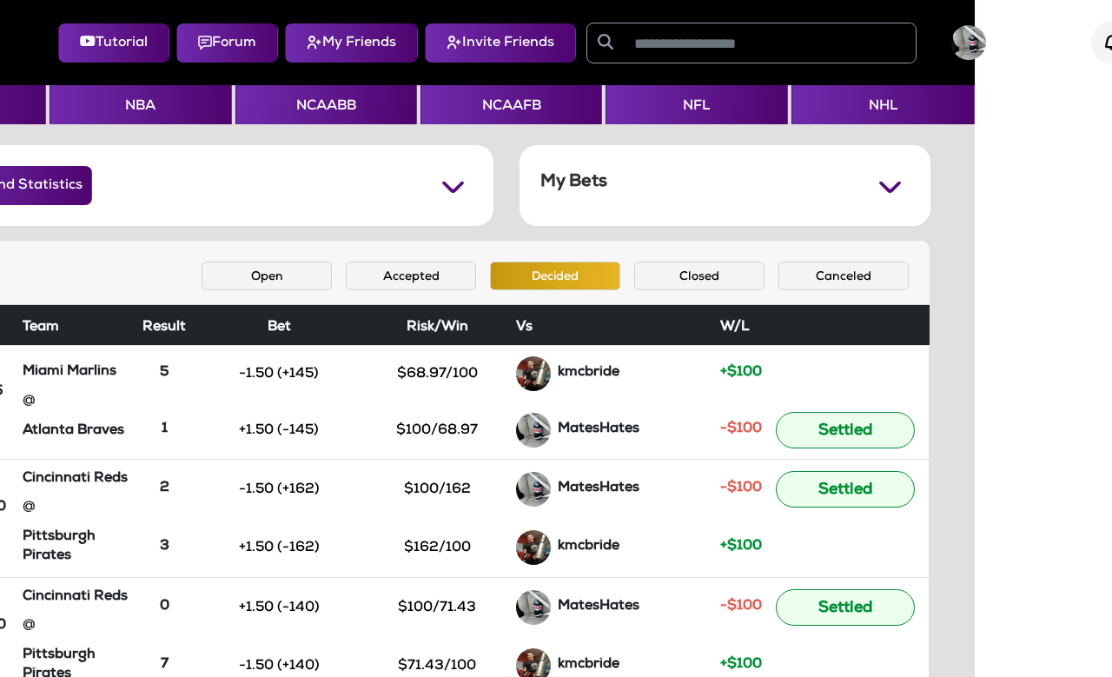
scroll to position [0, 226]
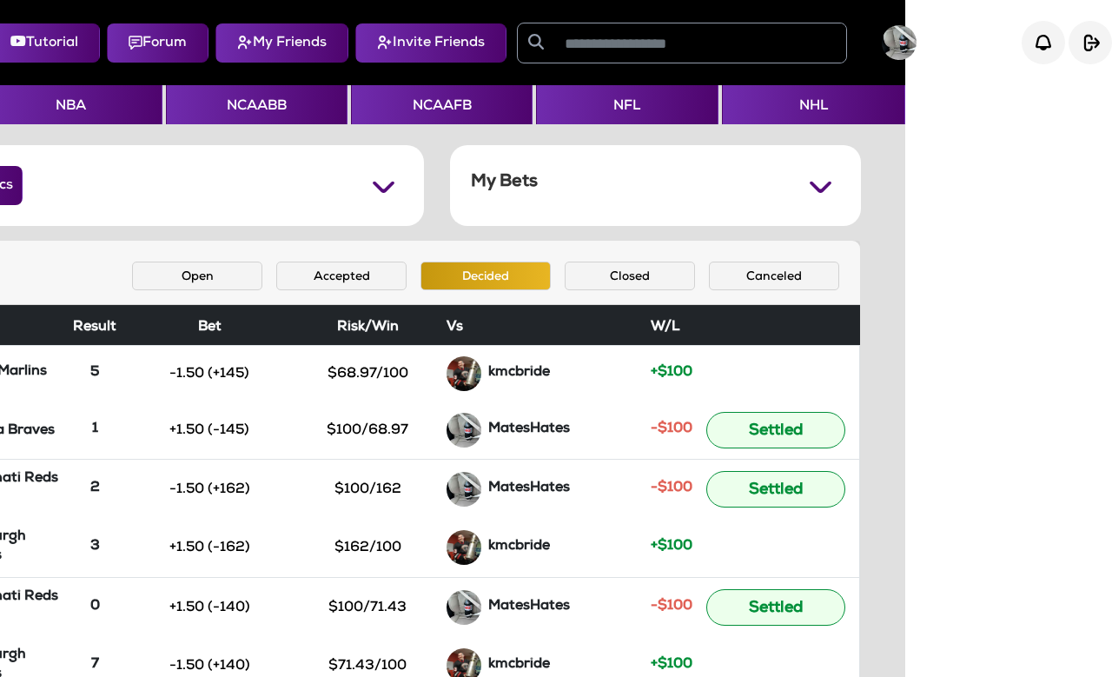
click at [885, 29] on img at bounding box center [899, 42] width 35 height 35
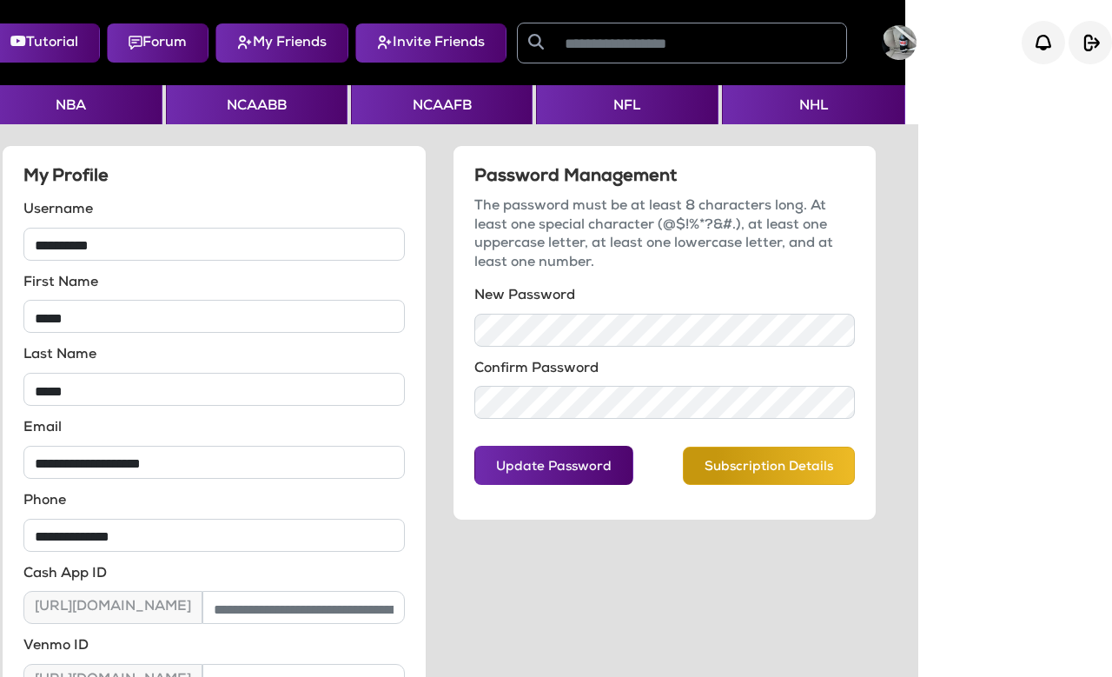
click at [0, 0] on img "button" at bounding box center [0, 0] width 0 height 0
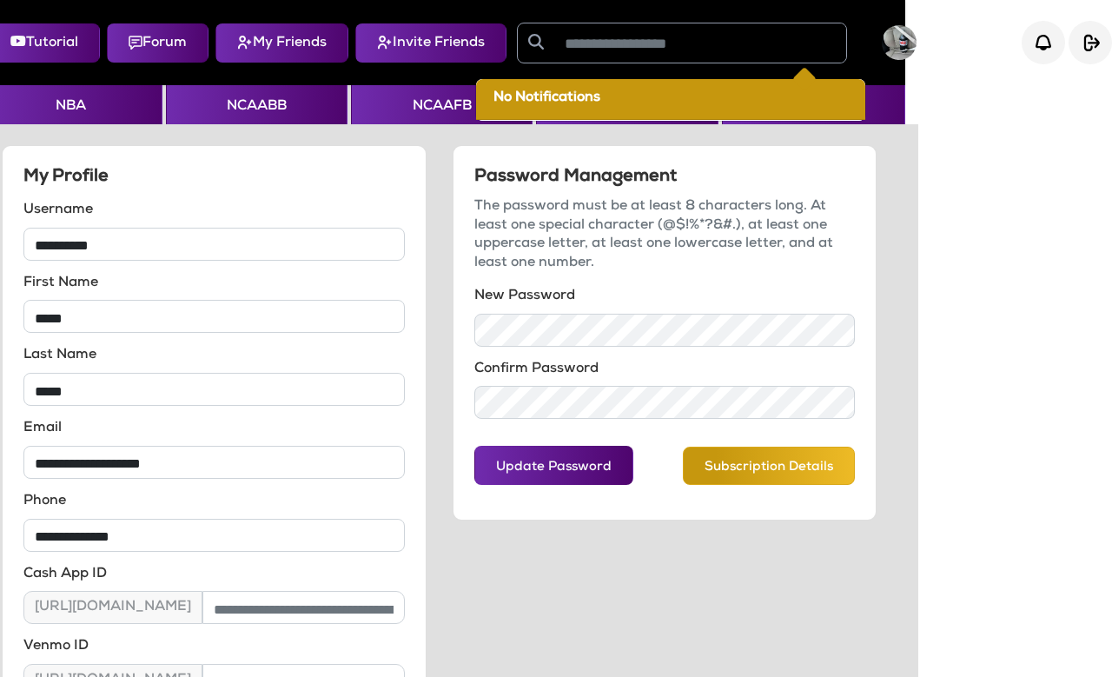
click at [905, 185] on html "**********" at bounding box center [349, 459] width 1112 height 919
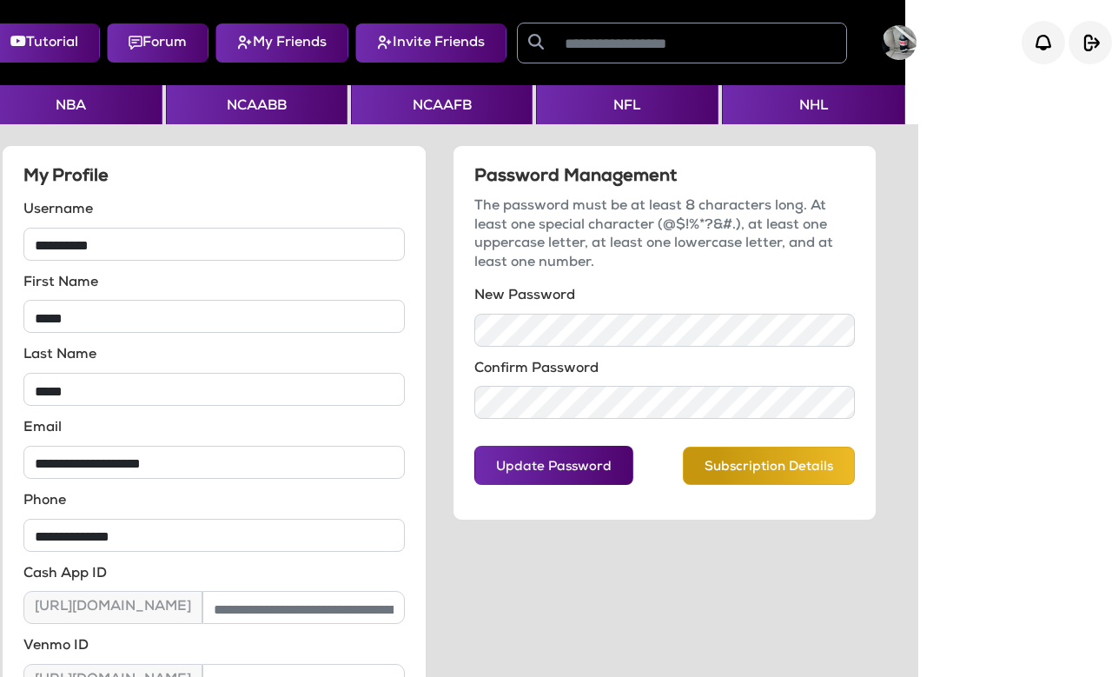
click at [540, 564] on div "Password Management The password must be at least 8 characters long. At least o…" at bounding box center [665, 508] width 450 height 726
click at [68, 114] on button "NBA" at bounding box center [71, 104] width 182 height 39
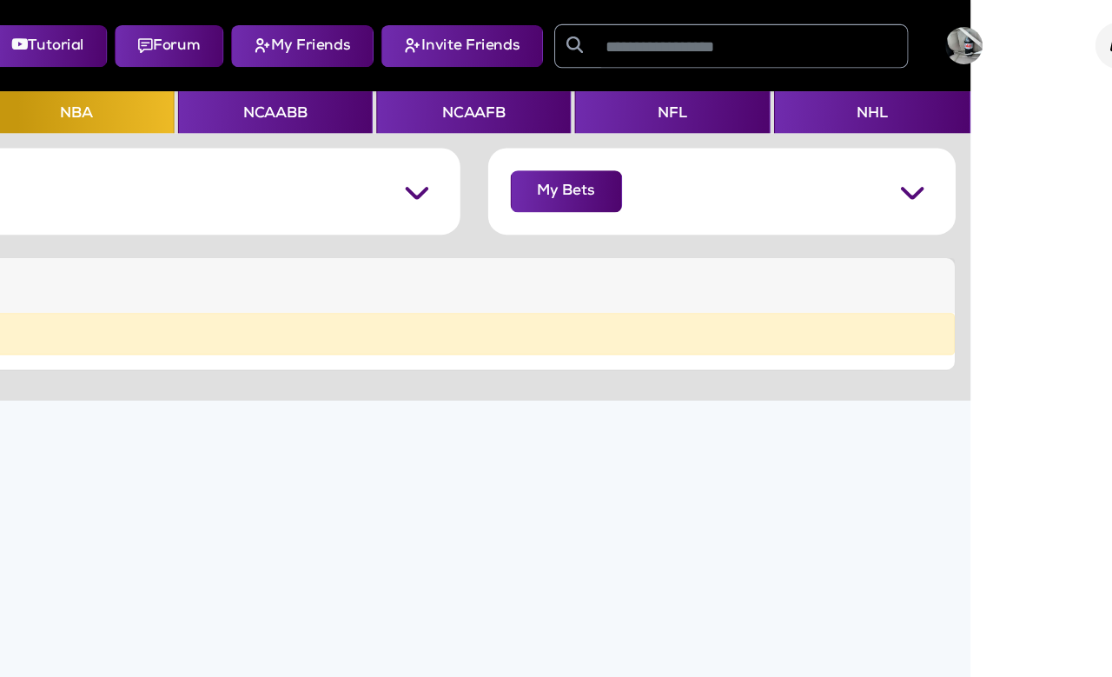
scroll to position [6, 226]
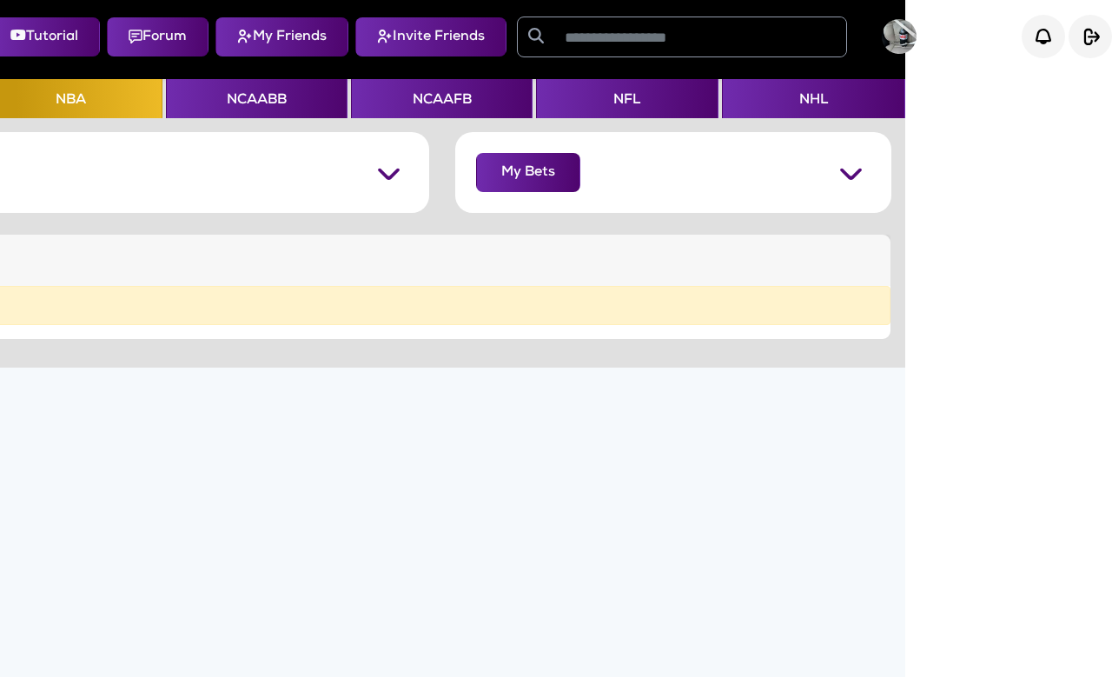
click at [0, 0] on img "button" at bounding box center [0, 0] width 0 height 0
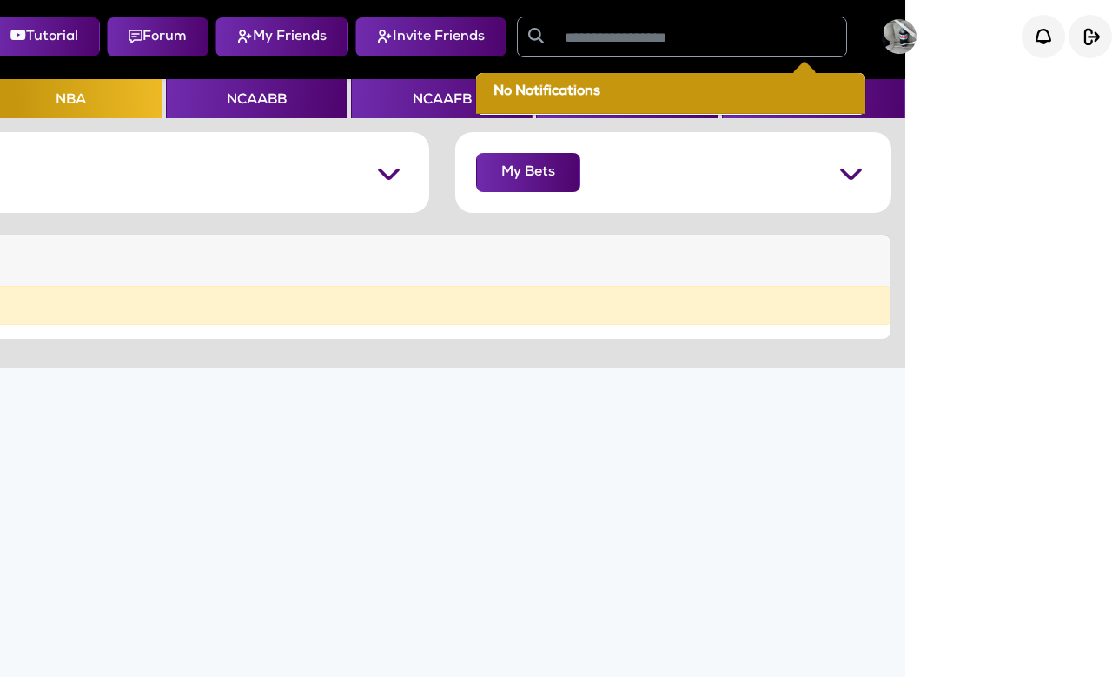
click at [905, 235] on html "Tutorial Forum My Friends Invite Friends MatesHates No Notifications No Notific…" at bounding box center [349, 370] width 1112 height 752
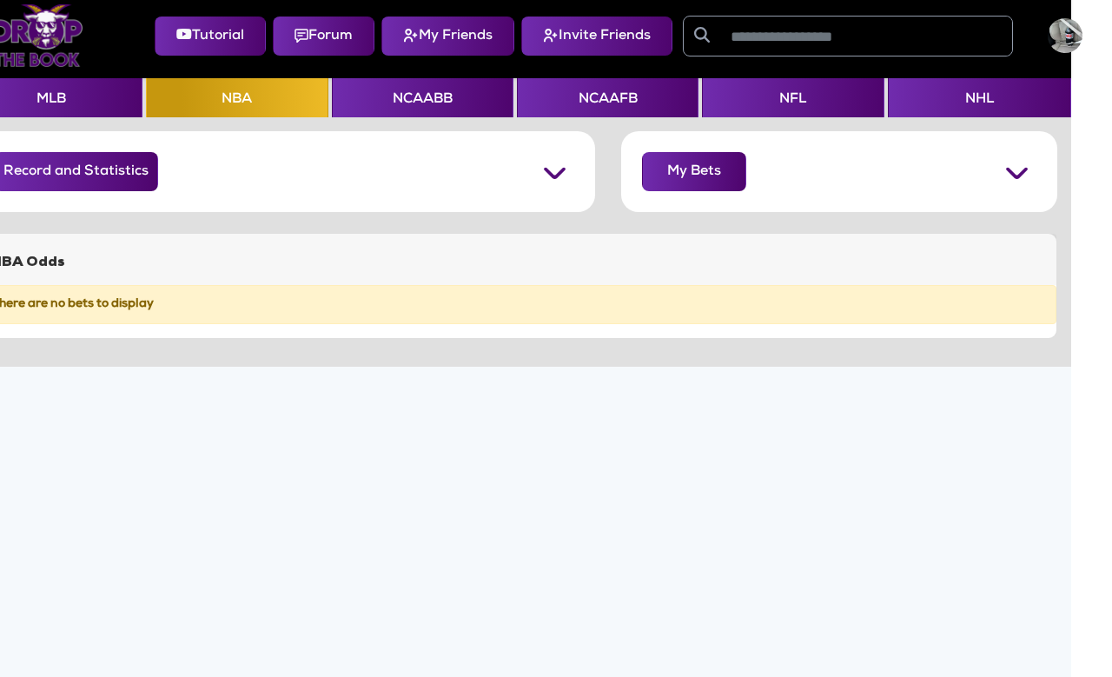
scroll to position [6, 0]
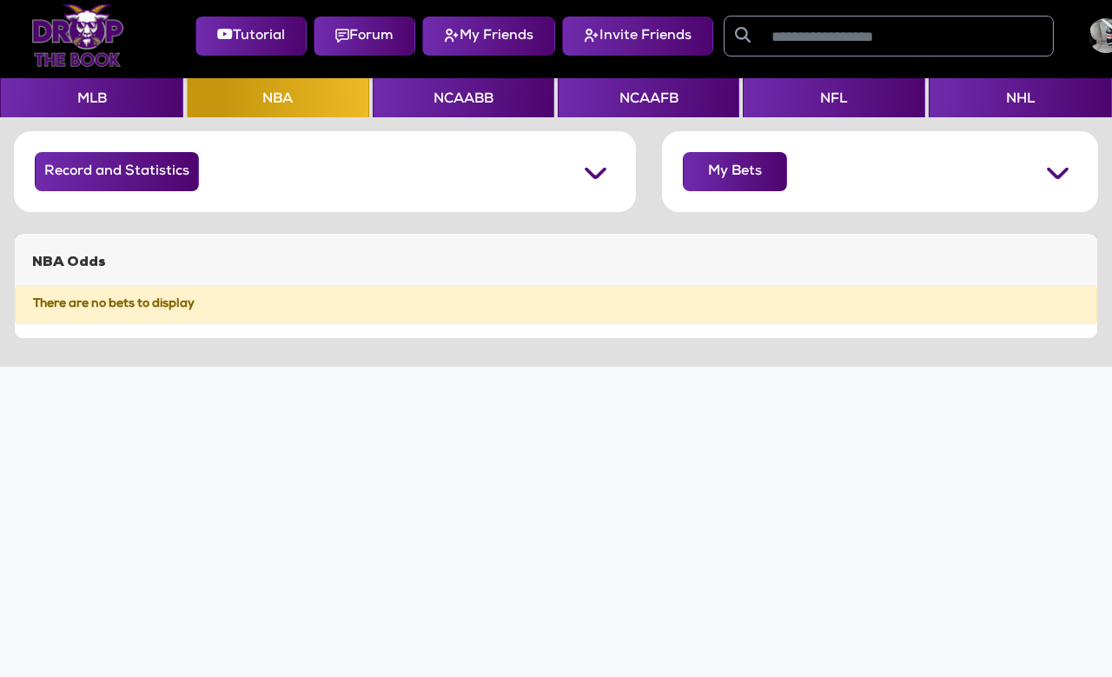
click at [650, 99] on button "NCAAFB" at bounding box center [649, 98] width 182 height 39
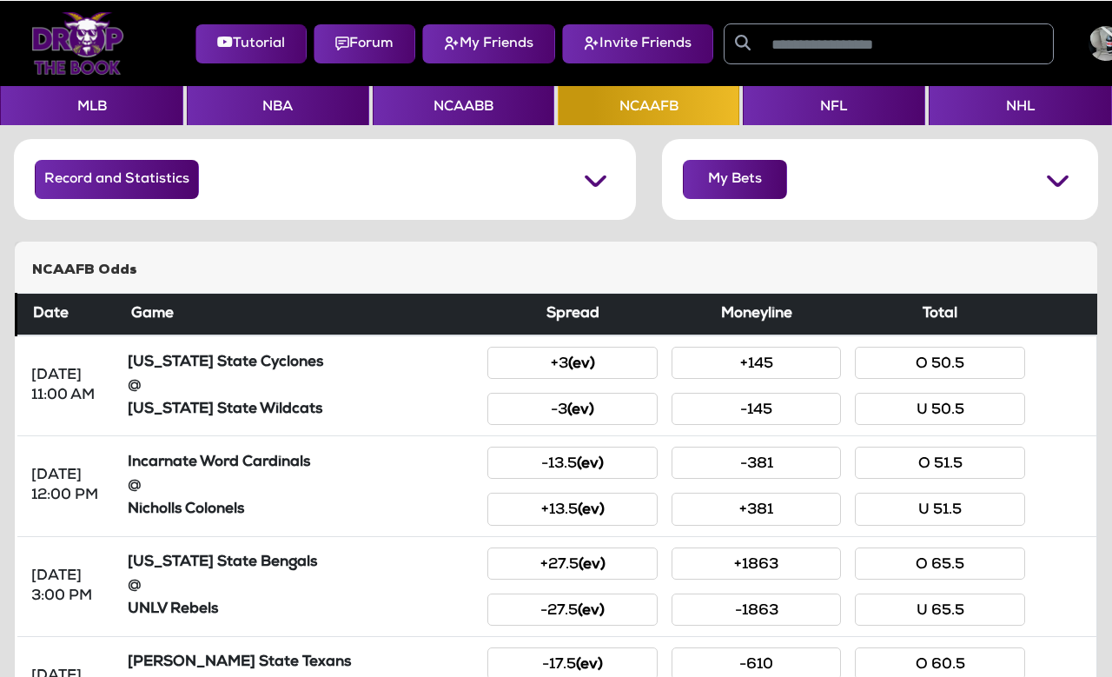
click at [68, 109] on button "MLB" at bounding box center [91, 104] width 183 height 39
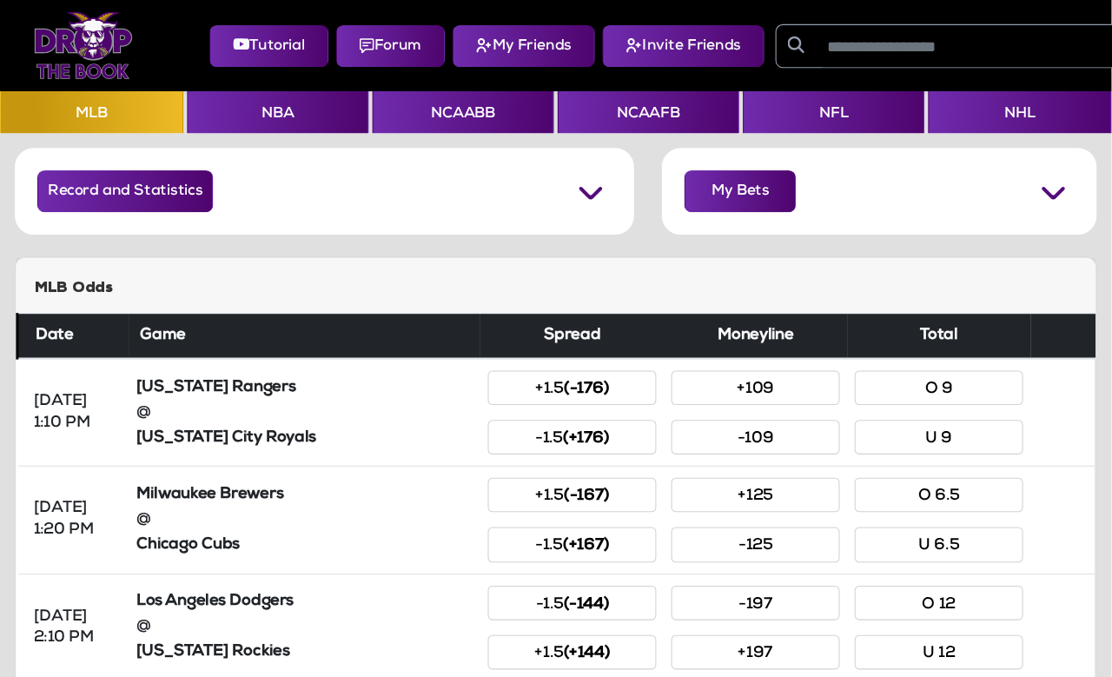
scroll to position [6, 0]
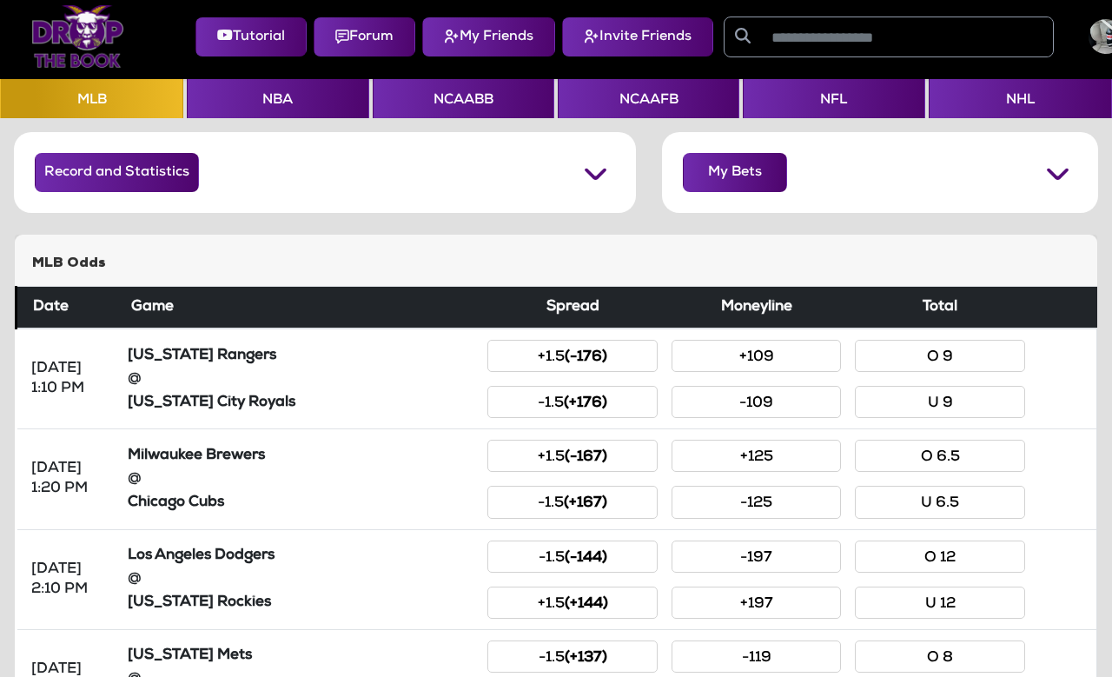
click at [576, 355] on small "(-176)" at bounding box center [586, 357] width 43 height 15
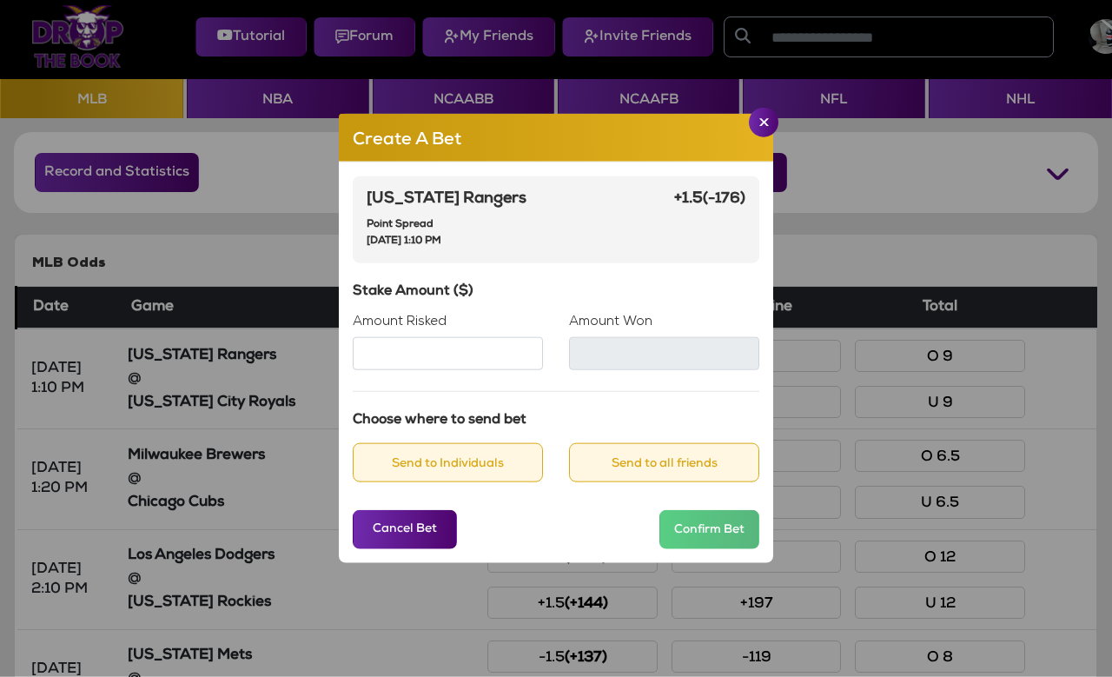
click at [407, 370] on input "Amount Risked" at bounding box center [448, 353] width 190 height 33
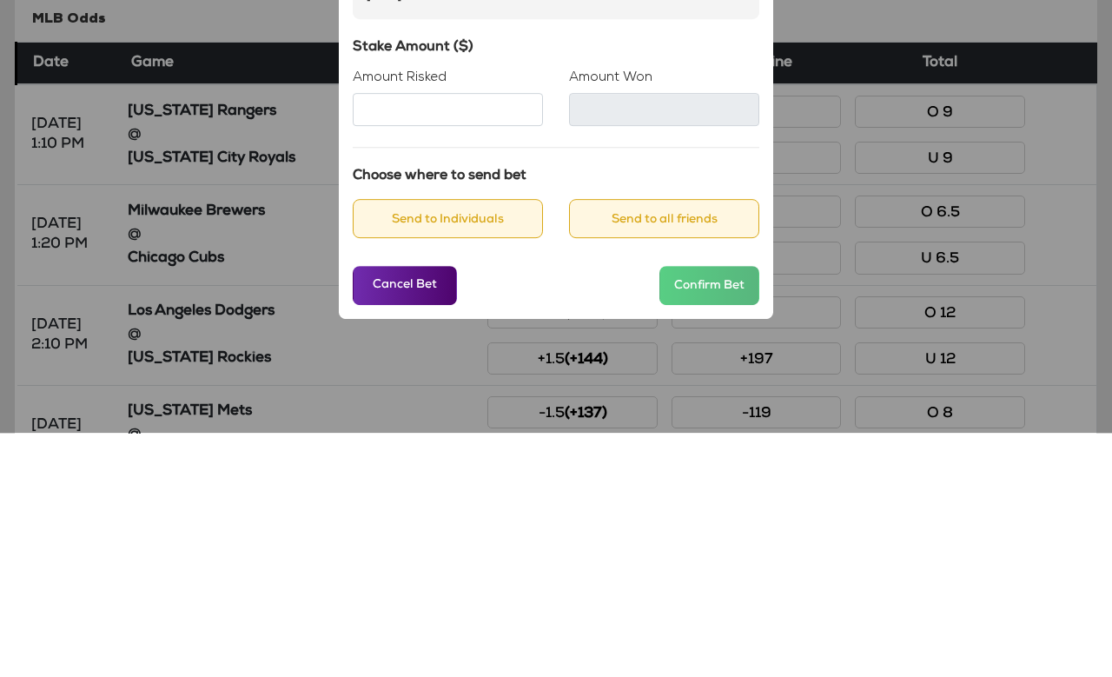
type input "**"
click at [531, 284] on h6 "Stake Amount ($)" at bounding box center [556, 292] width 407 height 17
type input "****"
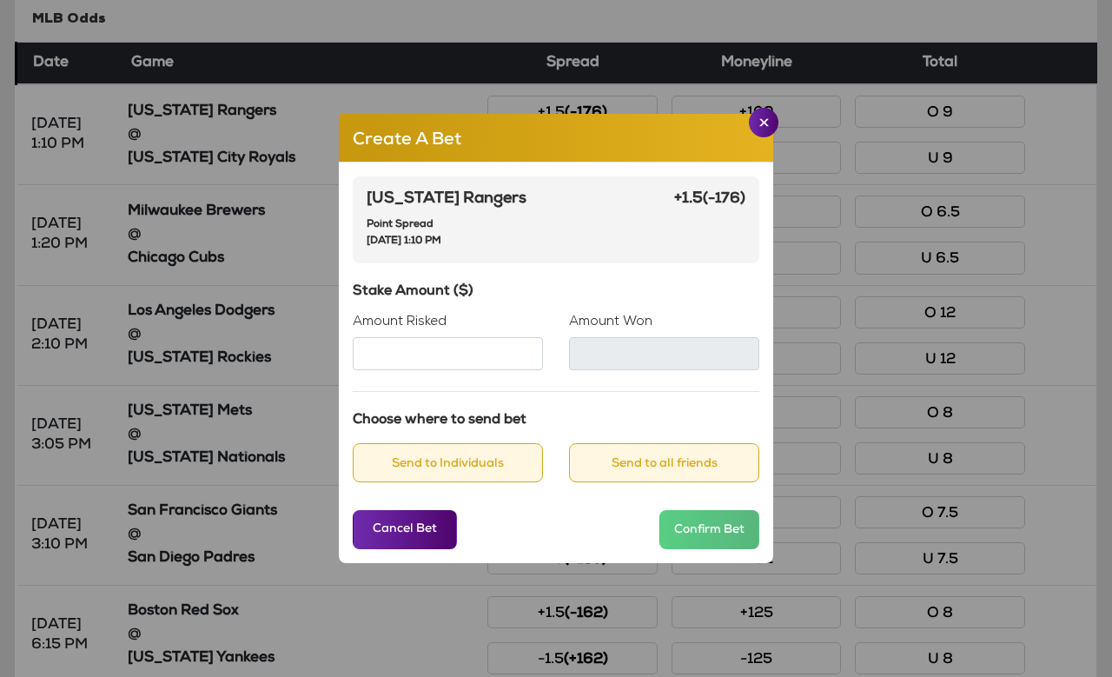
click at [464, 482] on button "Send to Individuals" at bounding box center [448, 462] width 190 height 39
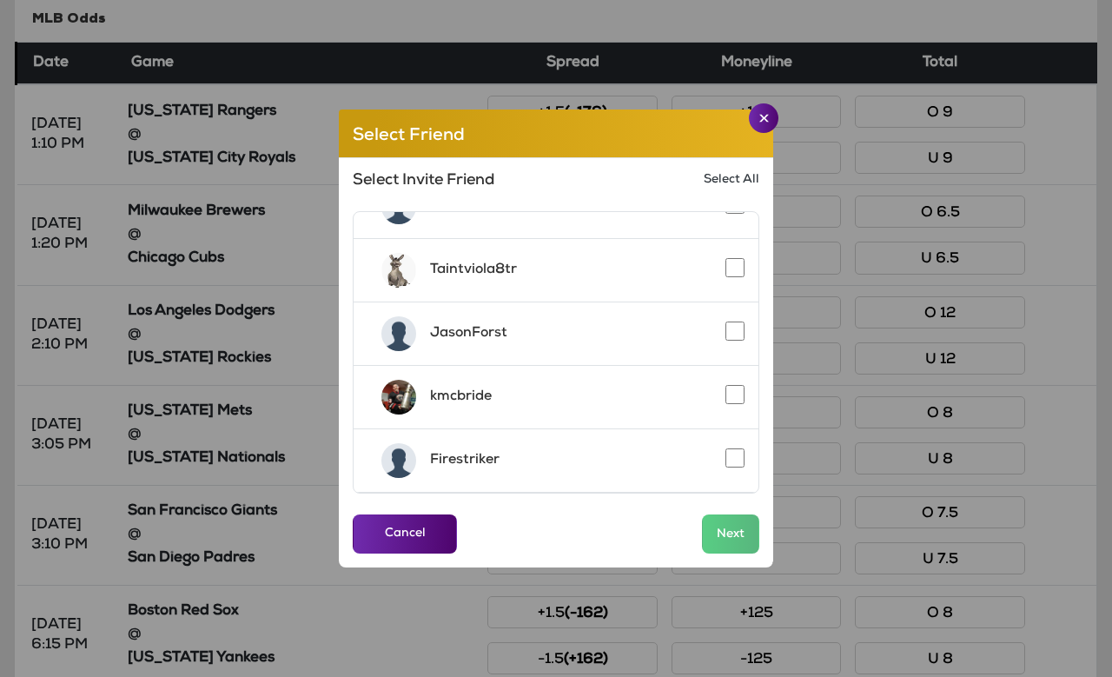
scroll to position [417, 0]
click at [740, 553] on button "Next" at bounding box center [730, 533] width 57 height 39
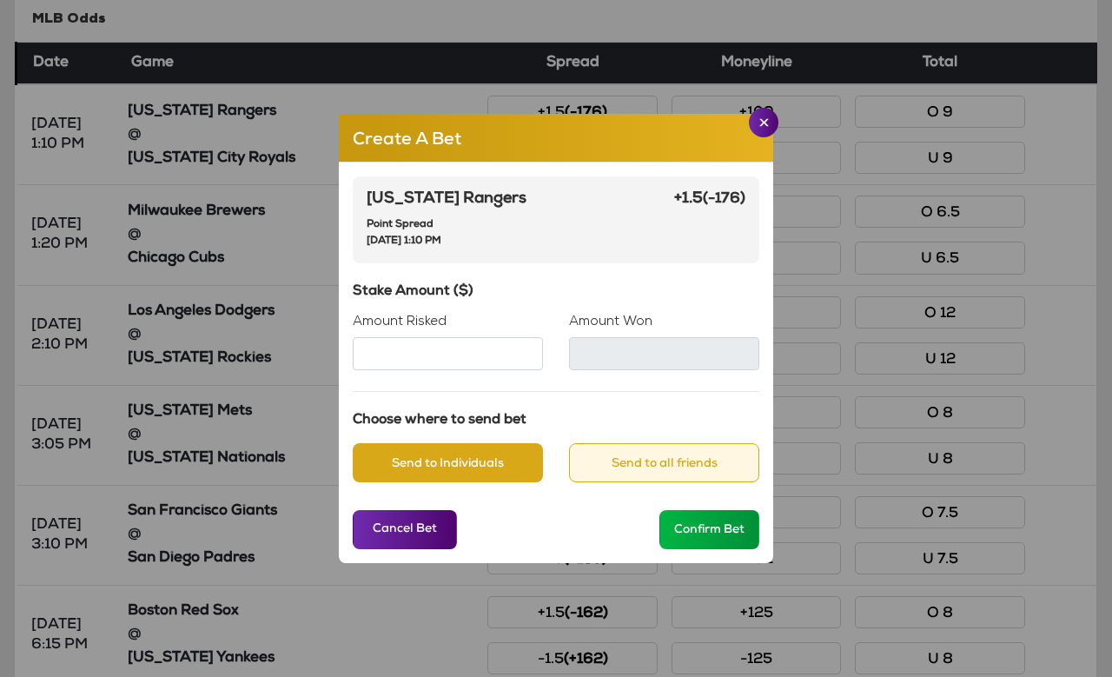
click at [692, 549] on button "Confirm Bet" at bounding box center [709, 529] width 100 height 39
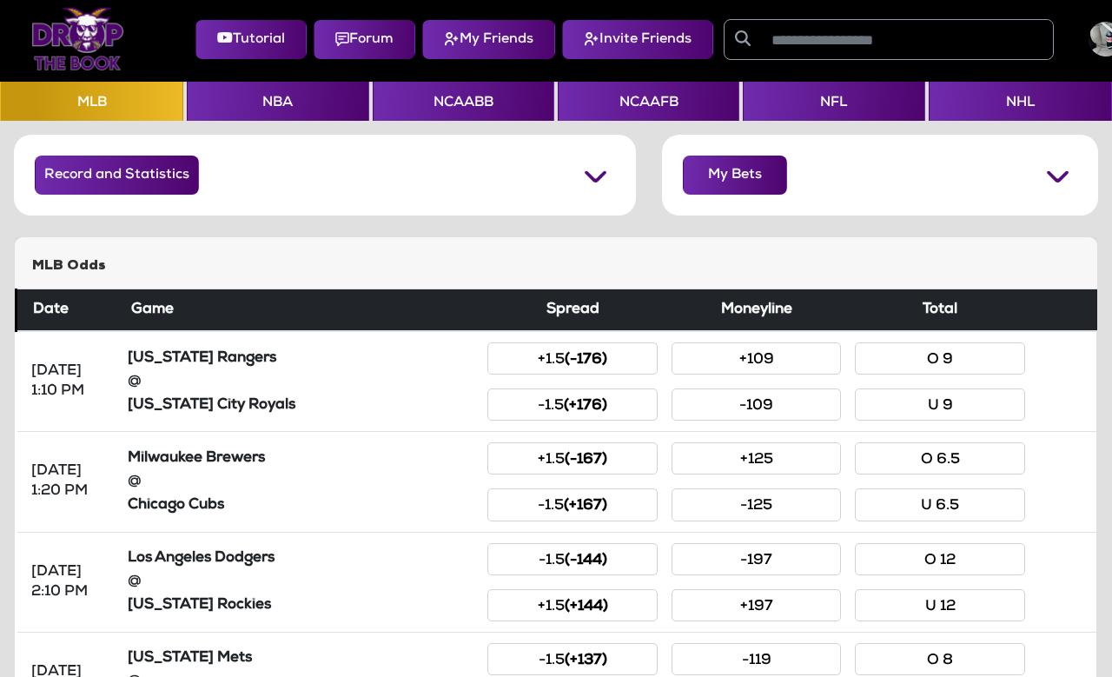
scroll to position [0, 0]
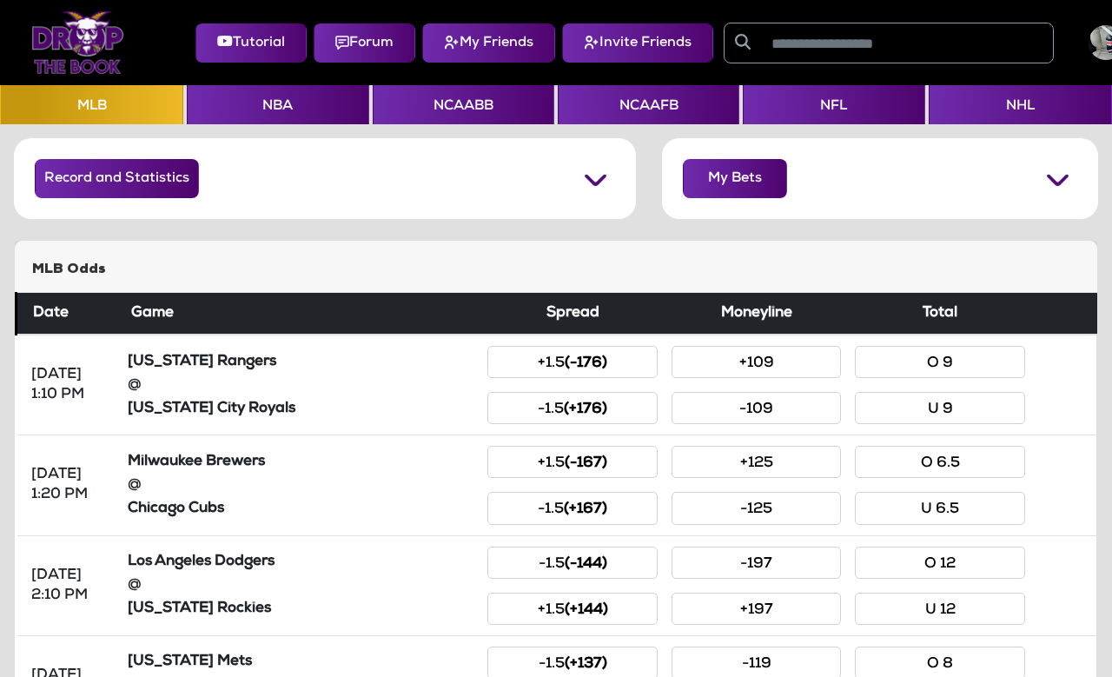
click at [564, 487] on td "+1.5 (-167) -1.5 (+167)" at bounding box center [572, 485] width 183 height 100
click at [571, 516] on small "(+167)" at bounding box center [585, 509] width 43 height 15
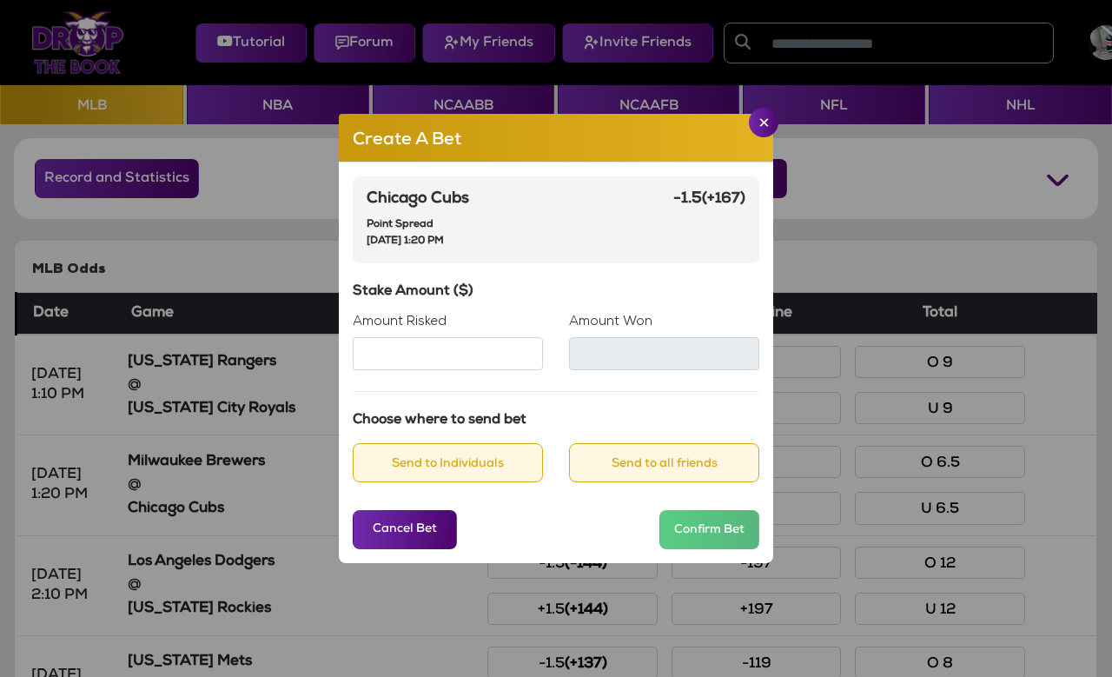
click at [419, 370] on input "Amount Risked" at bounding box center [448, 353] width 190 height 33
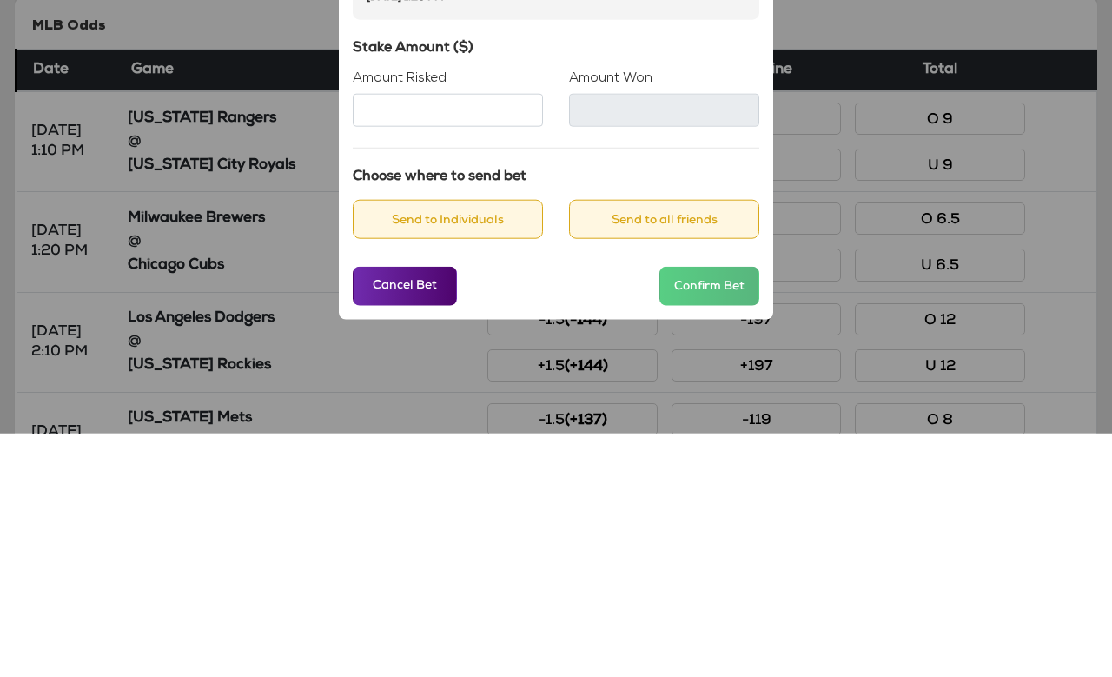
type input "**"
click at [522, 284] on h6 "Stake Amount ($)" at bounding box center [556, 292] width 407 height 17
type input "****"
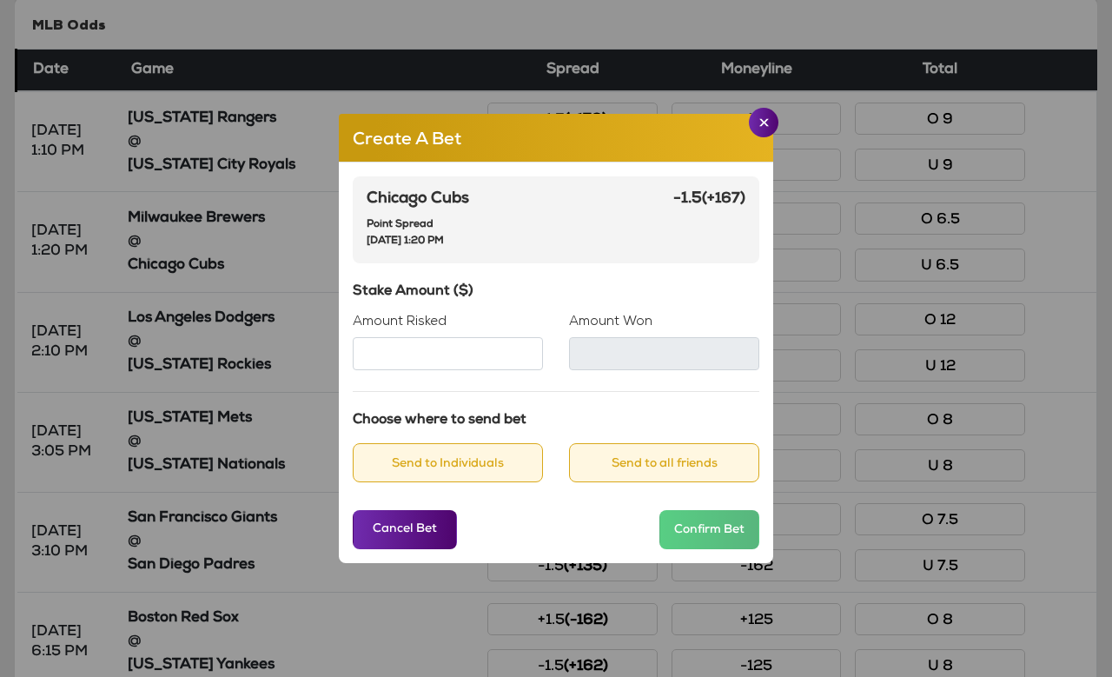
click at [447, 482] on button "Send to Individuals" at bounding box center [448, 462] width 190 height 39
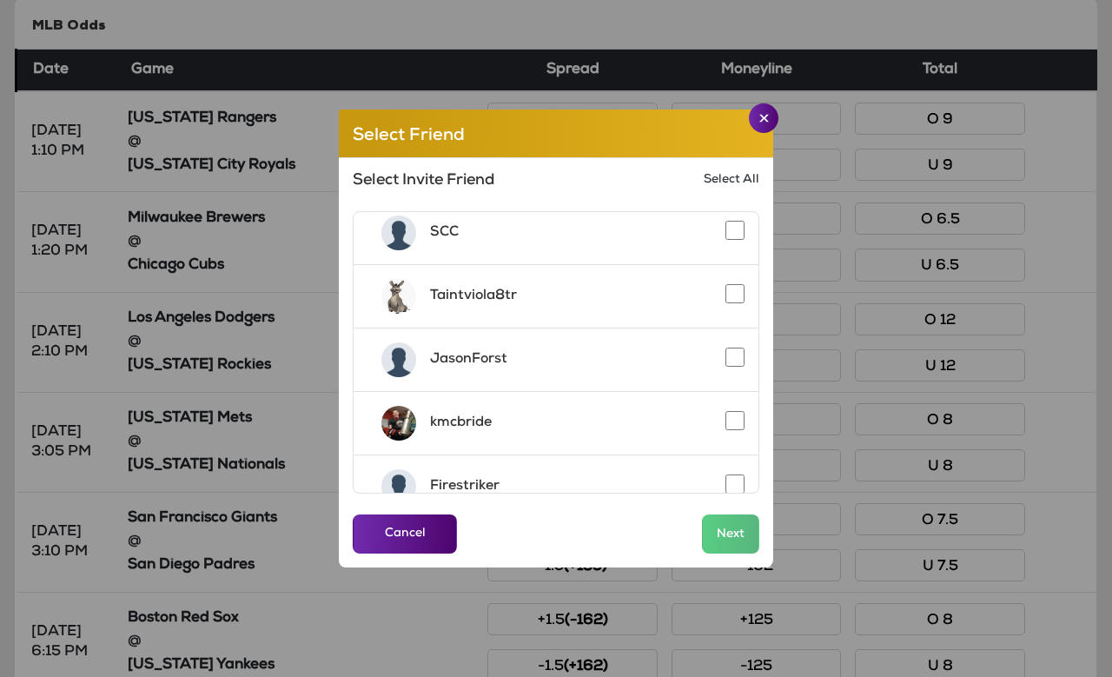
scroll to position [394, 0]
click at [736, 553] on button "Next" at bounding box center [730, 533] width 57 height 39
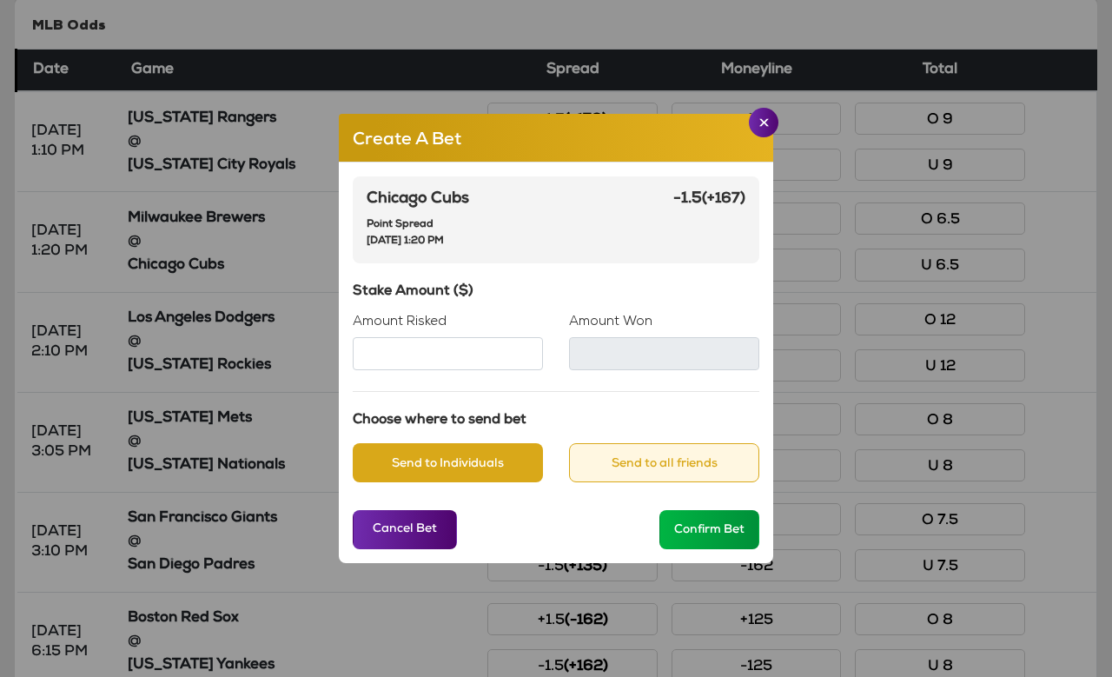
click at [701, 549] on button "Confirm Bet" at bounding box center [709, 529] width 100 height 39
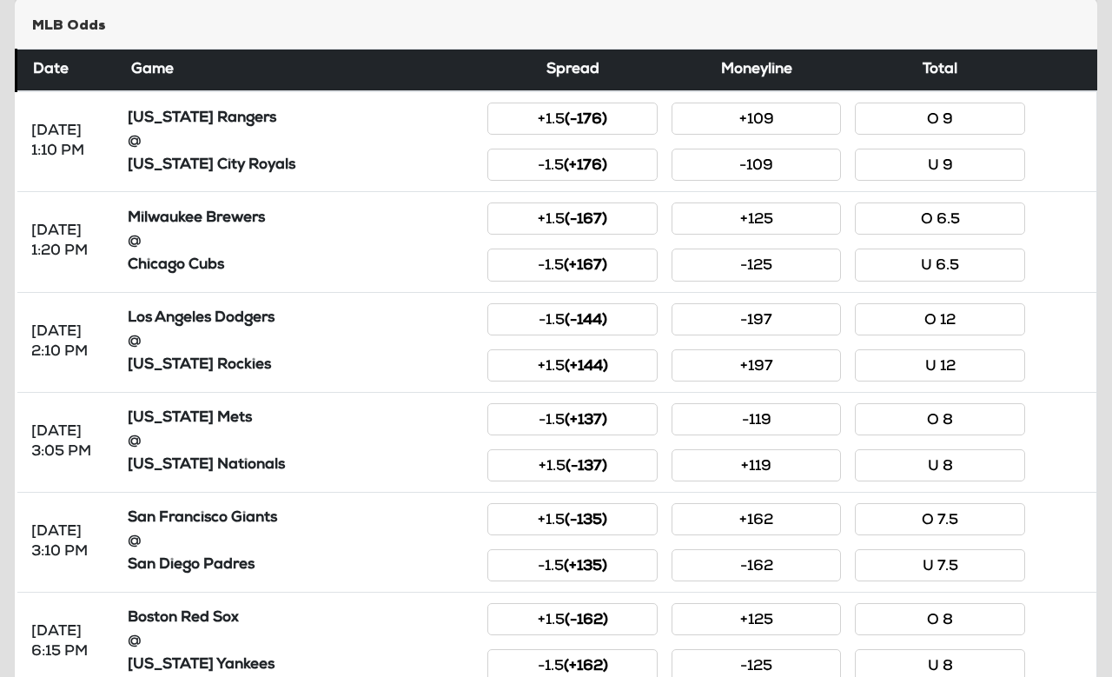
click at [791, 466] on button "+119" at bounding box center [756, 465] width 169 height 32
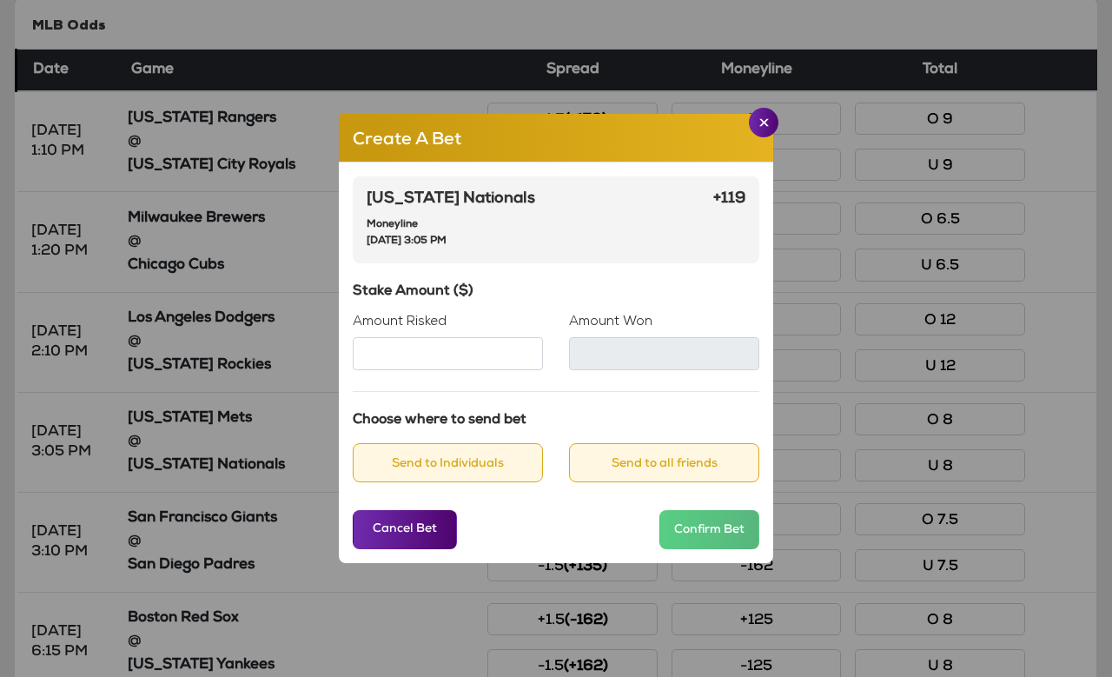
click at [415, 370] on input "Amount Risked" at bounding box center [448, 353] width 190 height 33
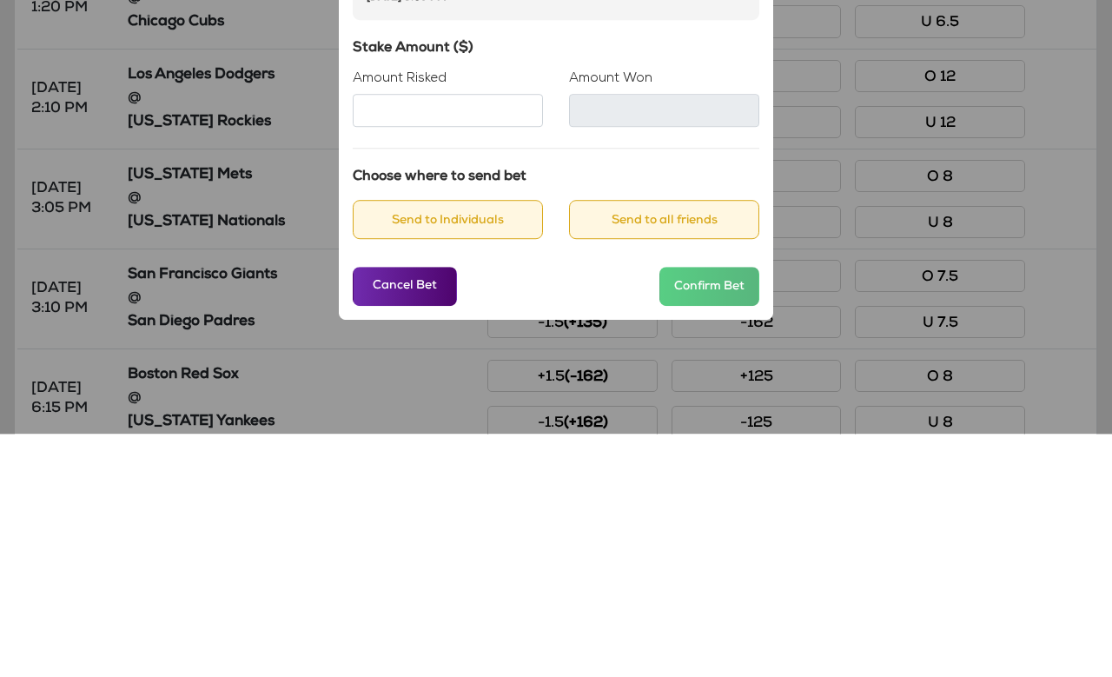
type input "**"
click at [554, 284] on h6 "Stake Amount ($)" at bounding box center [556, 292] width 407 height 17
type input "****"
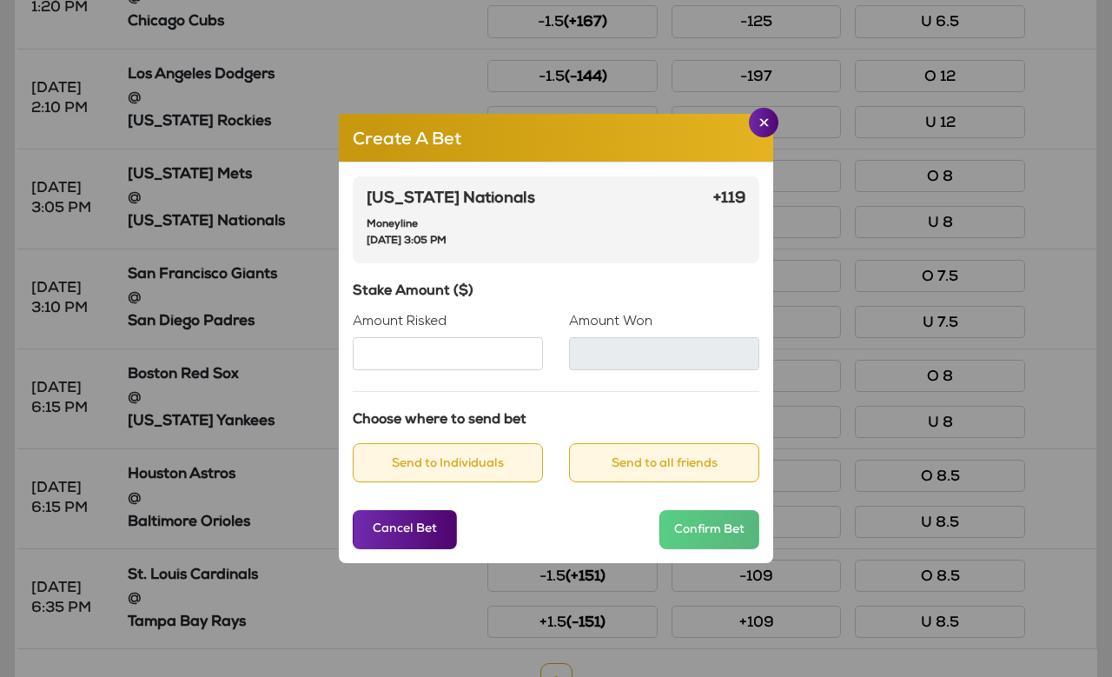
click at [444, 482] on button "Send to Individuals" at bounding box center [448, 462] width 190 height 39
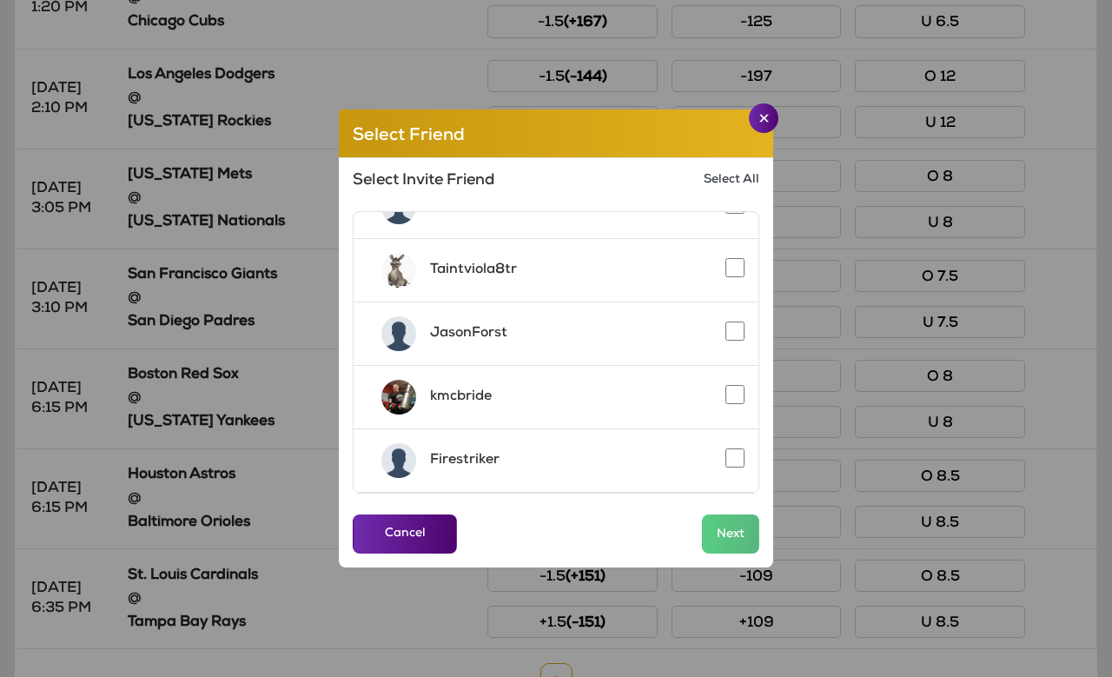
scroll to position [417, 0]
click at [739, 553] on button "Next" at bounding box center [730, 533] width 57 height 39
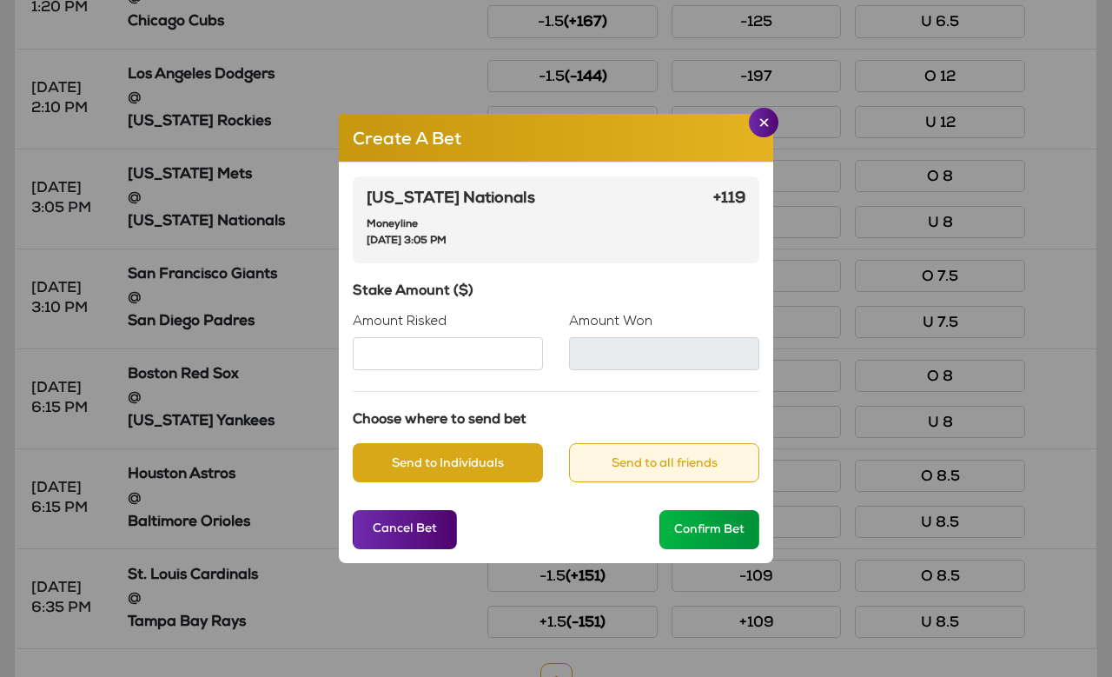
click at [442, 479] on button "Send to Individuals" at bounding box center [448, 462] width 190 height 39
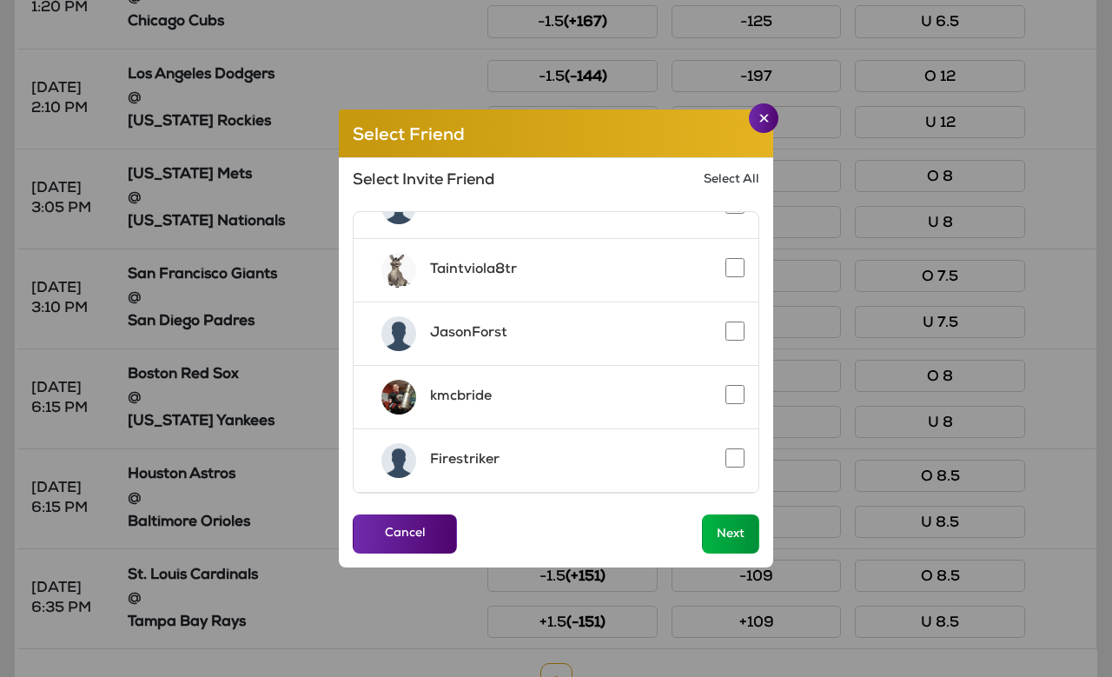
click at [729, 553] on button "Next" at bounding box center [730, 533] width 57 height 39
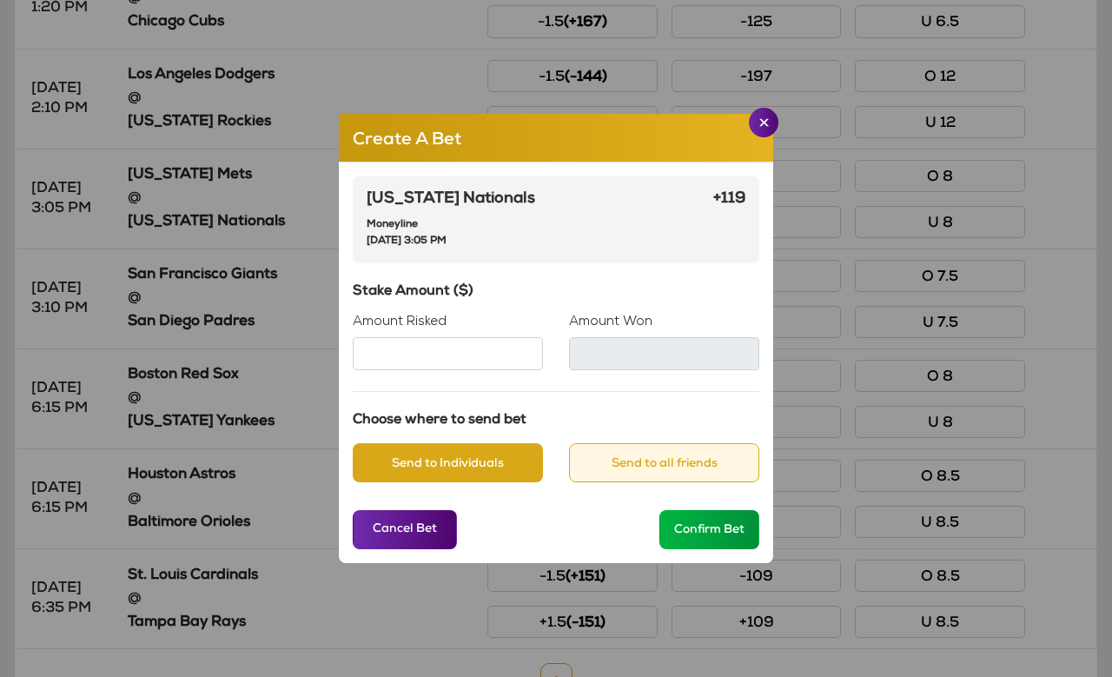
click at [707, 549] on button "Confirm Bet" at bounding box center [709, 529] width 100 height 39
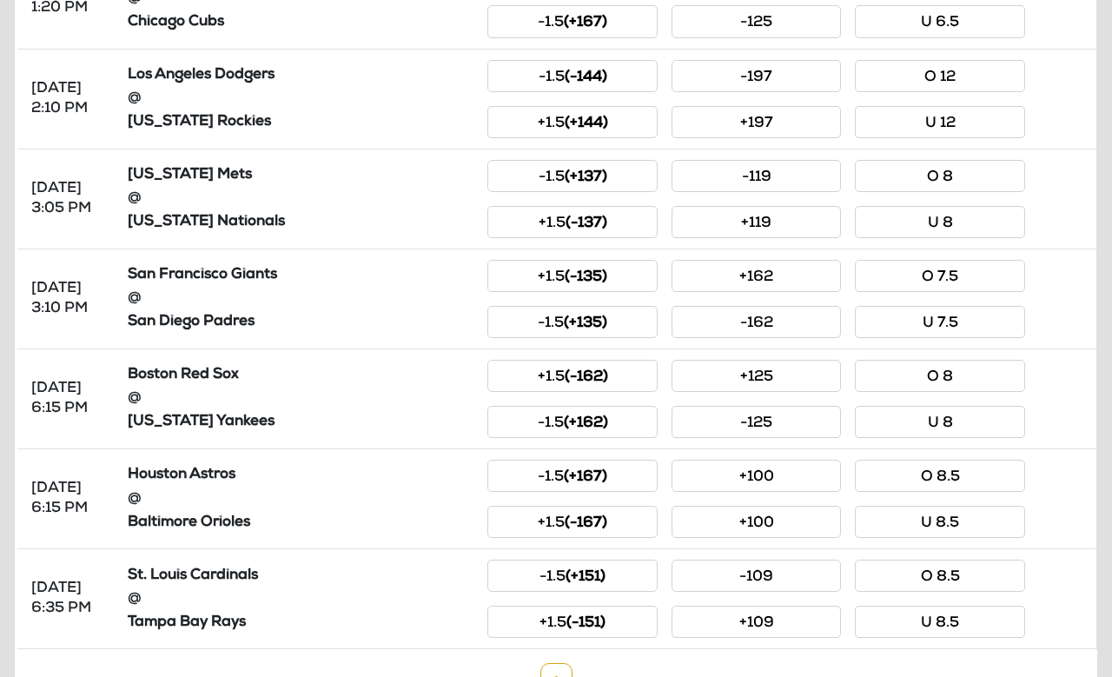
click at [911, 620] on button "U 8.5" at bounding box center [939, 622] width 169 height 32
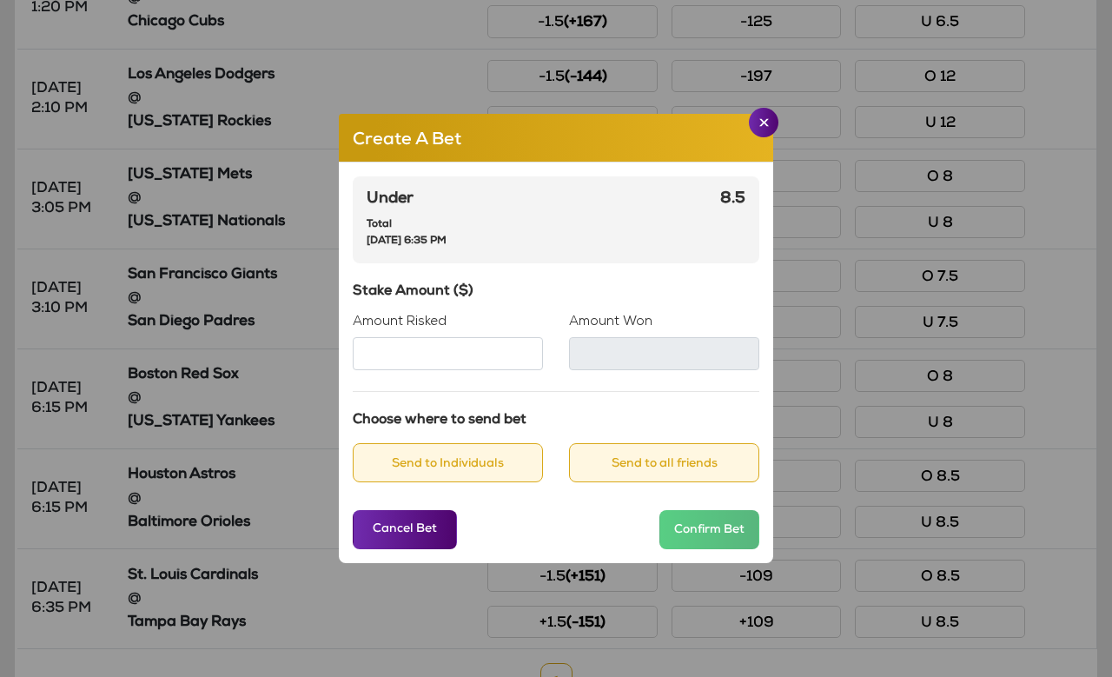
click at [384, 370] on input "Amount Risked" at bounding box center [448, 353] width 190 height 33
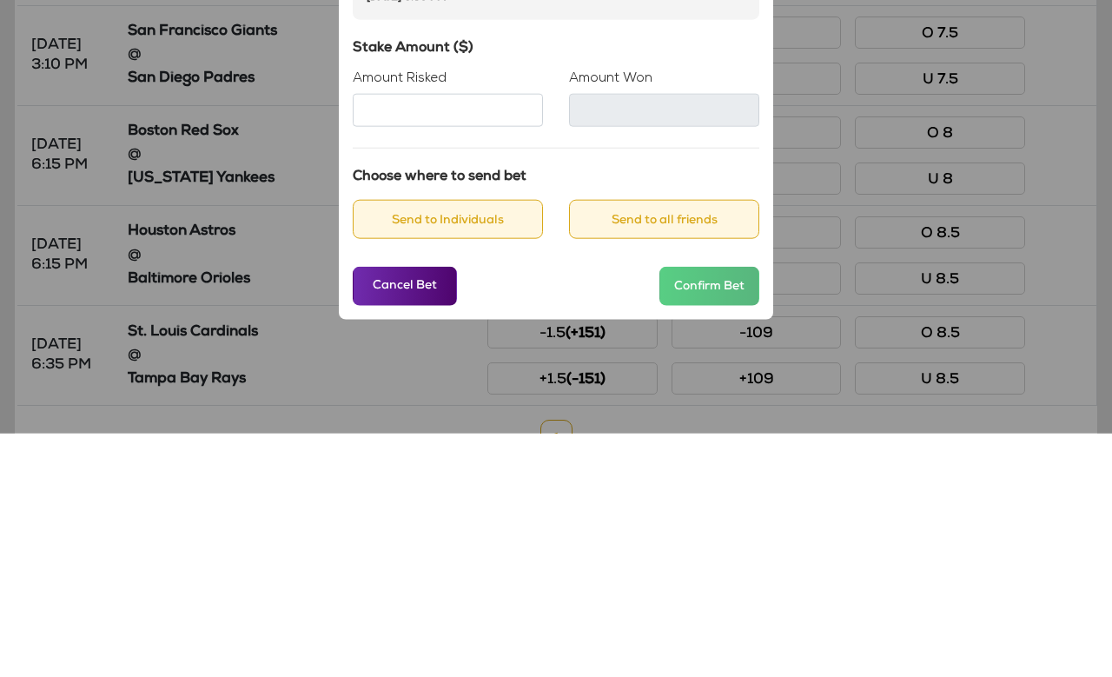
type input "**"
click at [553, 162] on div "Under Total Thursday, Aug 21 2025, 6:35 PM 8.5 Stake Amount ($) Amount Risked *…" at bounding box center [556, 362] width 434 height 401
type input "**"
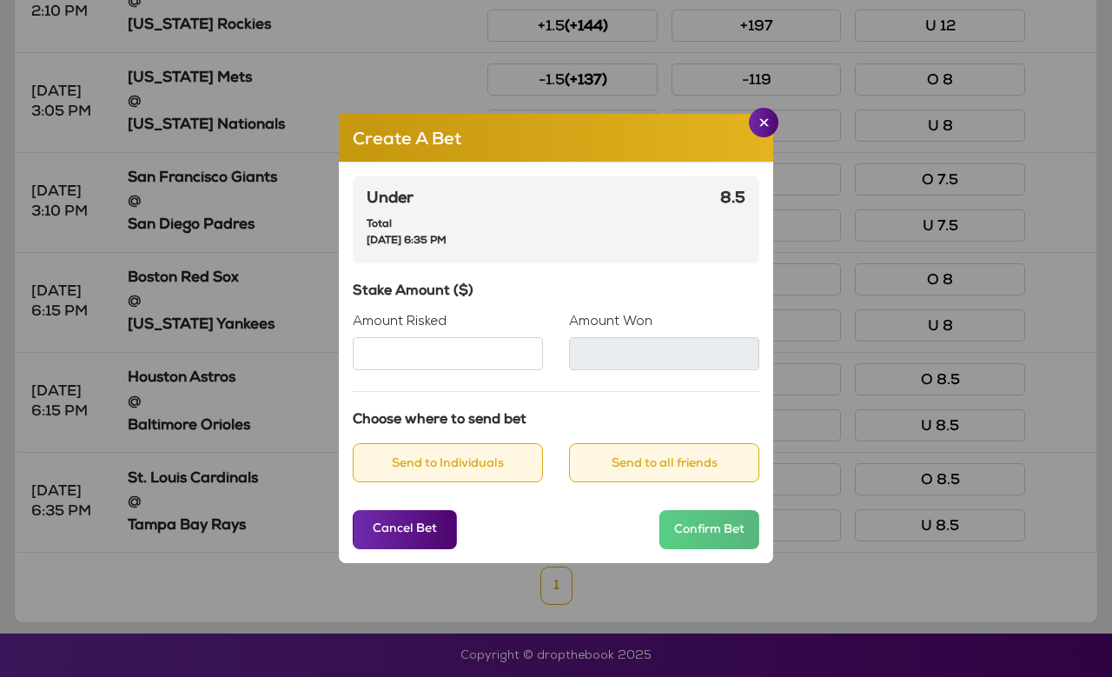
click at [458, 482] on button "Send to Individuals" at bounding box center [448, 462] width 190 height 39
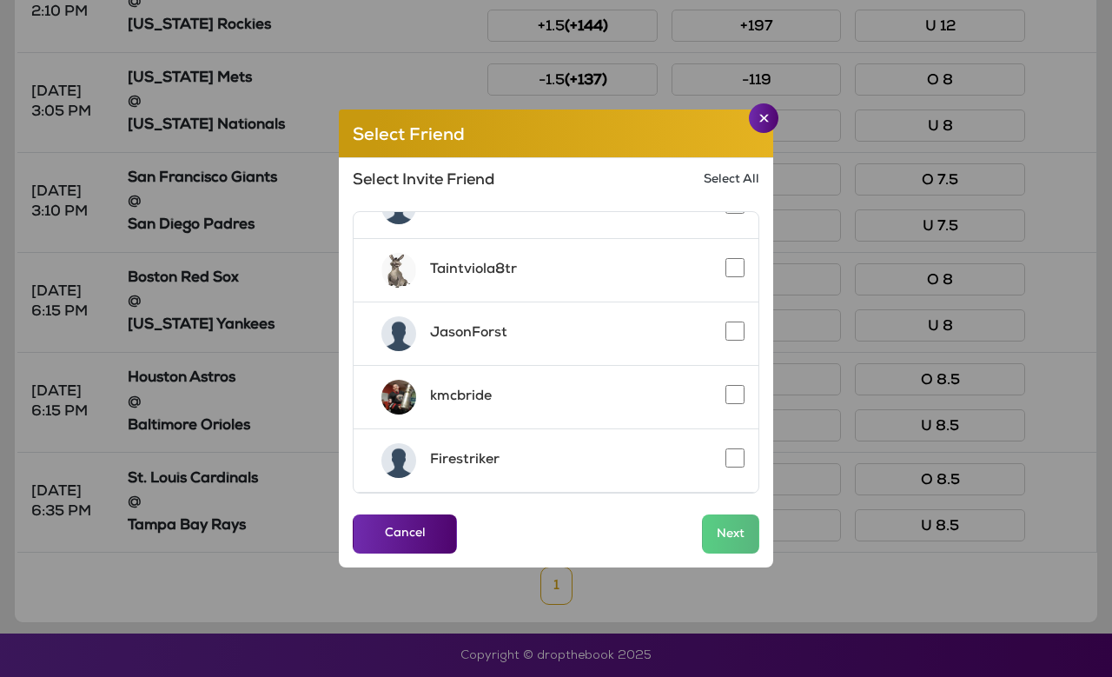
scroll to position [417, 0]
click at [749, 553] on button "Next" at bounding box center [730, 533] width 57 height 39
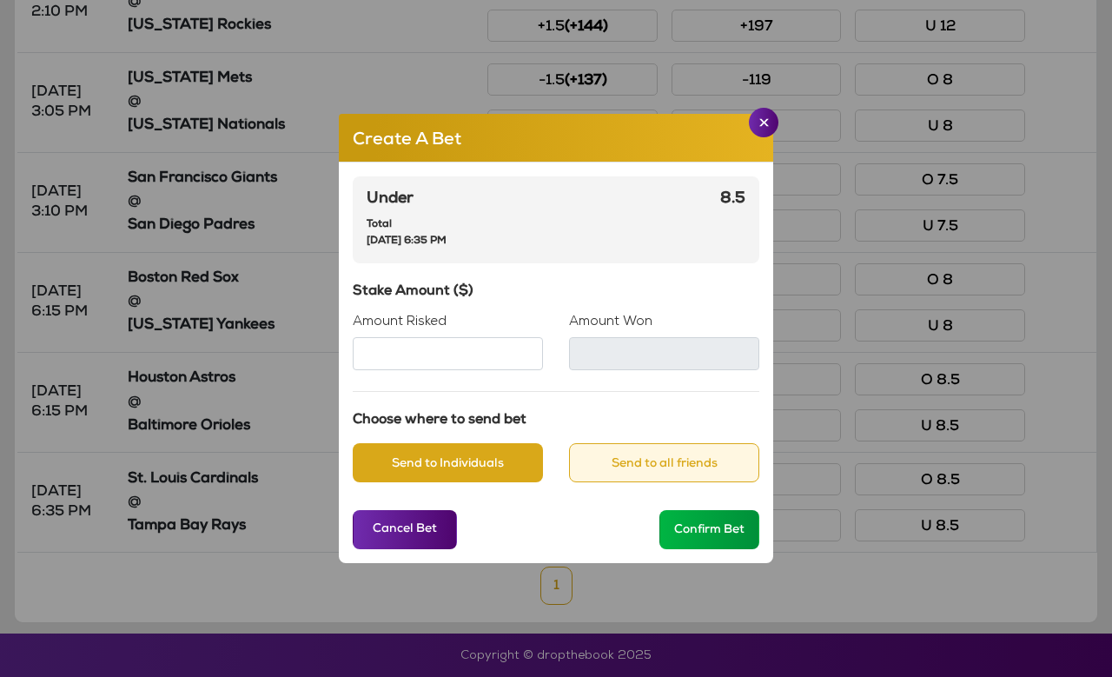
click at [700, 549] on button "Confirm Bet" at bounding box center [709, 529] width 100 height 39
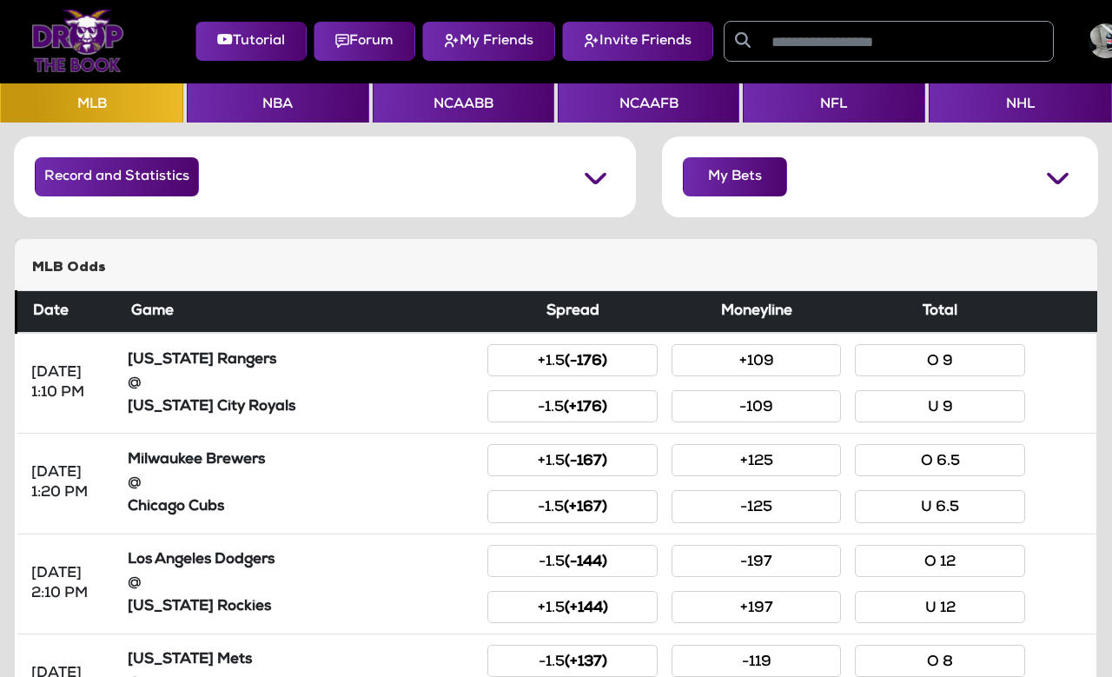
scroll to position [0, -1]
click at [129, 172] on button "Record and Statistics" at bounding box center [117, 176] width 164 height 39
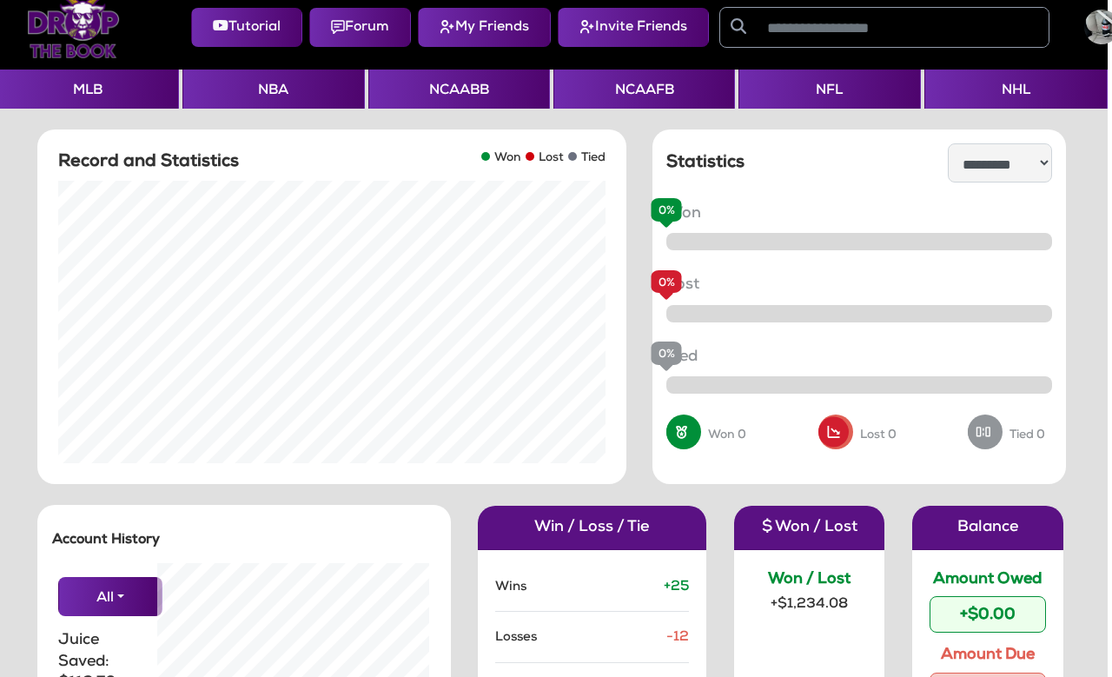
scroll to position [19, 2]
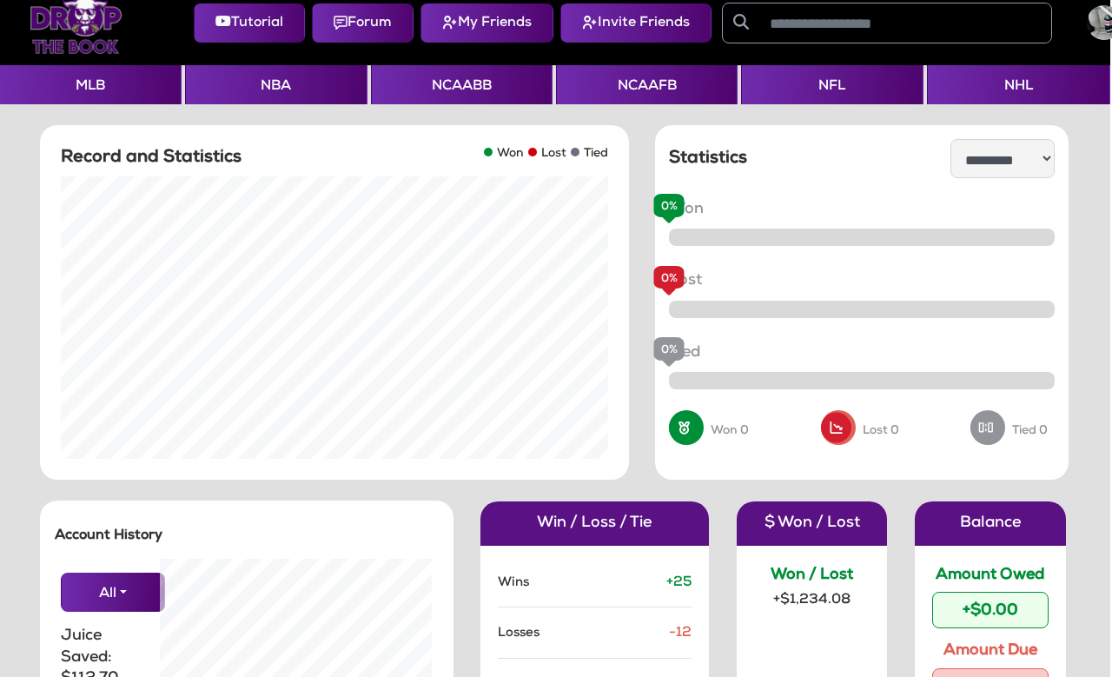
click at [979, 602] on div "+$0.00" at bounding box center [990, 611] width 116 height 36
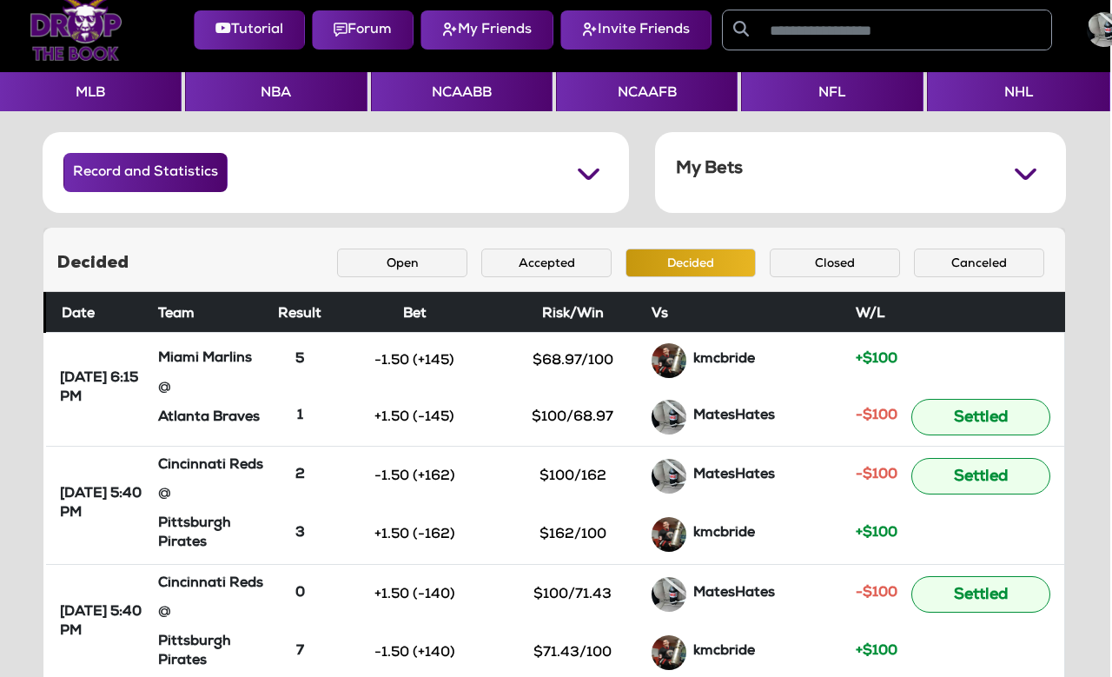
scroll to position [3, 2]
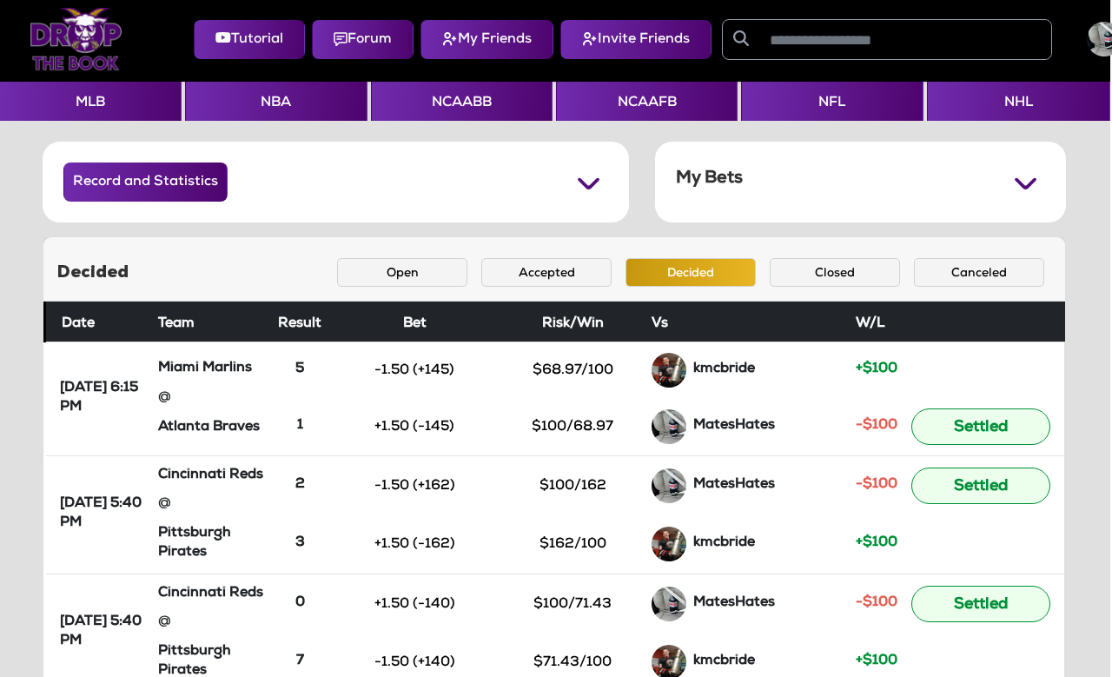
click at [814, 104] on button "NFL" at bounding box center [832, 101] width 182 height 39
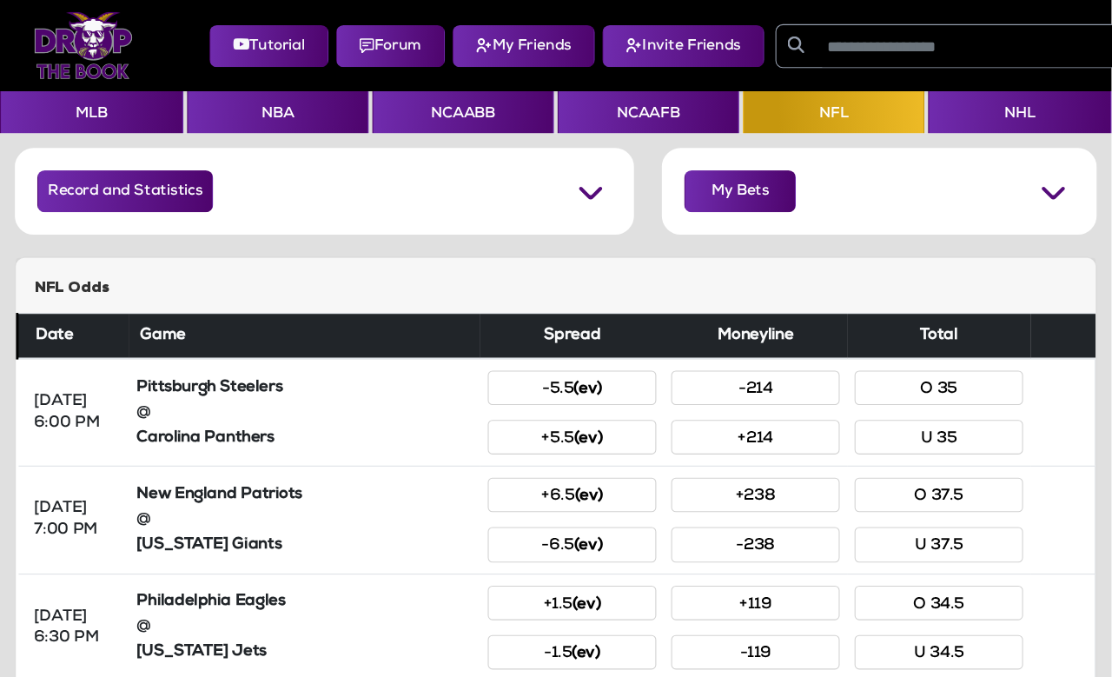
scroll to position [6, 0]
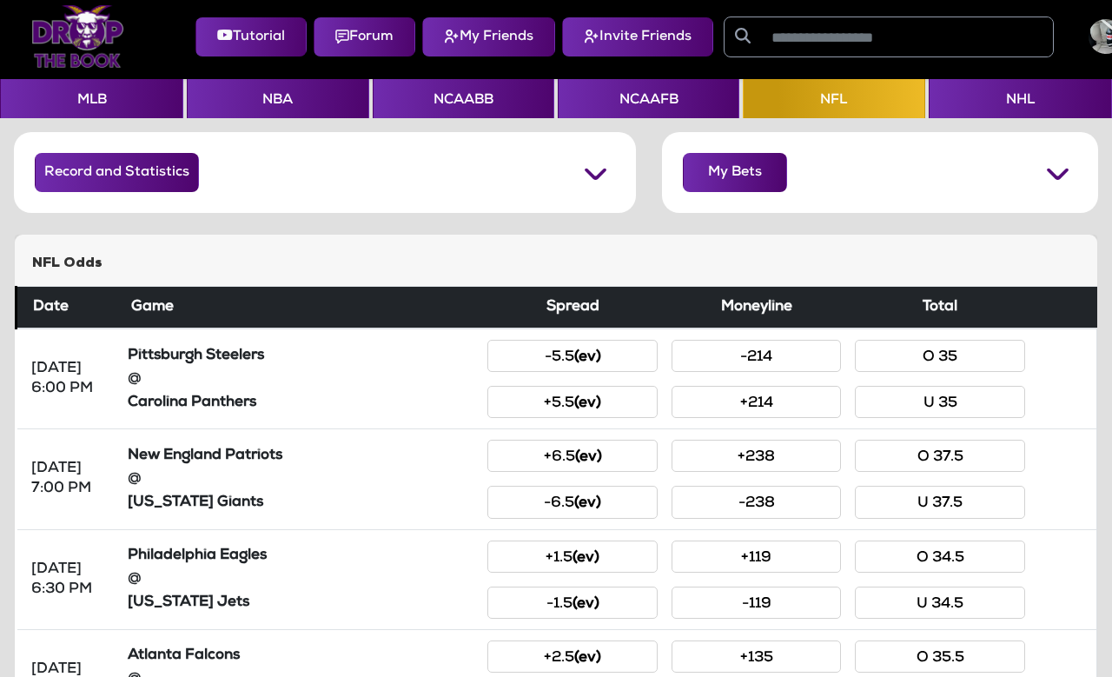
click at [378, 28] on button "Forum" at bounding box center [365, 36] width 102 height 39
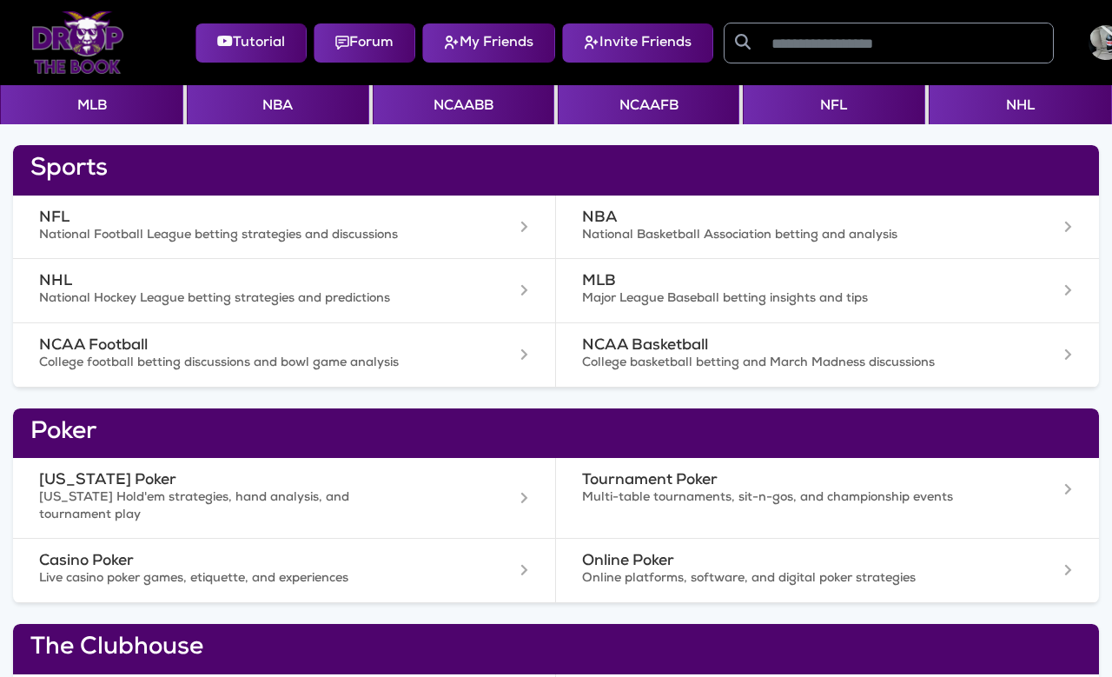
click at [78, 103] on button "MLB" at bounding box center [91, 104] width 183 height 39
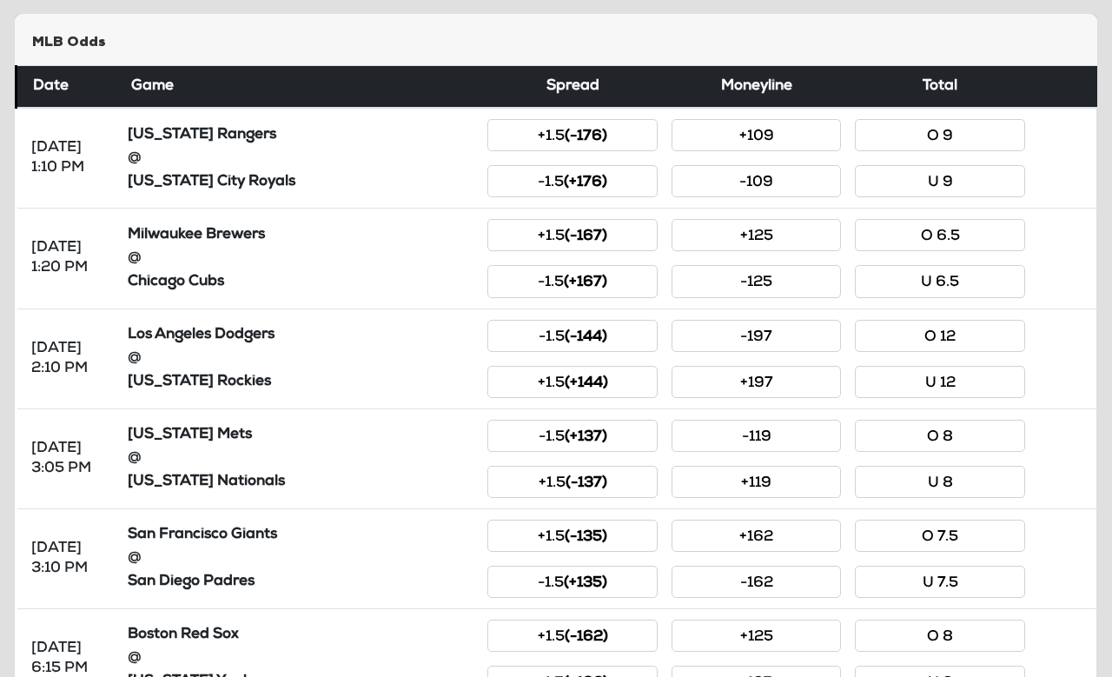
scroll to position [243, 0]
